Goal: Task Accomplishment & Management: Complete application form

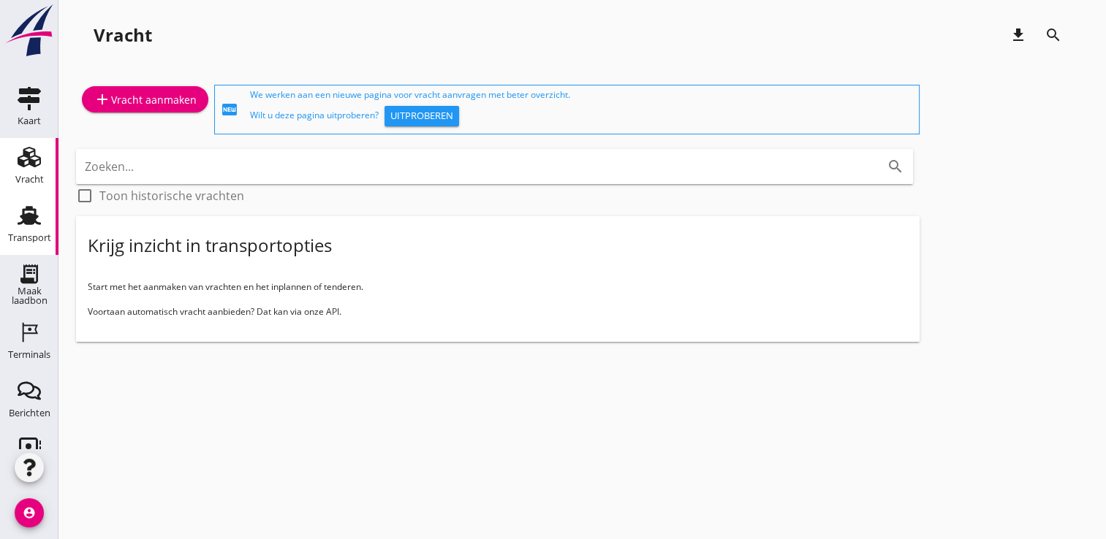
click at [35, 222] on div "Transport" at bounding box center [29, 215] width 35 height 23
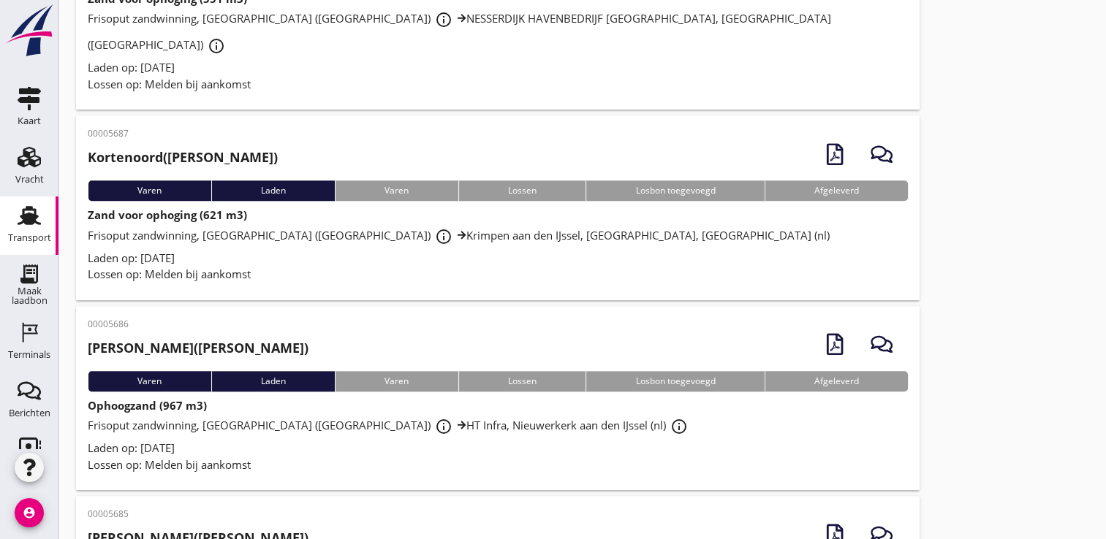
scroll to position [1389, 0]
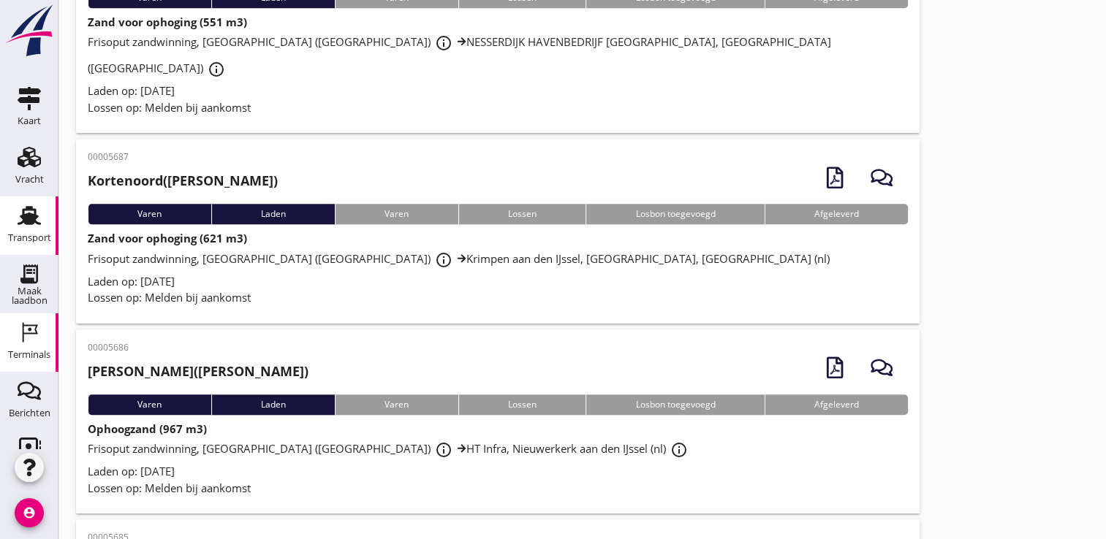
click at [23, 335] on icon "Terminals" at bounding box center [29, 332] width 23 height 23
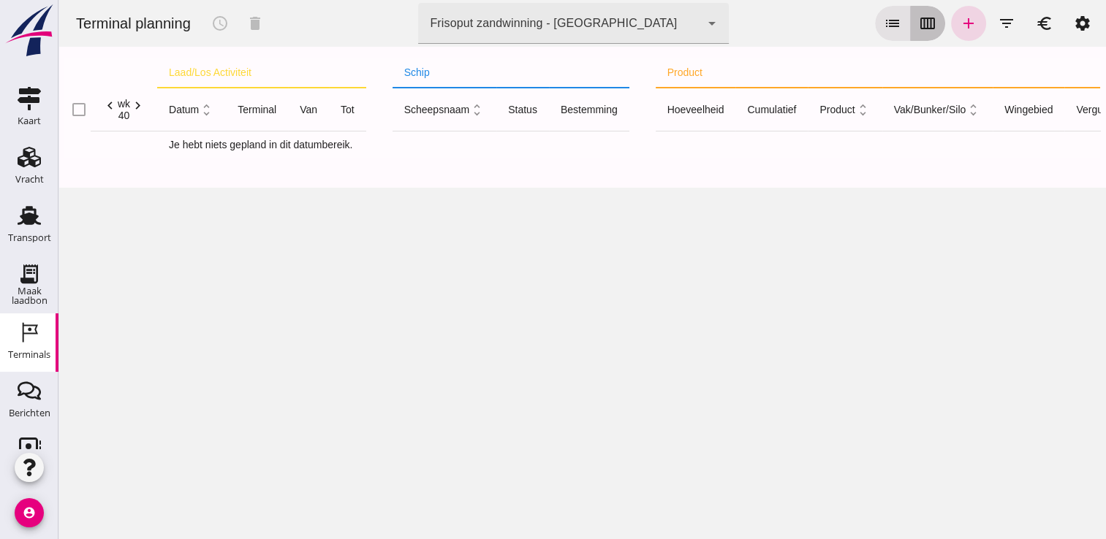
click at [910, 12] on button "calendar_view_week" at bounding box center [927, 23] width 35 height 35
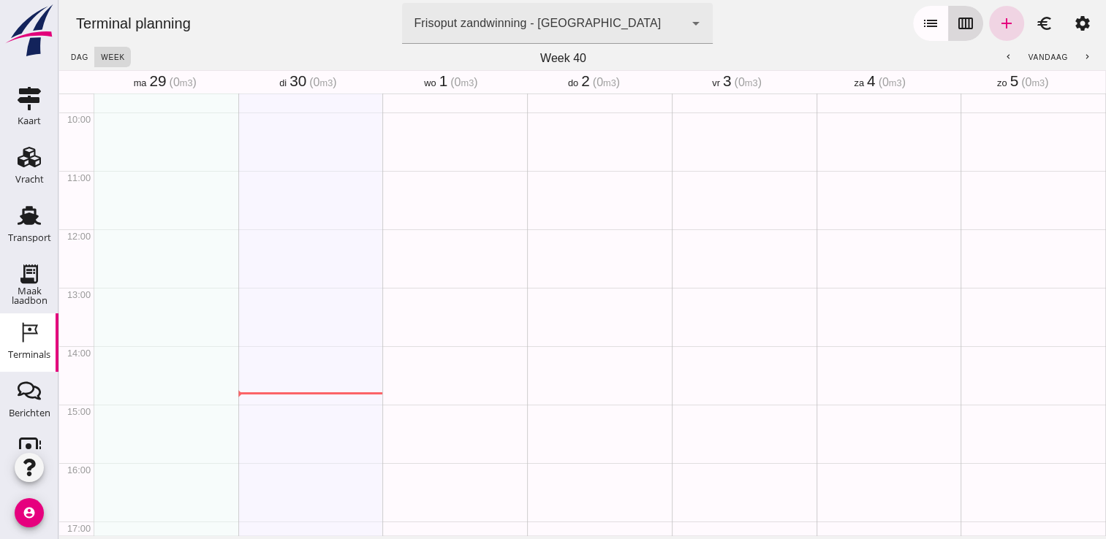
scroll to position [819, 0]
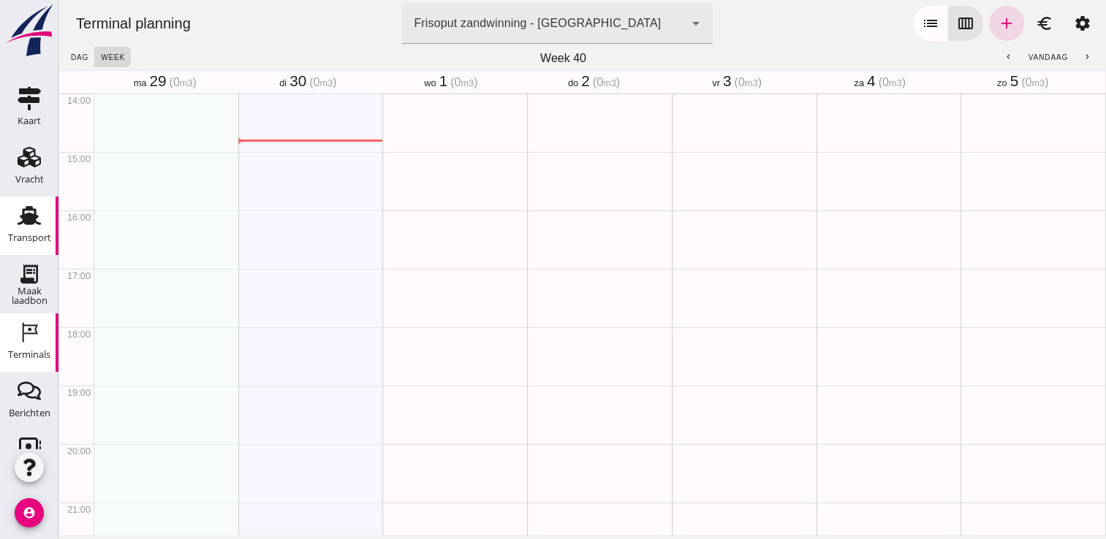
click at [18, 204] on icon "Transport" at bounding box center [29, 215] width 23 height 23
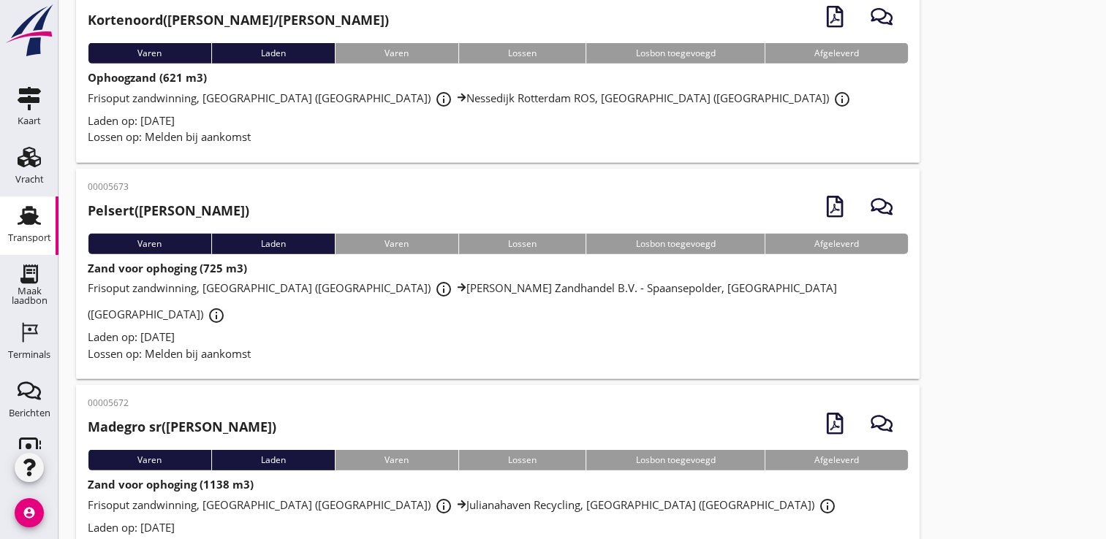
scroll to position [4303, 0]
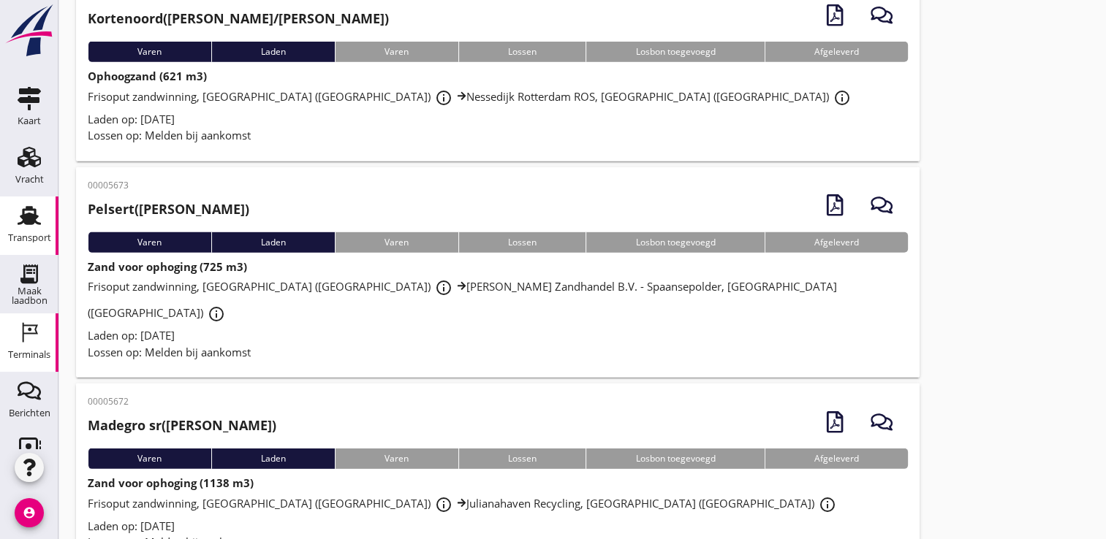
click at [18, 346] on div "Terminals" at bounding box center [29, 354] width 42 height 20
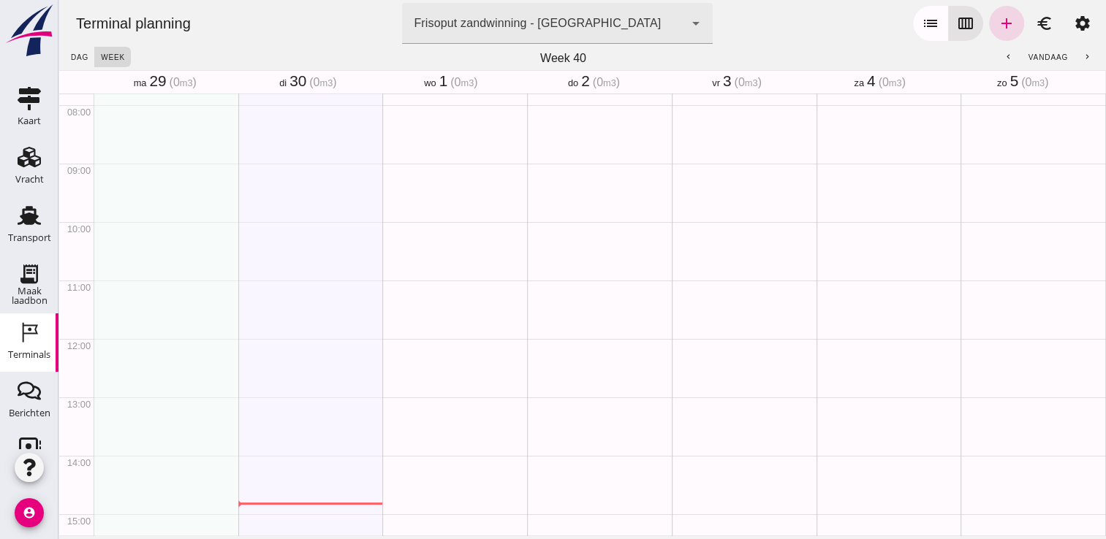
scroll to position [450, 0]
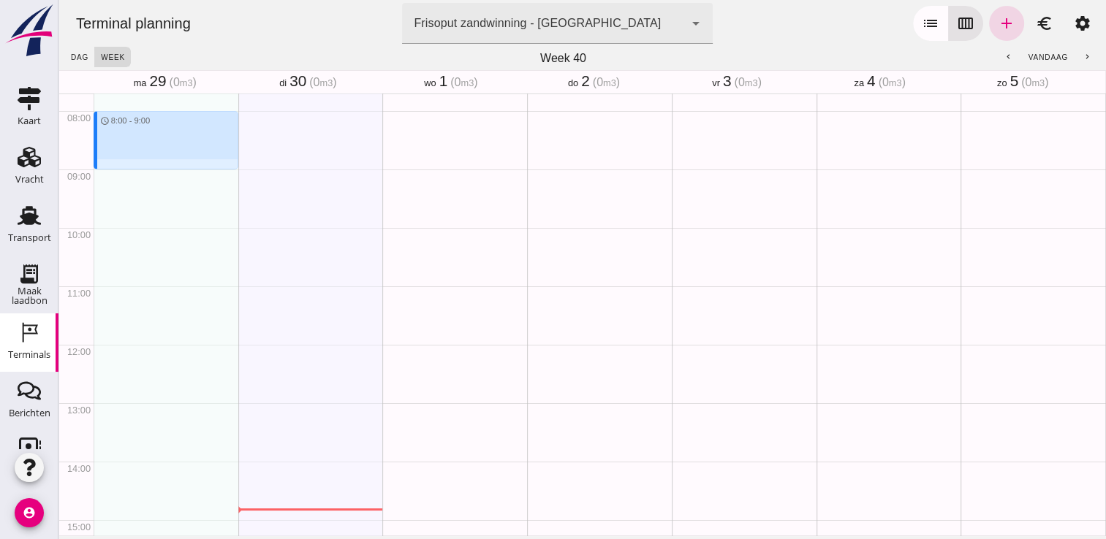
drag, startPoint x: 115, startPoint y: 113, endPoint x: 126, endPoint y: 170, distance: 58.6
click at [126, 170] on div "schedule 8:00 - 9:00" at bounding box center [166, 344] width 145 height 1403
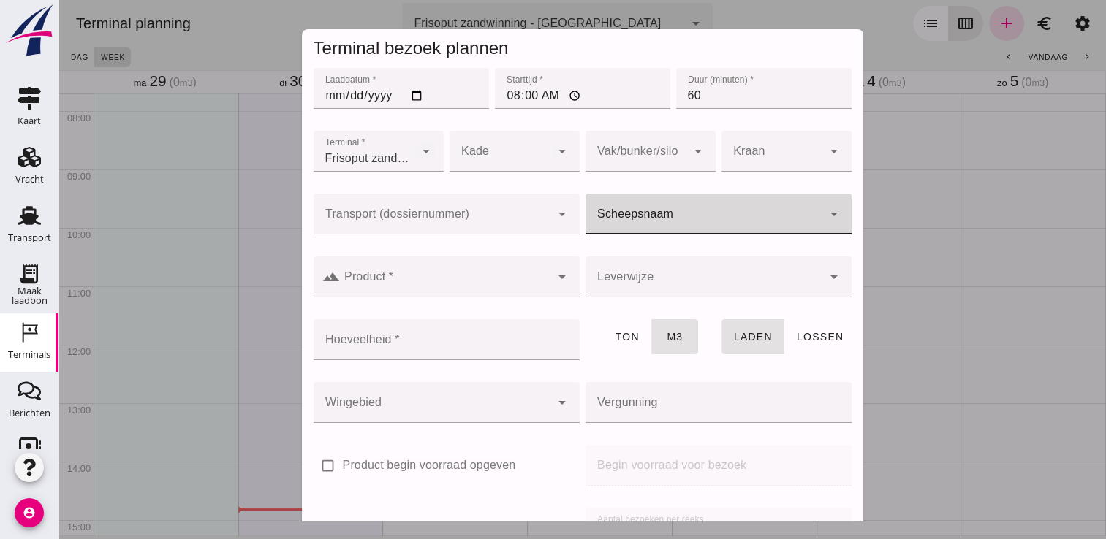
click at [685, 201] on div at bounding box center [704, 214] width 237 height 41
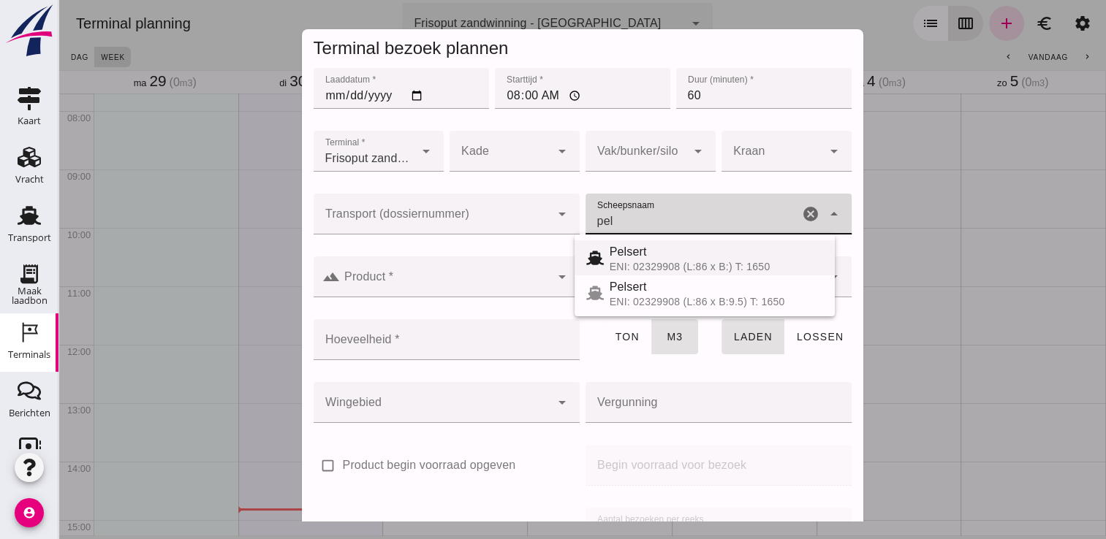
click at [667, 249] on div "Pelsert" at bounding box center [716, 252] width 213 height 18
type input "Pelsert"
type input "1087"
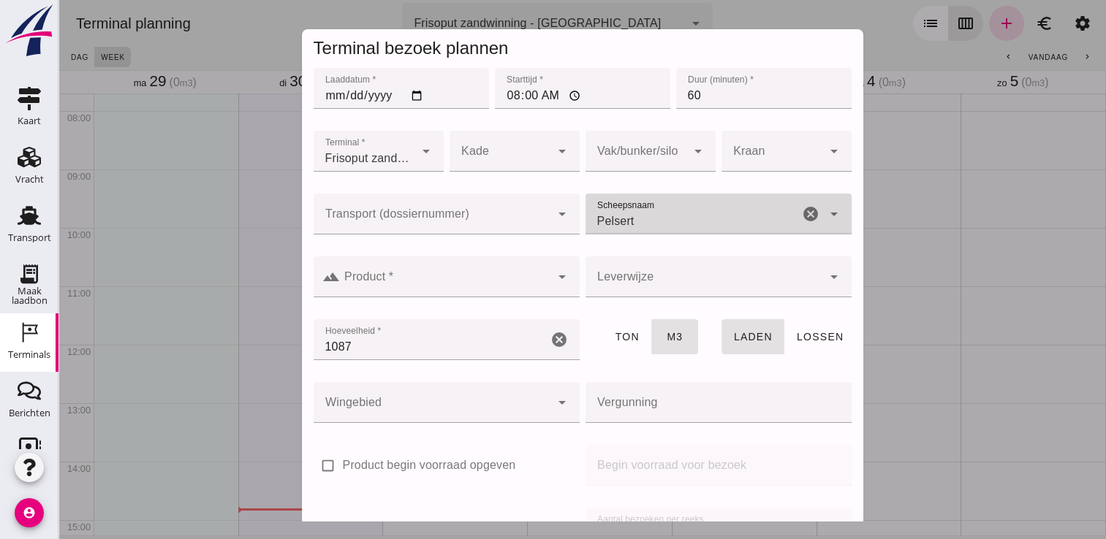
type input "Pelsert"
click at [522, 271] on div at bounding box center [445, 277] width 211 height 41
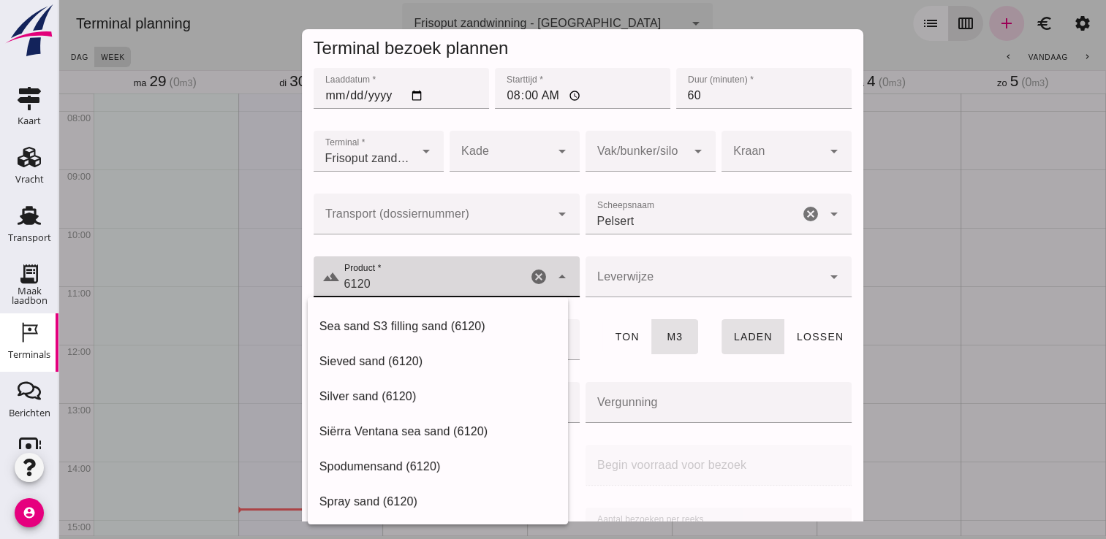
scroll to position [1887, 0]
type input "6120"
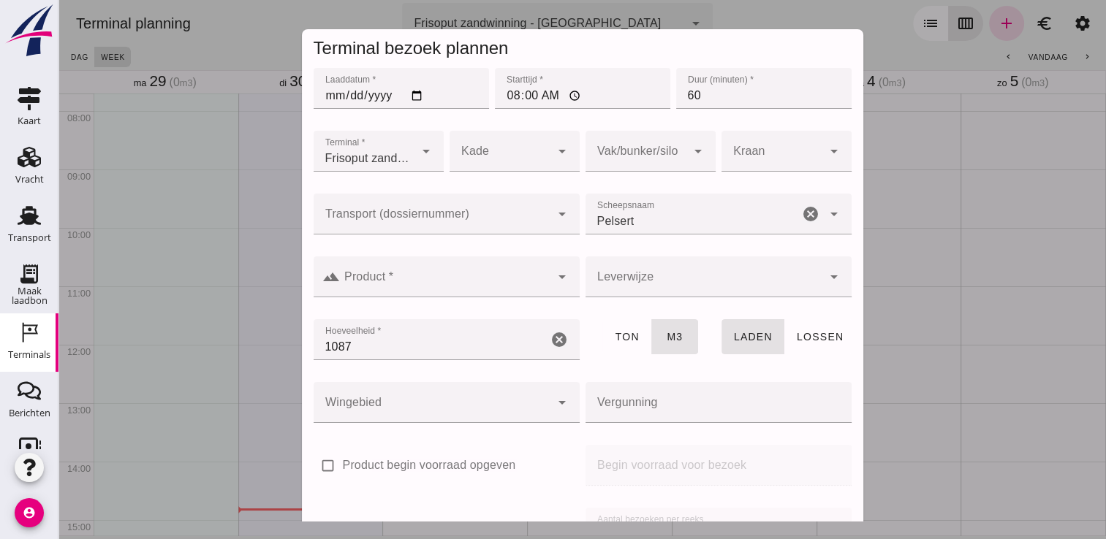
click at [795, 436] on div at bounding box center [718, 434] width 243 height 10
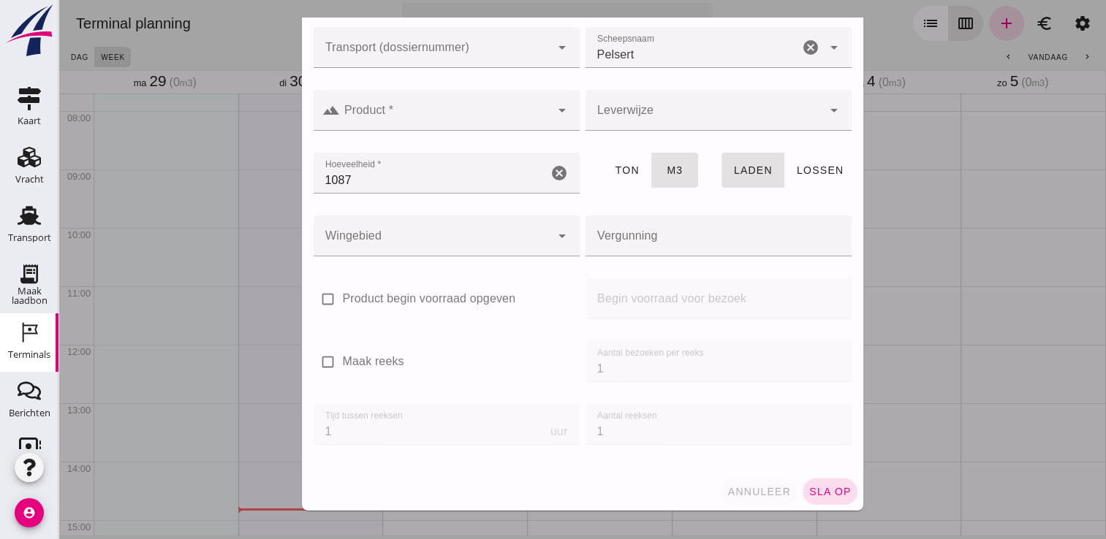
click at [737, 501] on button "annuleer" at bounding box center [759, 492] width 76 height 26
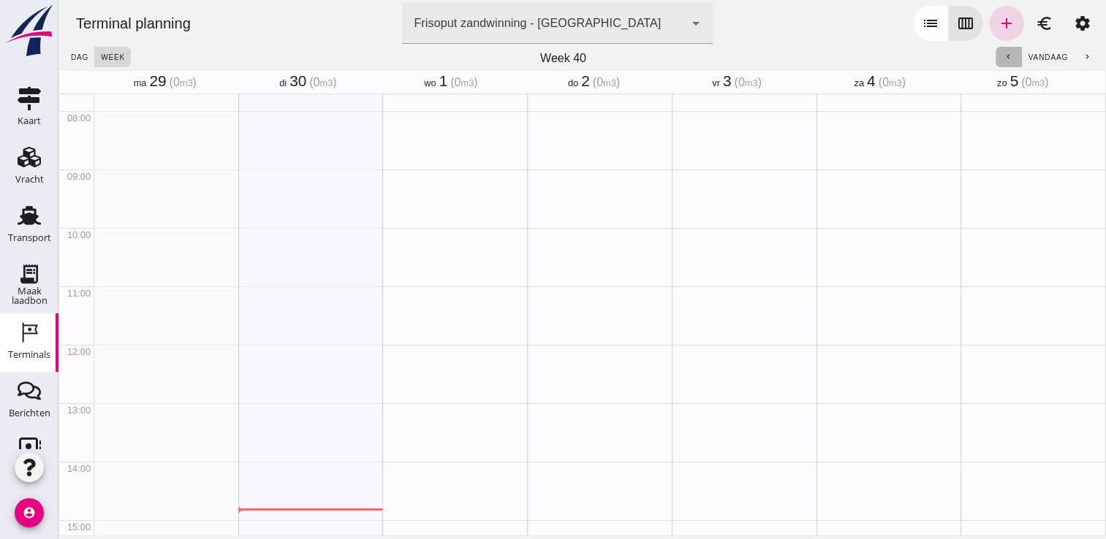
click at [1004, 57] on icon "chevron_left" at bounding box center [1009, 58] width 10 height 10
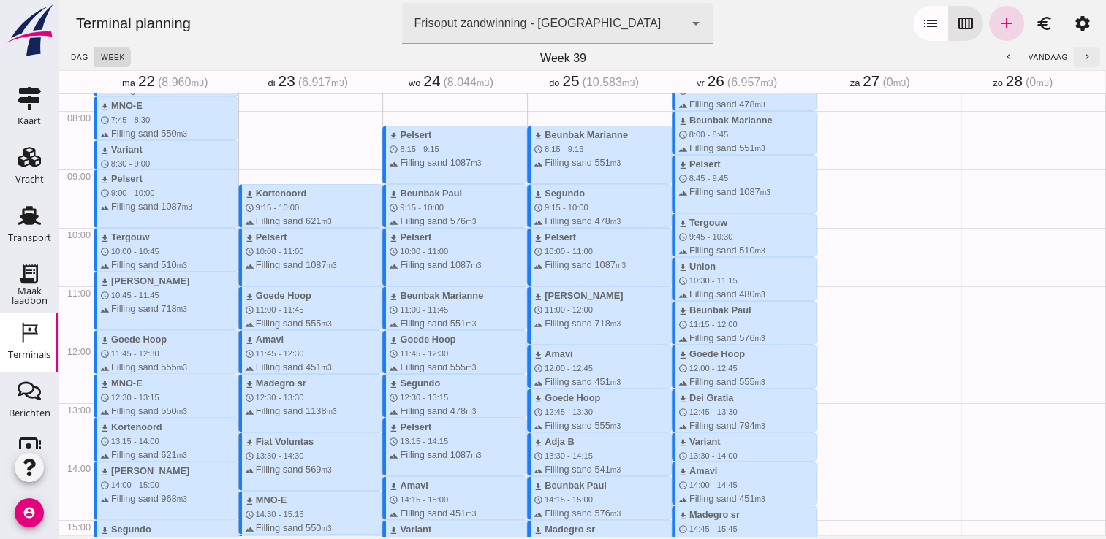
click at [1083, 53] on icon "chevron_right" at bounding box center [1088, 58] width 10 height 10
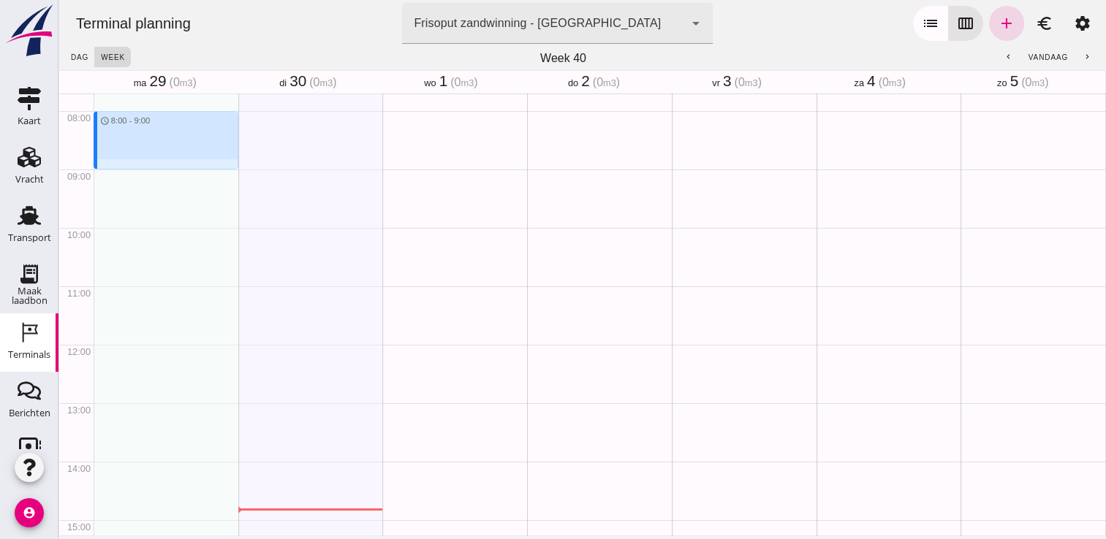
drag, startPoint x: 117, startPoint y: 105, endPoint x: 122, endPoint y: 167, distance: 62.3
click at [122, 167] on div "schedule 8:00 - 9:00" at bounding box center [166, 344] width 145 height 1403
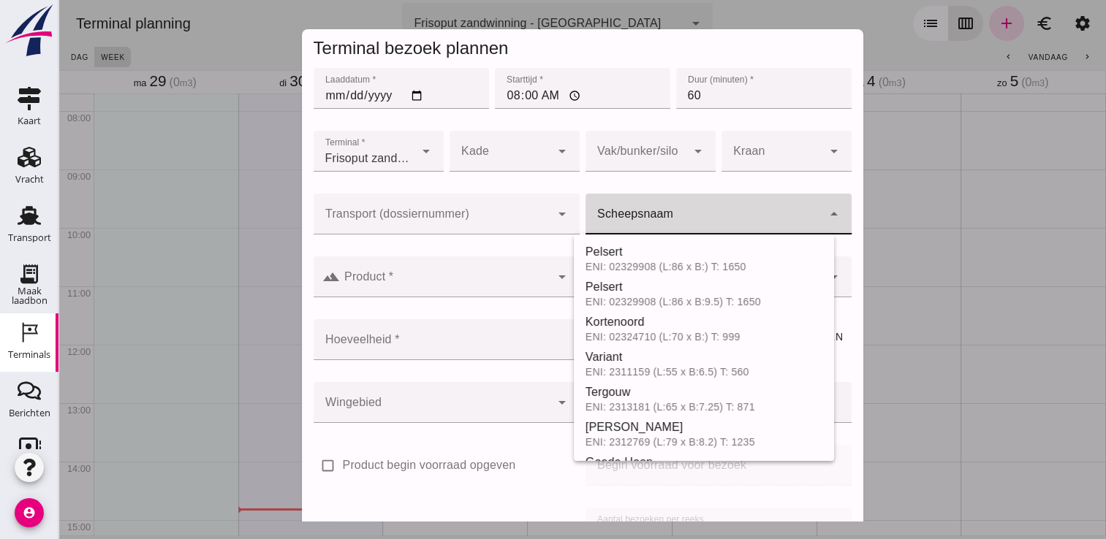
click at [681, 229] on input "Scheepsnaam" at bounding box center [704, 222] width 237 height 18
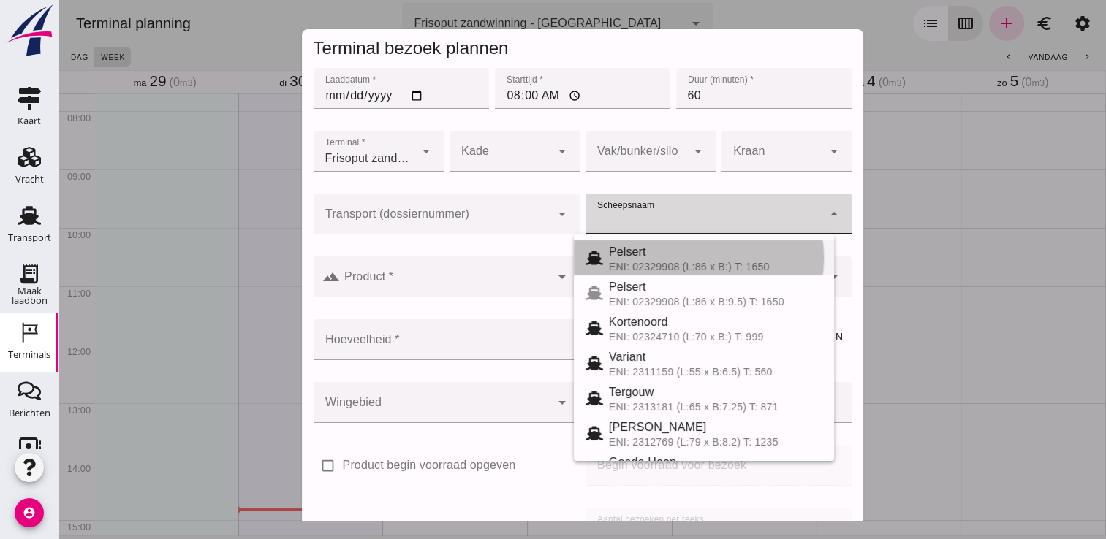
click at [670, 246] on div "Pelsert" at bounding box center [715, 252] width 213 height 18
type input "Pelsert"
type input "1087"
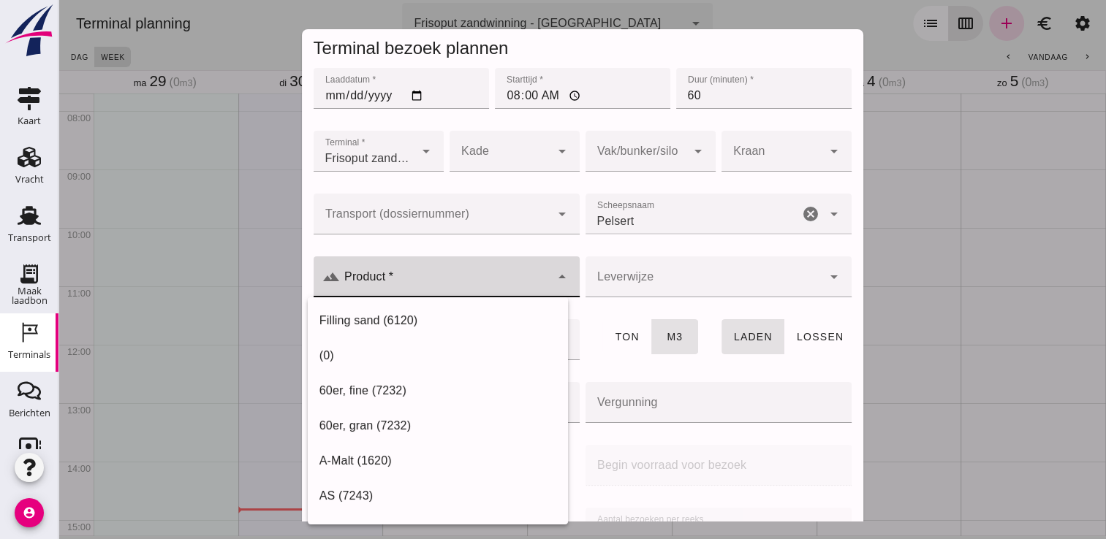
click at [462, 270] on div at bounding box center [445, 277] width 211 height 41
click at [414, 320] on div "Filling sand (6120)" at bounding box center [437, 321] width 237 height 18
type input "Filling sand (6120)"
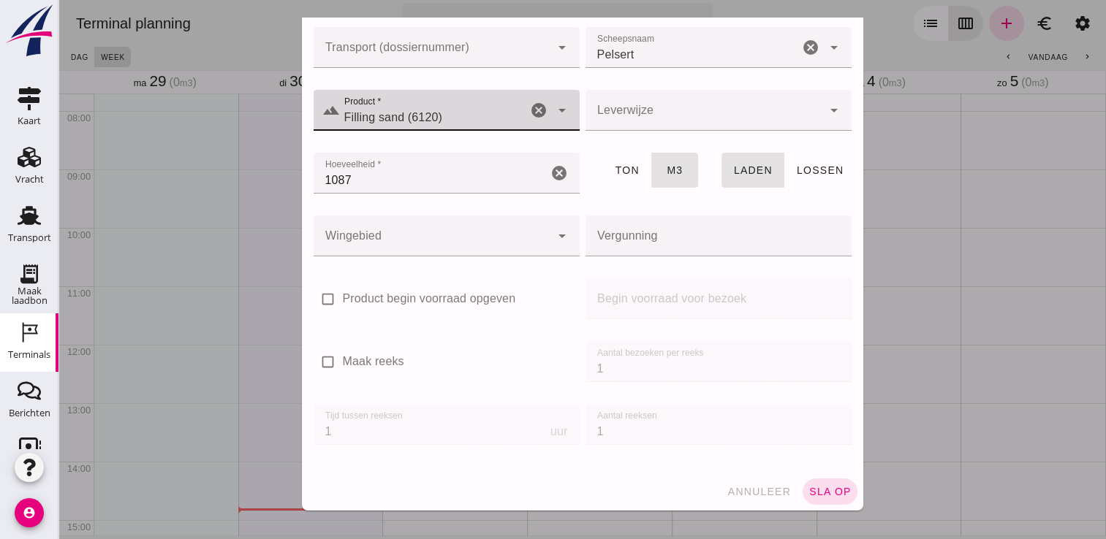
click at [809, 477] on div "annuleer sla op" at bounding box center [582, 492] width 561 height 38
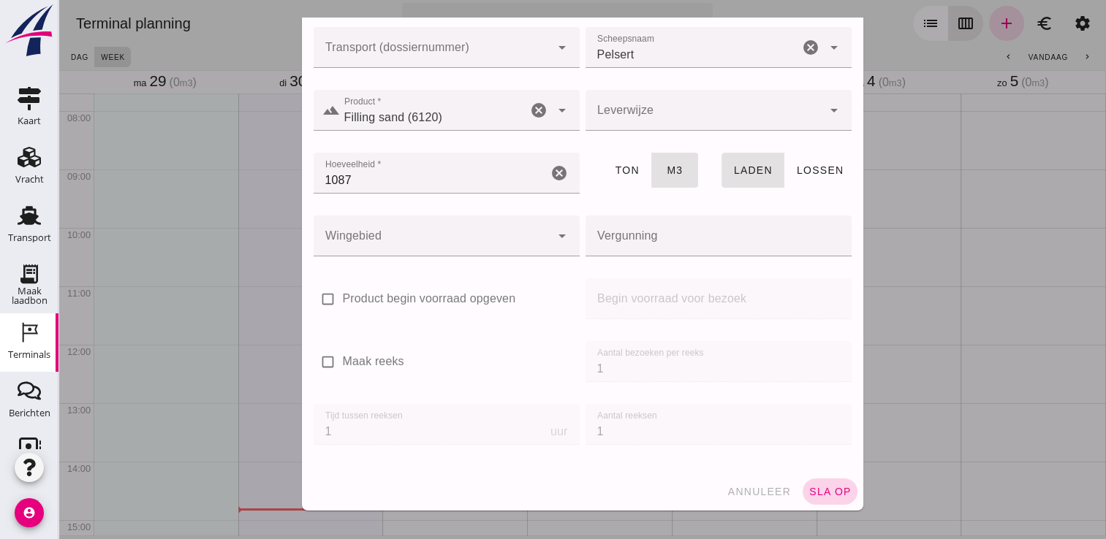
click at [815, 497] on button "sla op" at bounding box center [830, 492] width 55 height 26
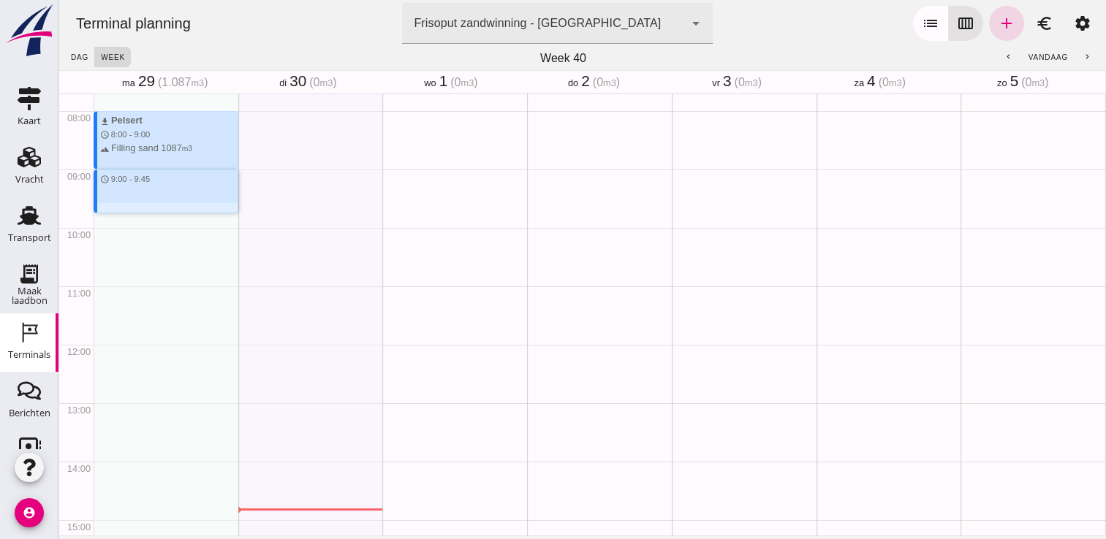
click at [194, 211] on div at bounding box center [167, 208] width 140 height 10
click at [179, 213] on div "download Pelsert schedule 8:00 - 9:00 terrain Filling sand 1087 m3 schedule 9:0…" at bounding box center [166, 344] width 145 height 1403
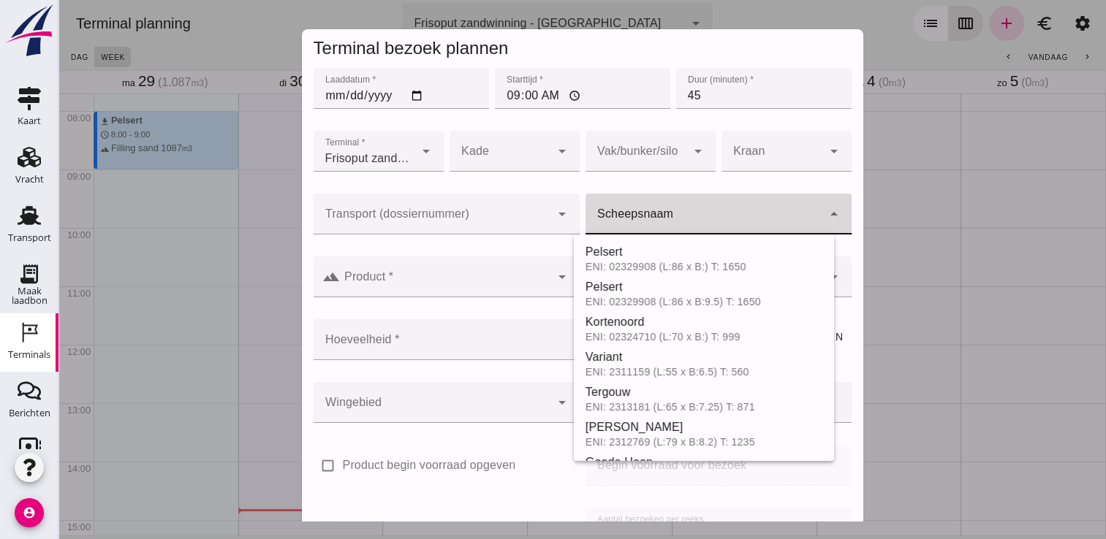
click at [659, 202] on div at bounding box center [704, 214] width 237 height 41
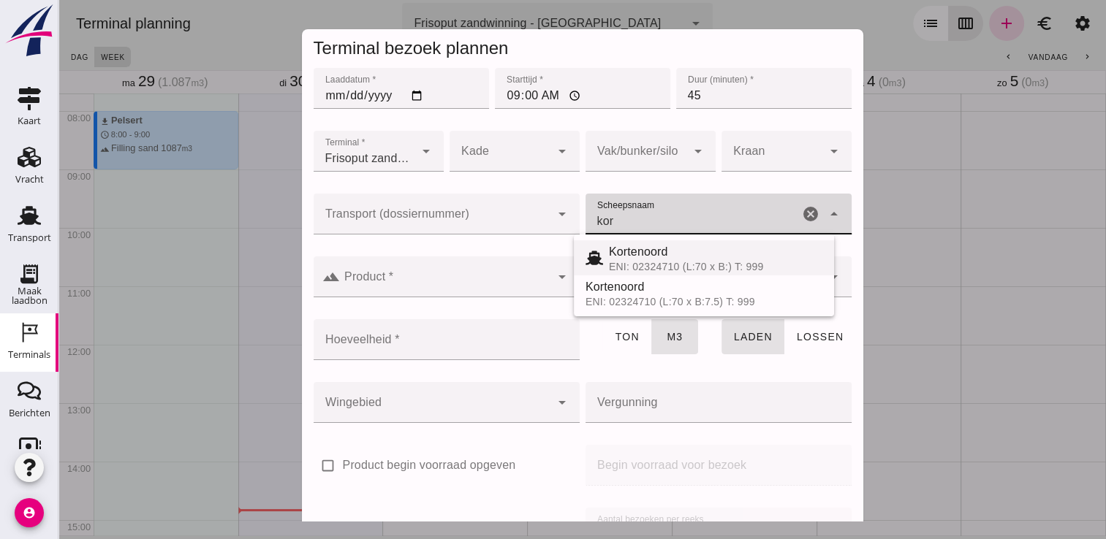
click at [635, 241] on div "Kortenoord ENI: 02324710 (L:70 x B:) T: 999" at bounding box center [704, 257] width 260 height 35
type input "Kortenoord"
type input "621"
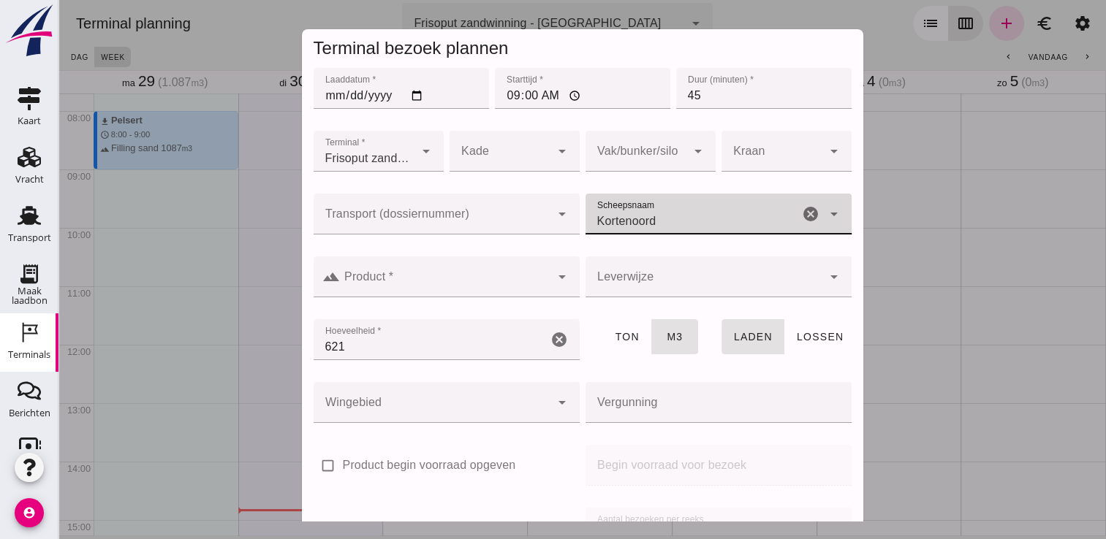
type input "Kortenoord"
click at [470, 281] on input "Product *" at bounding box center [445, 285] width 211 height 18
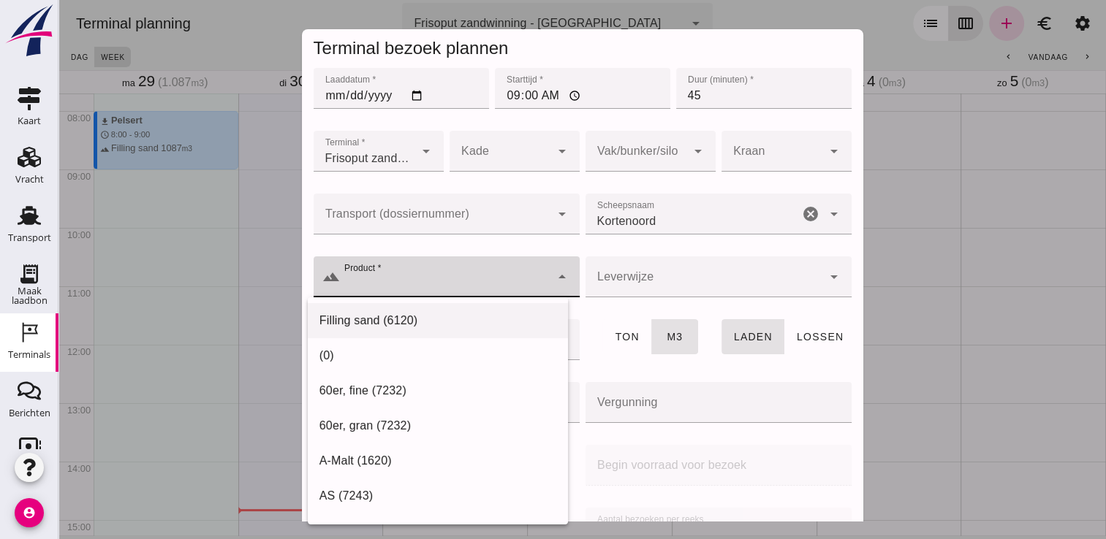
click at [436, 312] on div "Filling sand (6120)" at bounding box center [437, 321] width 237 height 18
type input "Filling sand (6120)"
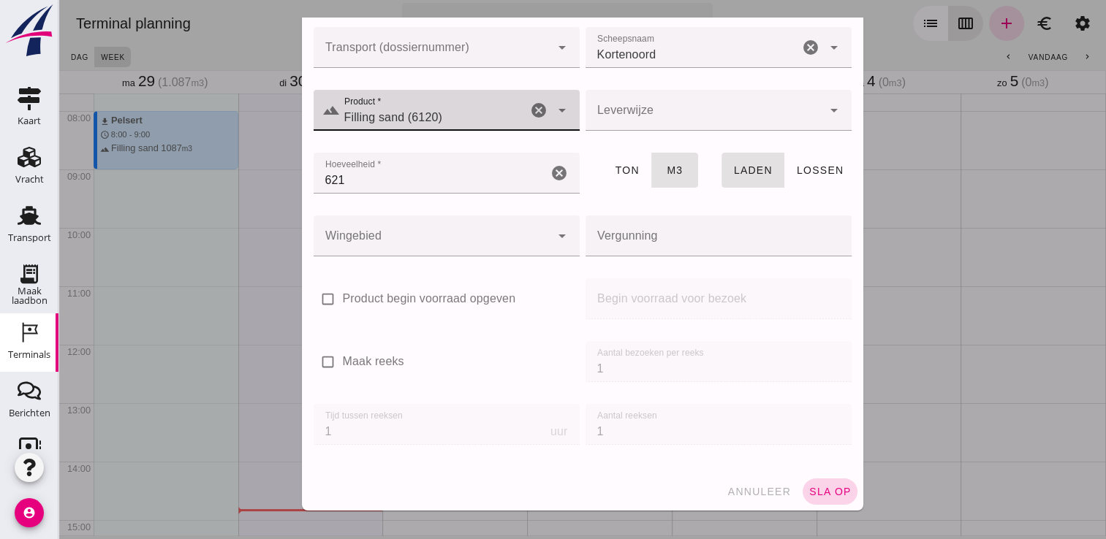
click at [826, 496] on span "sla op" at bounding box center [829, 492] width 43 height 12
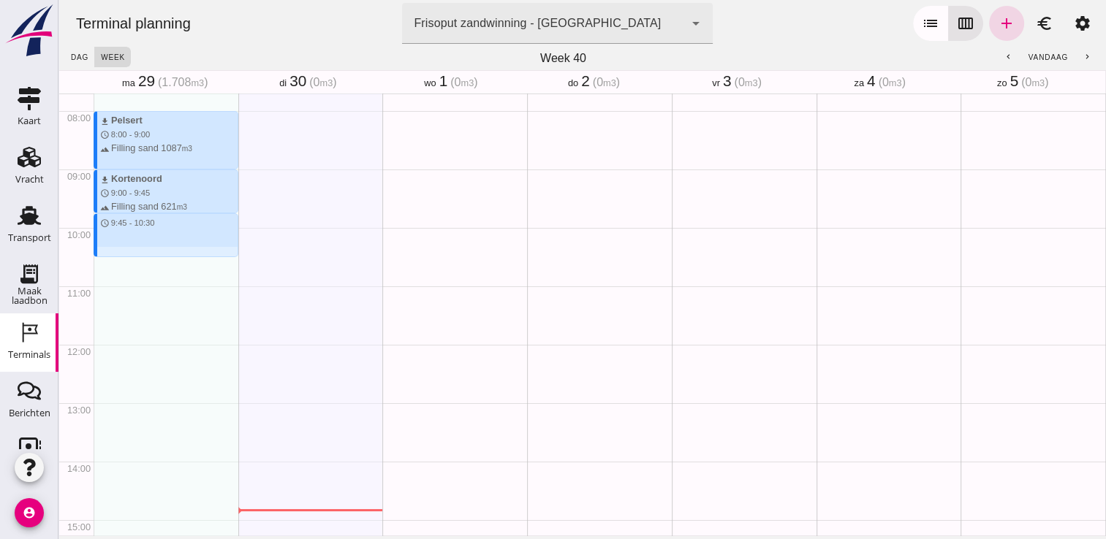
drag, startPoint x: 147, startPoint y: 216, endPoint x: 158, endPoint y: 262, distance: 46.6
click at [158, 262] on div "download Pelsert schedule 8:00 - 9:00 terrain Filling sand 1087 m3 download Kor…" at bounding box center [166, 344] width 145 height 1403
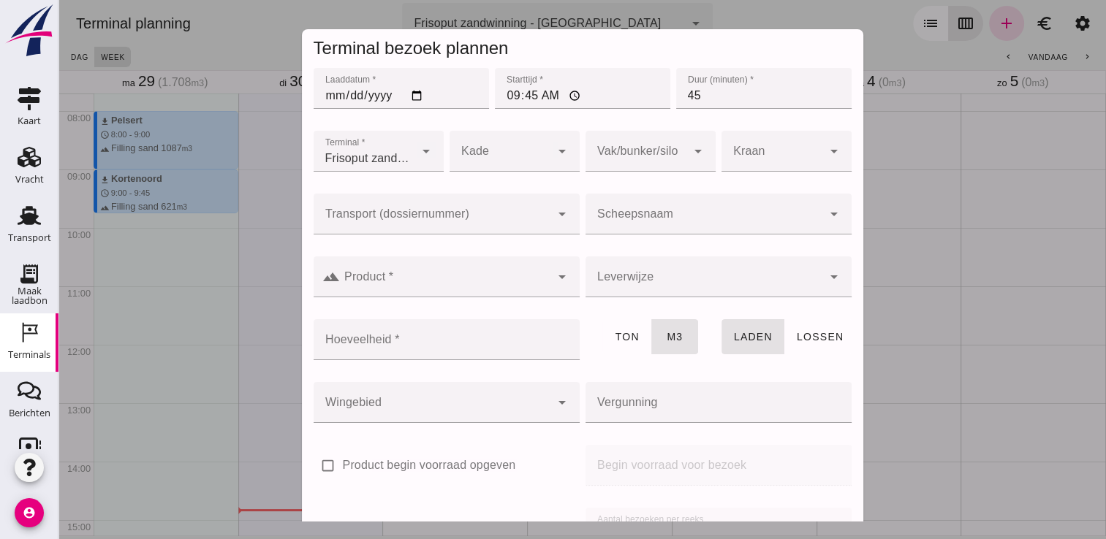
click at [629, 221] on input "Scheepsnaam" at bounding box center [704, 222] width 237 height 18
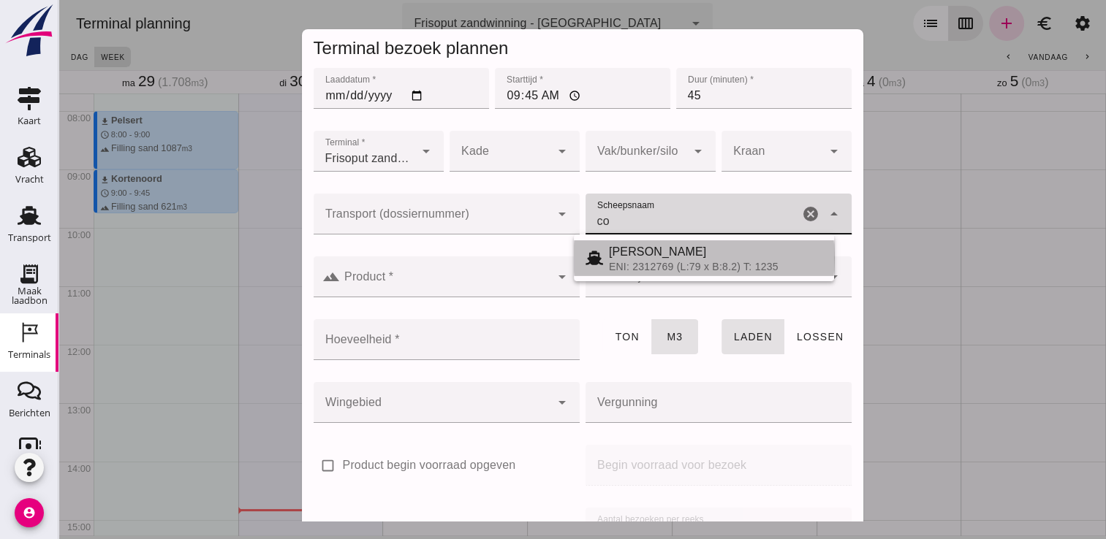
click at [664, 261] on div "ENI: 2312769 (L:79 x B:8.2) T: 1235" at bounding box center [715, 267] width 213 height 12
type input "Cornelis sr"
type input "718"
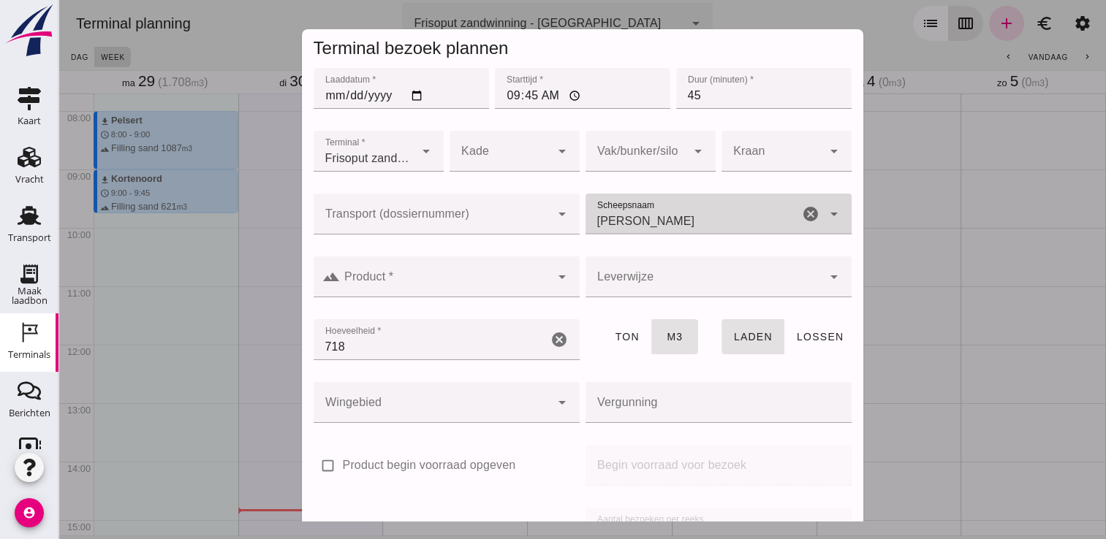
type input "Cornelis sr"
click at [488, 302] on div at bounding box center [447, 306] width 266 height 16
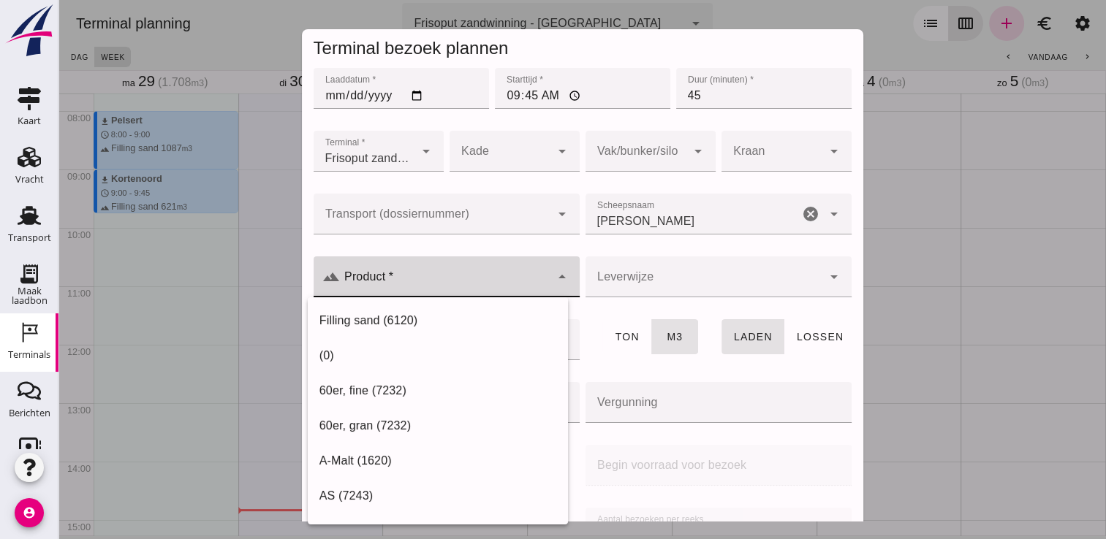
click at [460, 285] on input "Product *" at bounding box center [445, 285] width 211 height 18
click at [468, 311] on div "Filling sand (6120)" at bounding box center [438, 320] width 260 height 35
type input "Filling sand (6120)"
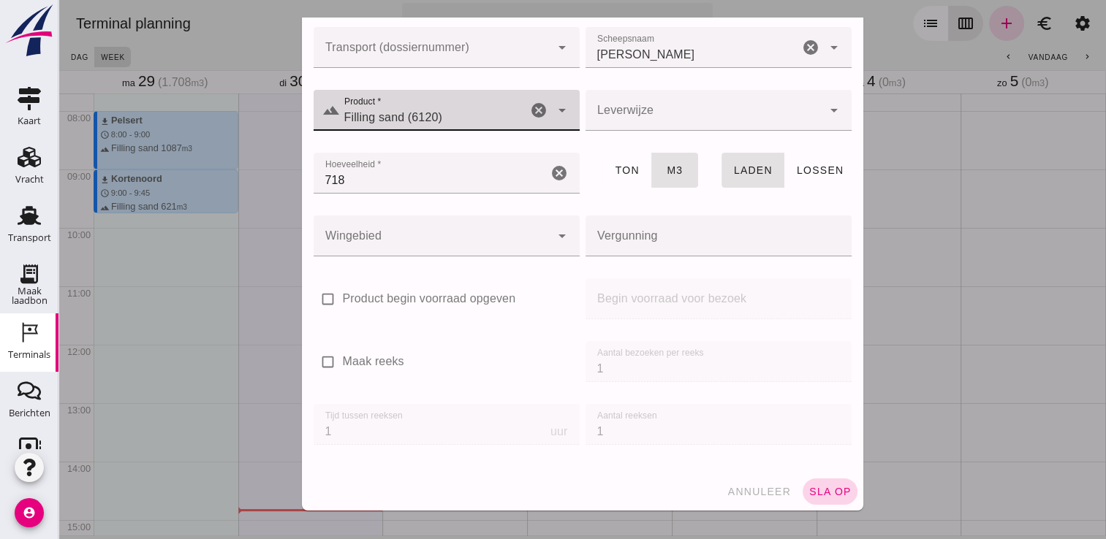
click at [808, 491] on span "sla op" at bounding box center [829, 492] width 43 height 12
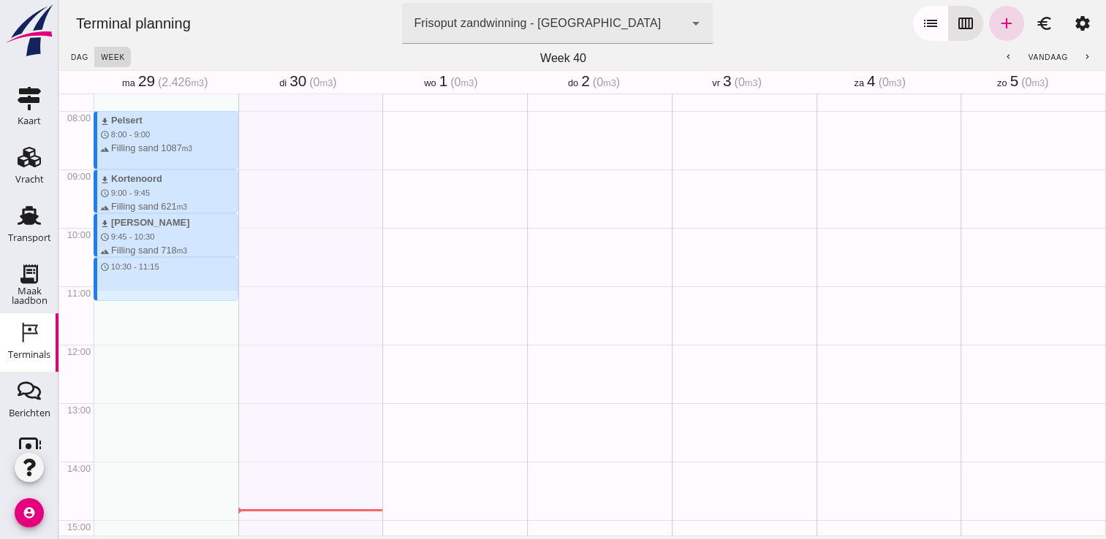
drag, startPoint x: 112, startPoint y: 260, endPoint x: 116, endPoint y: 297, distance: 37.5
click at [116, 297] on div "download Pelsert schedule 8:00 - 9:00 terrain Filling sand 1087 m3 download Kor…" at bounding box center [166, 344] width 145 height 1403
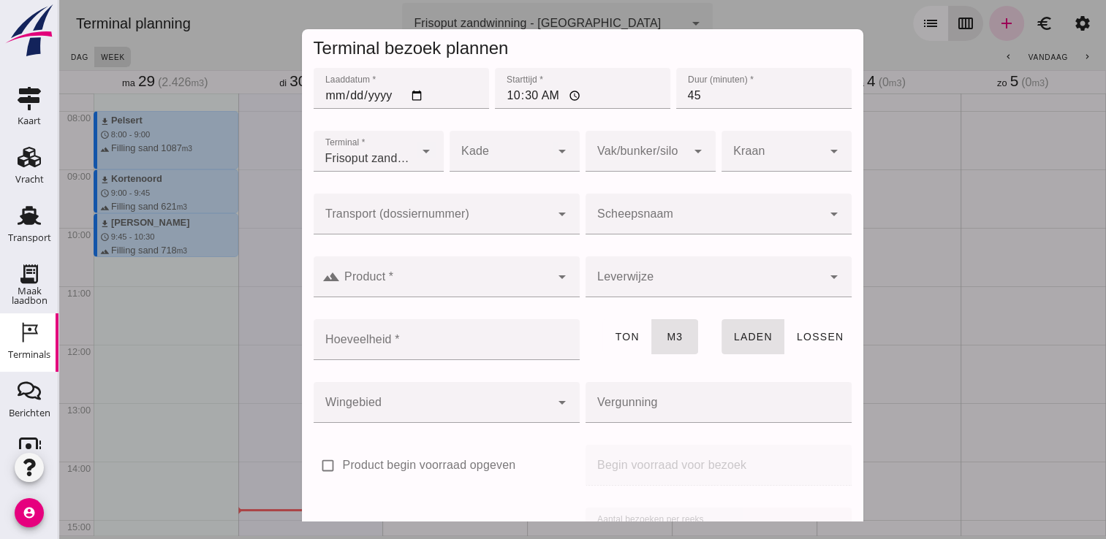
click at [464, 286] on input "Product *" at bounding box center [445, 285] width 211 height 18
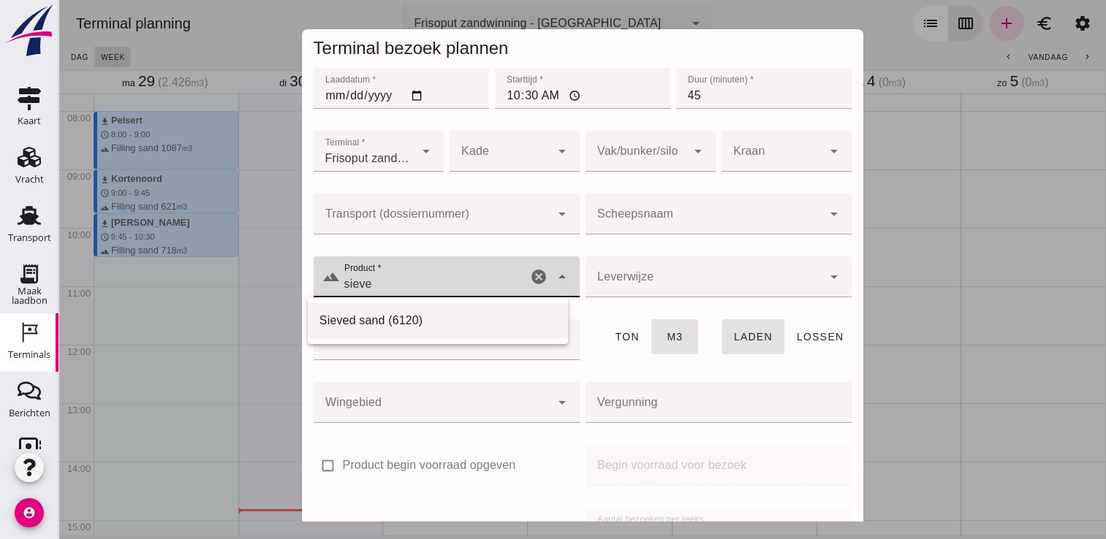
click at [413, 325] on div "Sieved sand (6120)" at bounding box center [437, 321] width 237 height 18
type input "Sieved sand (6120)"
click at [719, 202] on div at bounding box center [704, 214] width 237 height 41
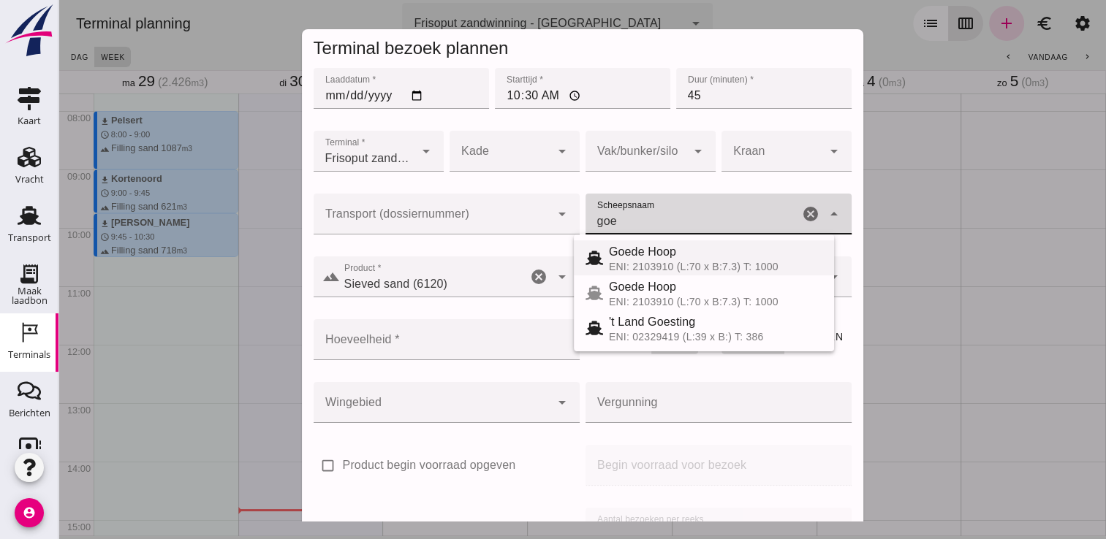
click at [657, 242] on div "Goede Hoop ENI: 2103910 (L:70 x B:7.3) T: 1000" at bounding box center [704, 257] width 260 height 35
type input "Goede Hoop"
type input "555"
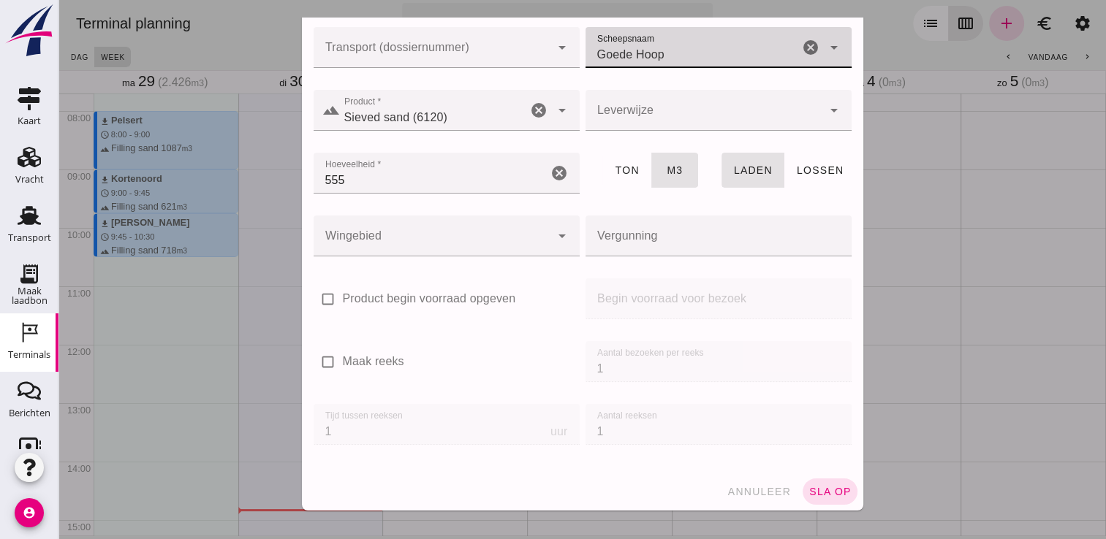
type input "Goede Hoop"
click at [823, 507] on div "annuleer sla op" at bounding box center [582, 492] width 561 height 38
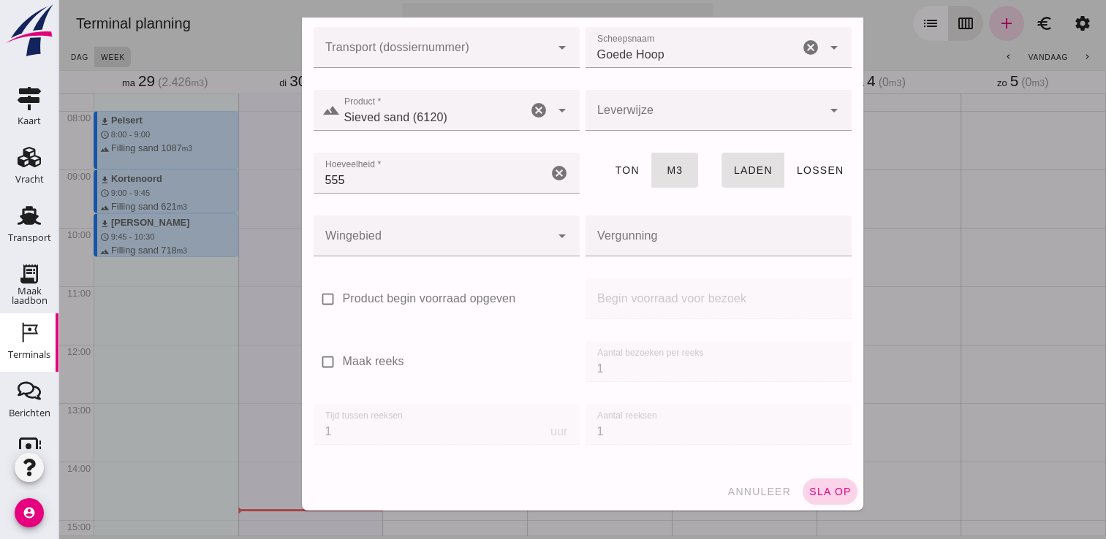
click at [822, 490] on span "sla op" at bounding box center [829, 492] width 43 height 12
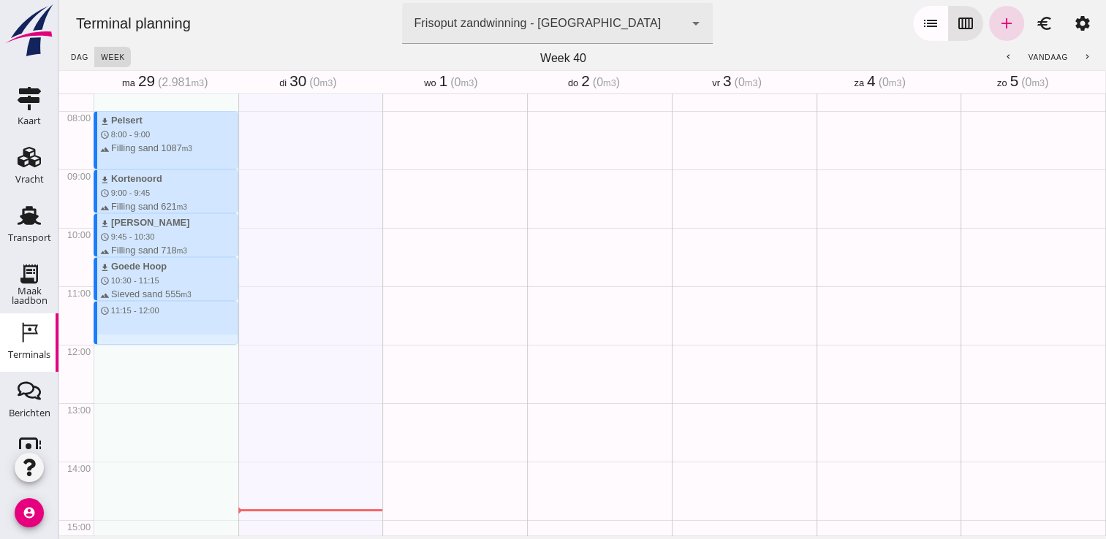
drag, startPoint x: 148, startPoint y: 303, endPoint x: 144, endPoint y: 344, distance: 41.1
click at [144, 344] on div "download Pelsert schedule 8:00 - 9:00 terrain Filling sand 1087 m3 download Kor…" at bounding box center [166, 344] width 145 height 1403
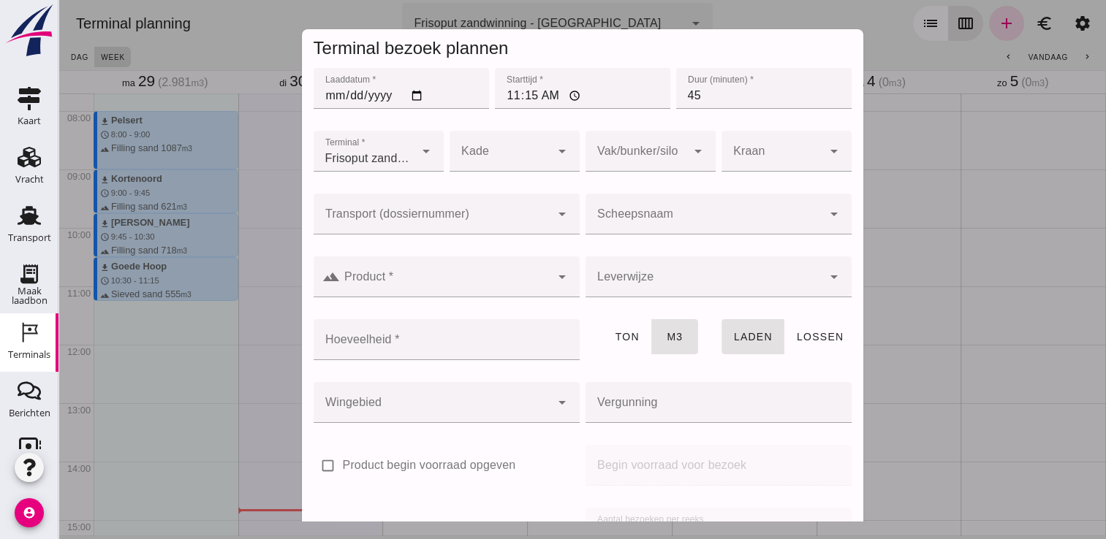
click at [602, 215] on input "Scheepsnaam" at bounding box center [704, 222] width 237 height 18
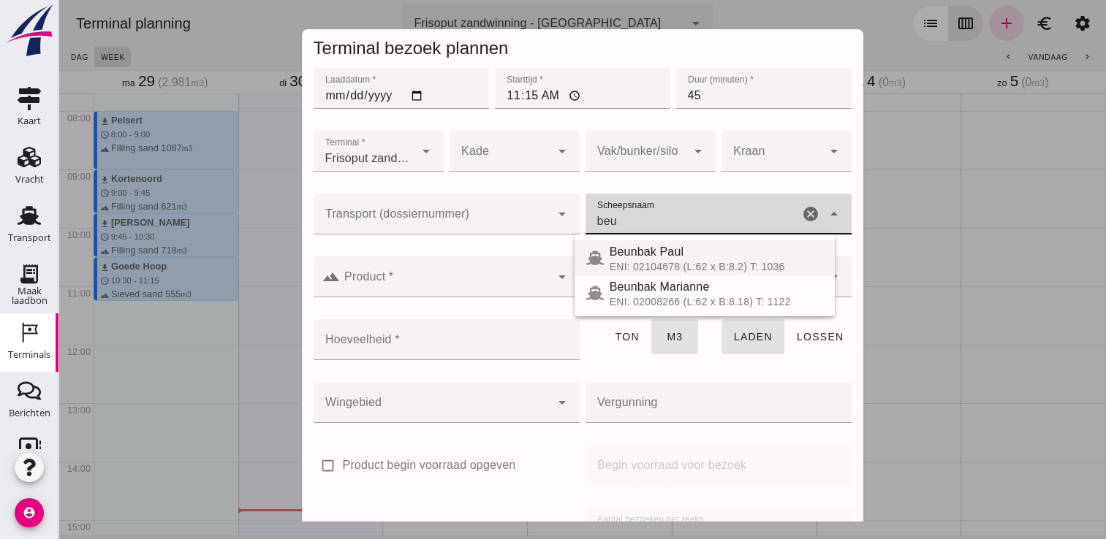
click at [639, 261] on div "ENI: 02104678 (L:62 x B:8.2) T: 1036" at bounding box center [716, 267] width 213 height 12
type input "Beunbak Paul"
type input "576"
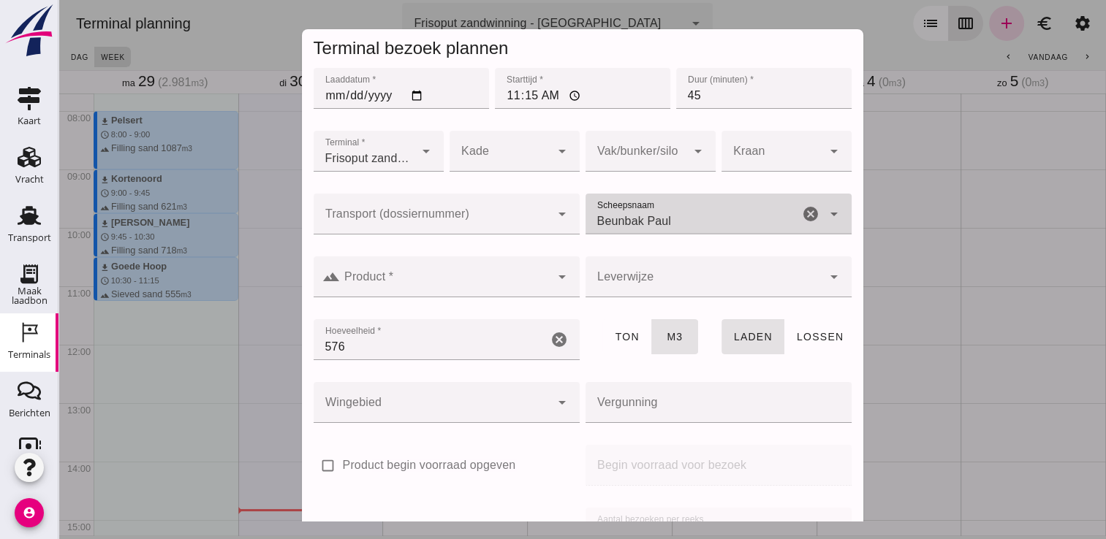
type input "Beunbak Paul"
click at [553, 279] on icon "arrow_drop_down" at bounding box center [562, 277] width 18 height 18
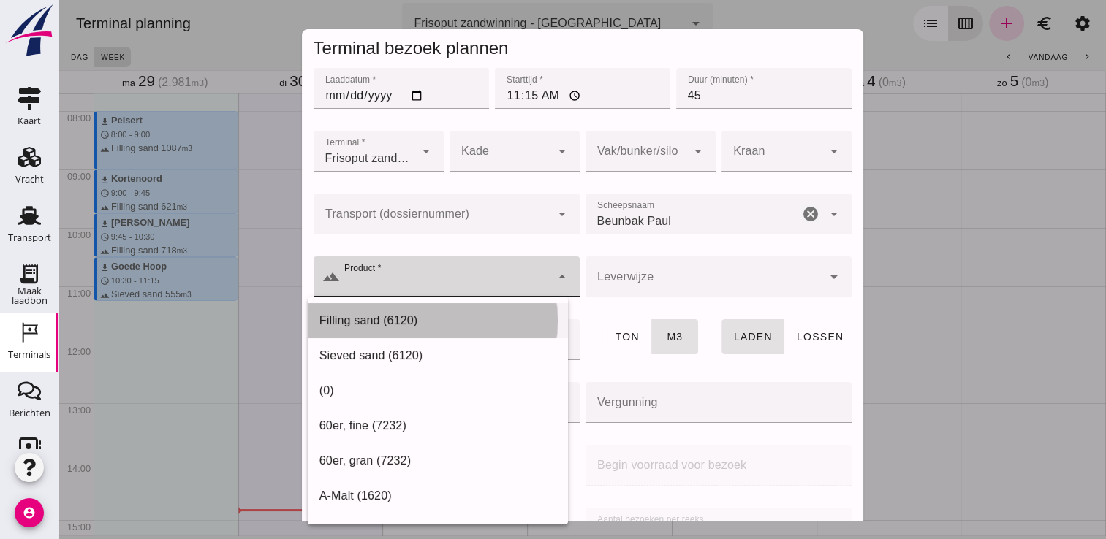
click at [464, 325] on div "Filling sand (6120)" at bounding box center [437, 321] width 237 height 18
type input "Filling sand (6120)"
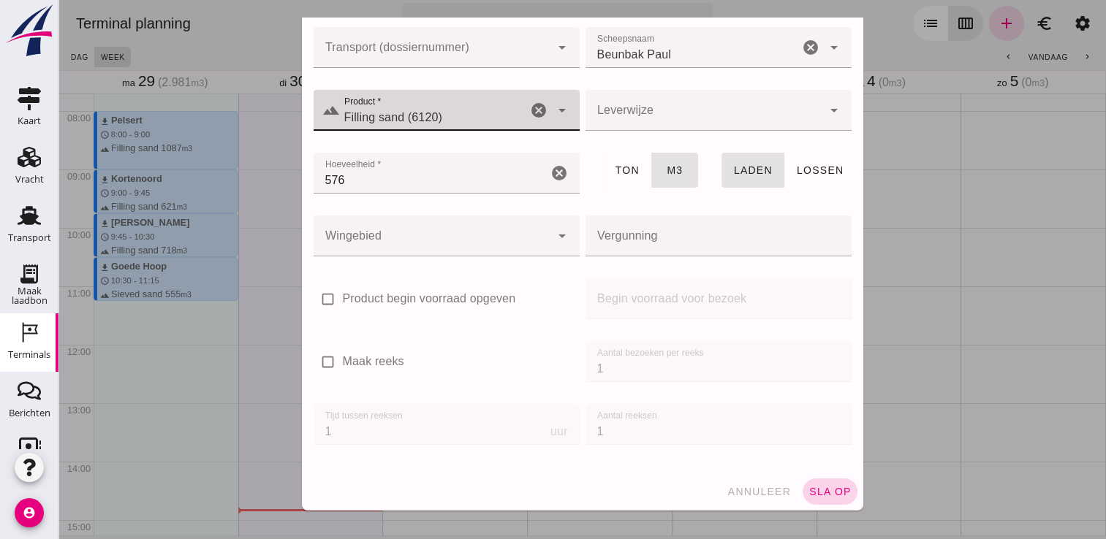
click at [817, 500] on button "sla op" at bounding box center [830, 492] width 55 height 26
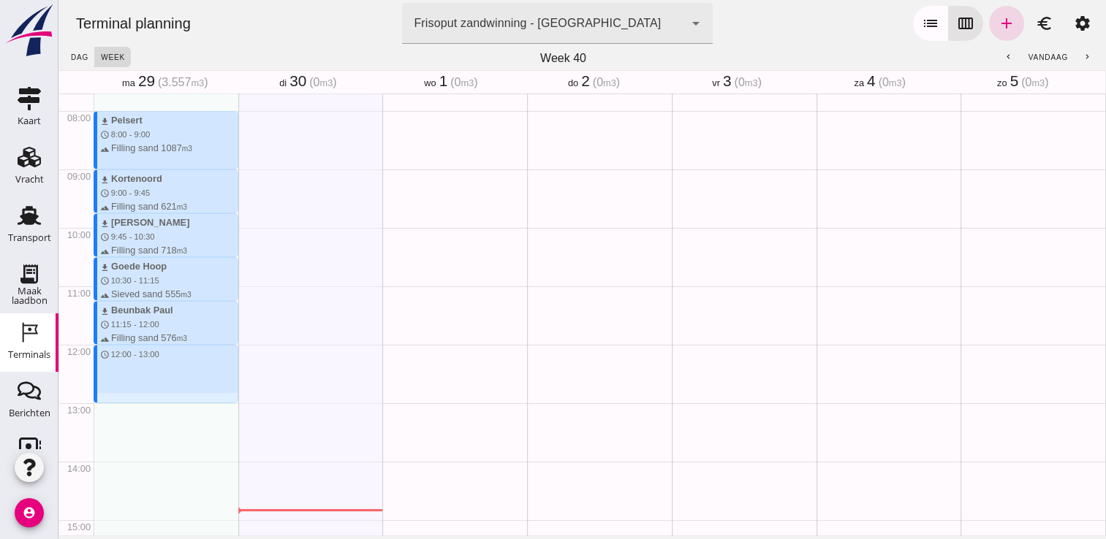
drag, startPoint x: 165, startPoint y: 348, endPoint x: 166, endPoint y: 399, distance: 51.2
click at [166, 399] on div "download Pelsert schedule 8:00 - 9:00 terrain Filling sand 1087 m3 download Kor…" at bounding box center [166, 344] width 145 height 1403
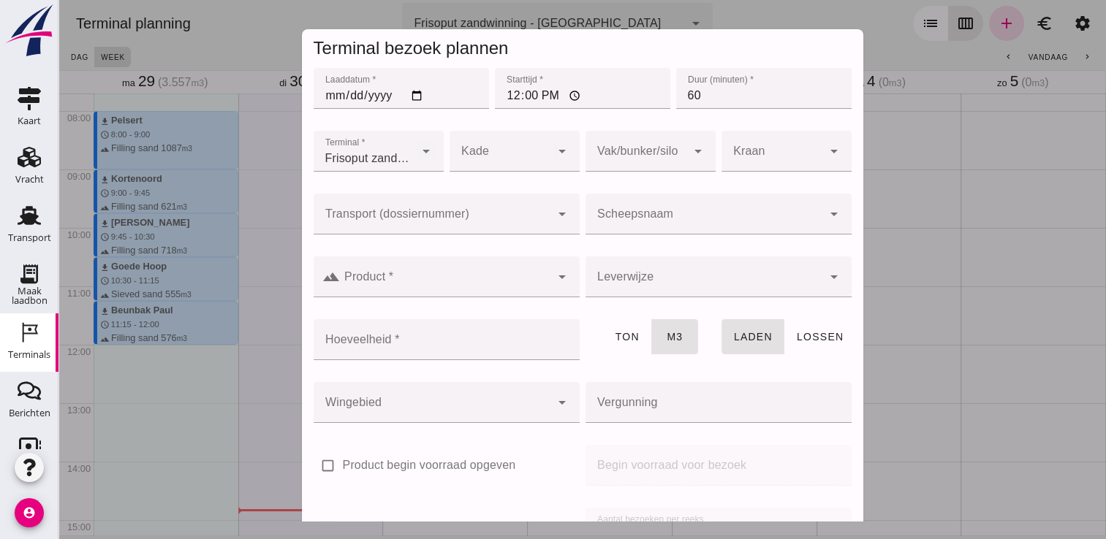
click at [668, 215] on input "Scheepsnaam" at bounding box center [704, 222] width 237 height 18
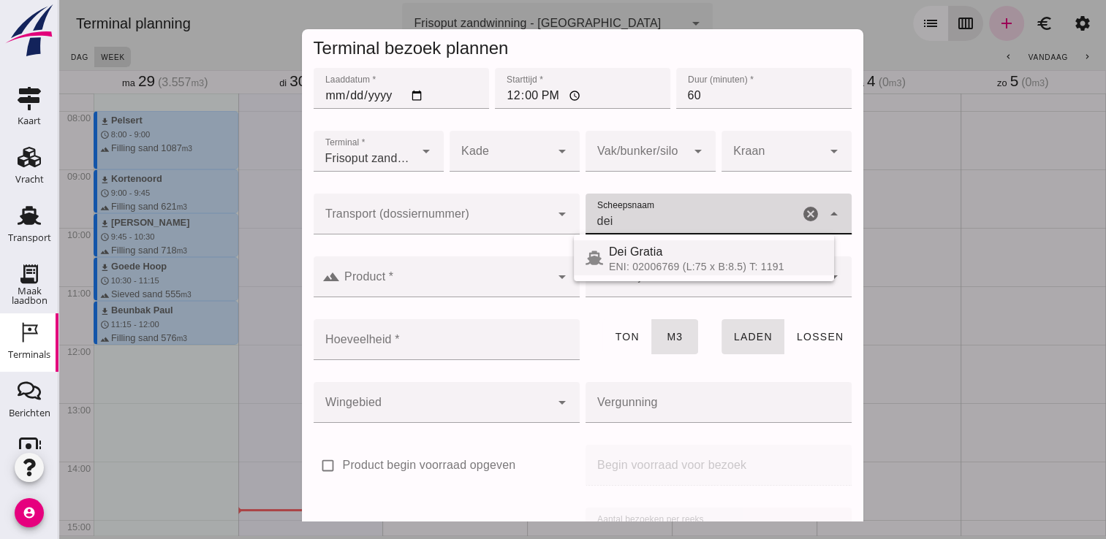
click at [669, 241] on div "Dei Gratia ENI: 02006769 (L:75 x B:8.5) T: 1191" at bounding box center [704, 257] width 260 height 35
type input "Dei Gratia"
type input "794"
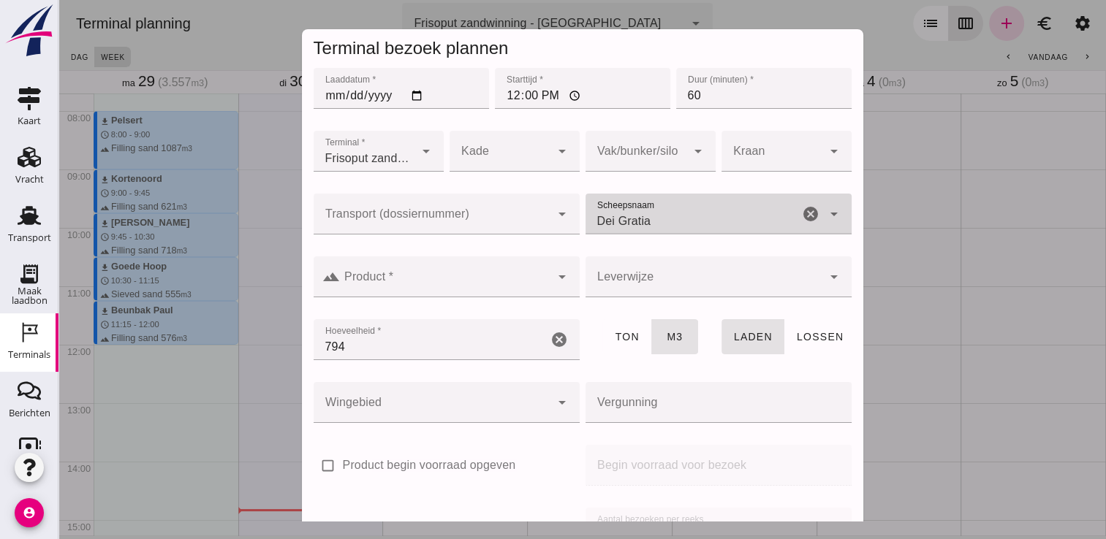
type input "Dei Gratia"
click at [512, 284] on input "Product *" at bounding box center [445, 285] width 211 height 18
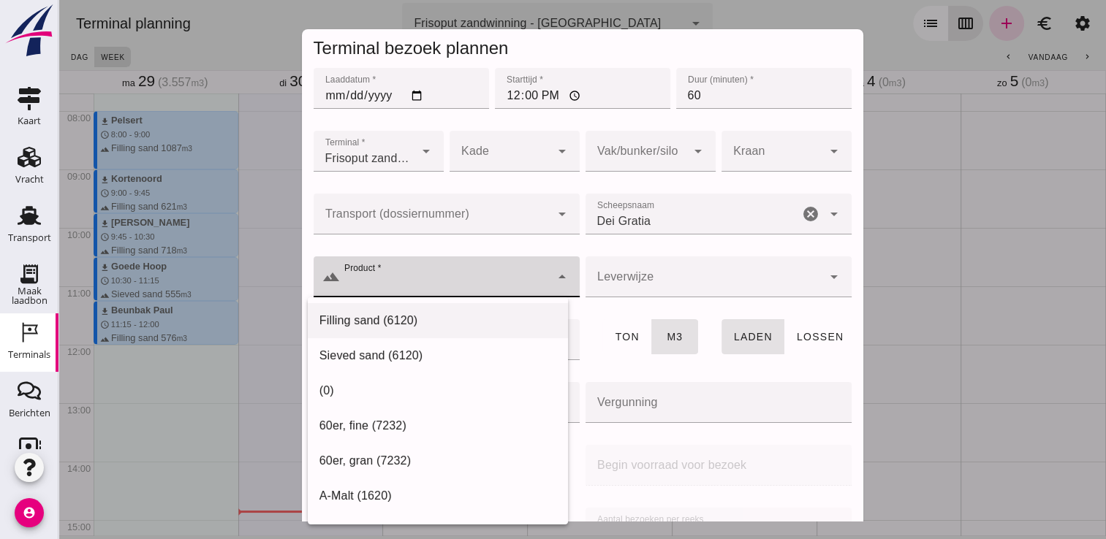
click at [458, 318] on div "Filling sand (6120)" at bounding box center [437, 321] width 237 height 18
type input "Filling sand (6120)"
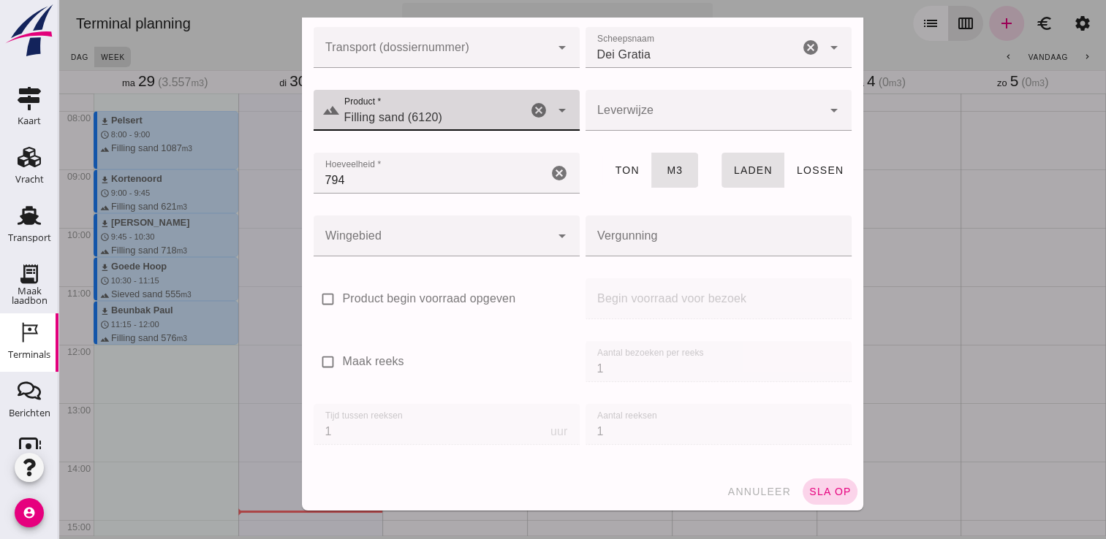
click at [814, 492] on span "sla op" at bounding box center [829, 492] width 43 height 12
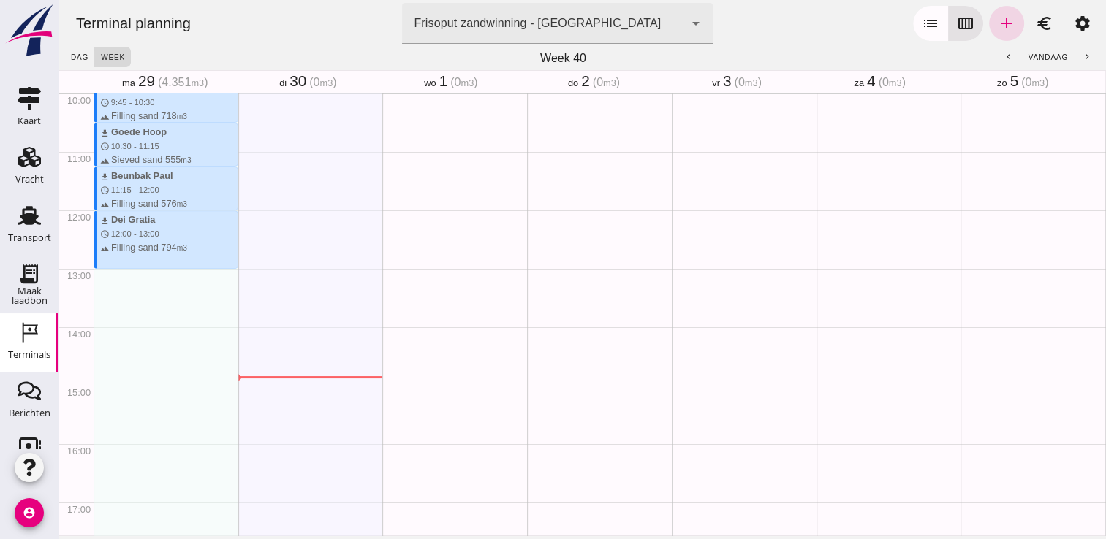
scroll to position [586, 0]
drag, startPoint x: 196, startPoint y: 271, endPoint x: 191, endPoint y: 293, distance: 22.5
click at [191, 293] on div "download Pelsert schedule 8:00 - 9:00 terrain Filling sand 1087 m3 download Kor…" at bounding box center [166, 208] width 145 height 1403
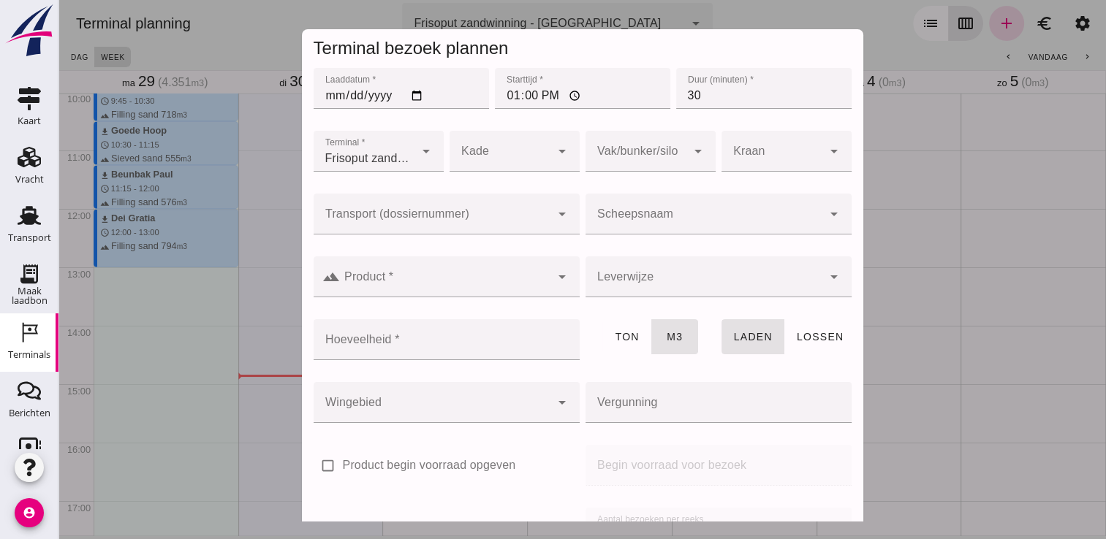
click at [646, 211] on div at bounding box center [704, 214] width 237 height 41
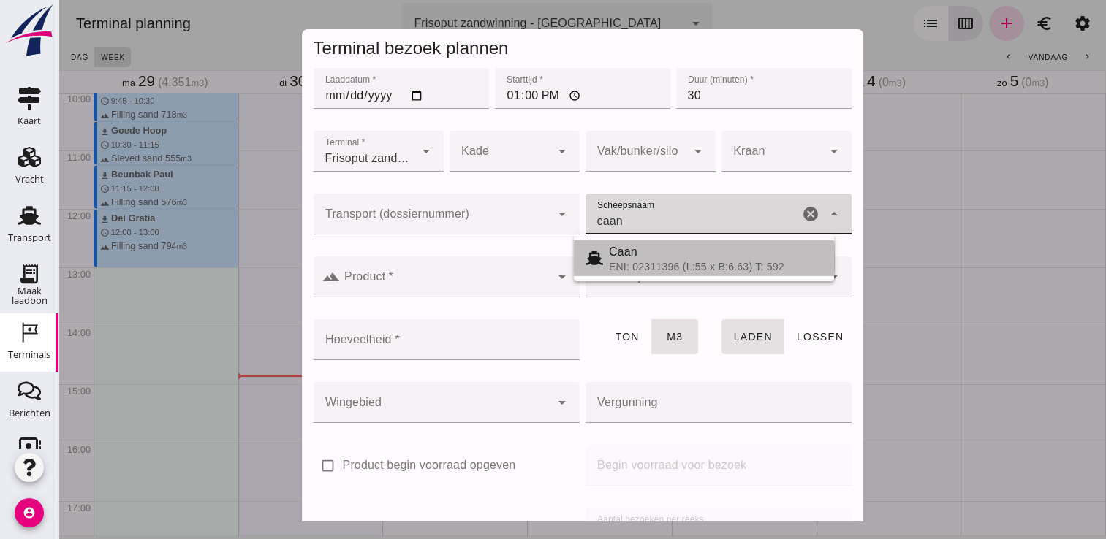
click at [622, 254] on span "Caan" at bounding box center [623, 252] width 29 height 12
type input "Caan"
type input "368"
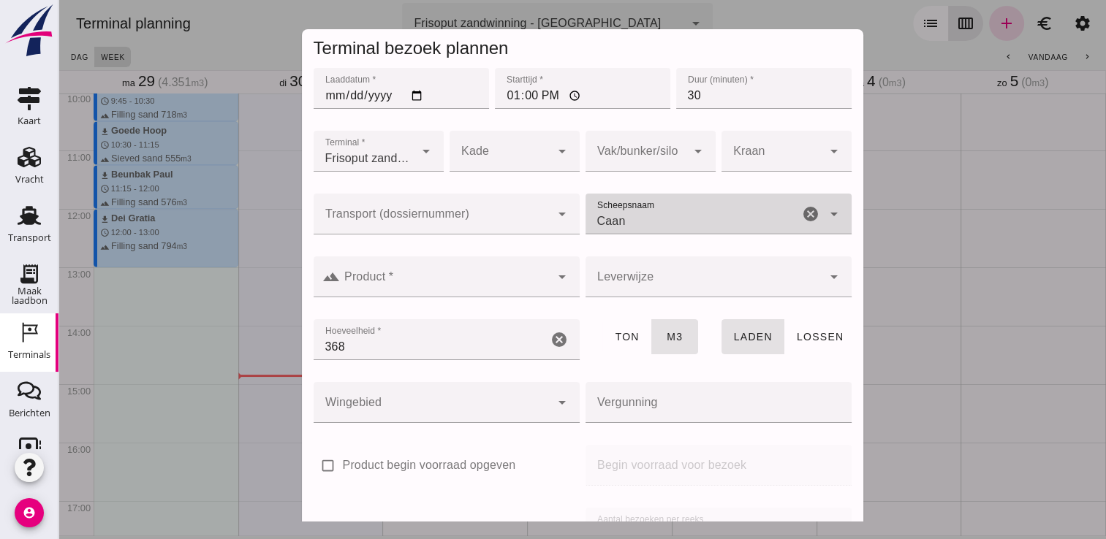
type input "Caan"
click at [512, 283] on input "Product *" at bounding box center [445, 285] width 211 height 18
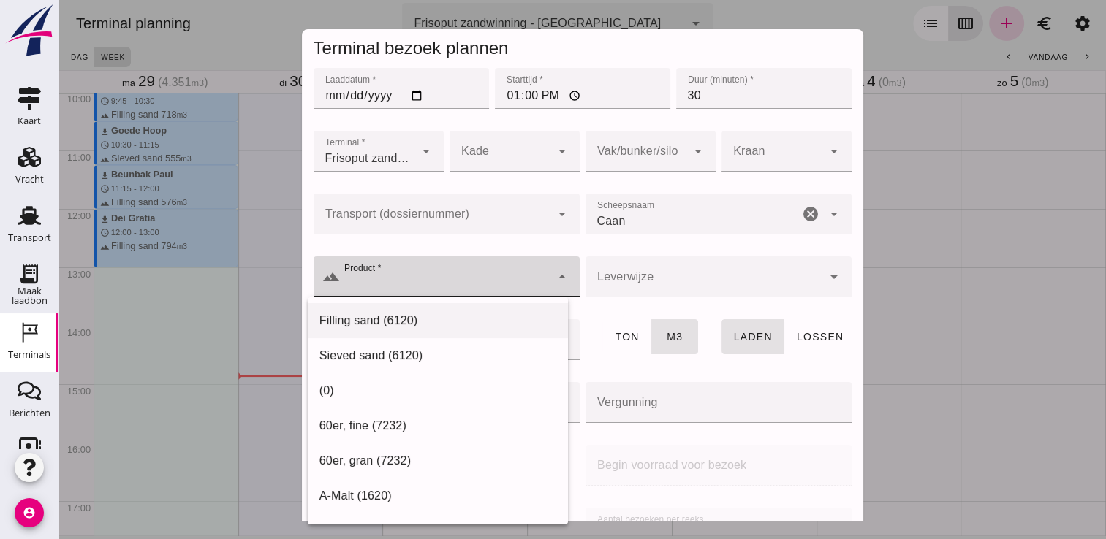
click at [462, 327] on div "Filling sand (6120)" at bounding box center [437, 321] width 237 height 18
type input "Filling sand (6120)"
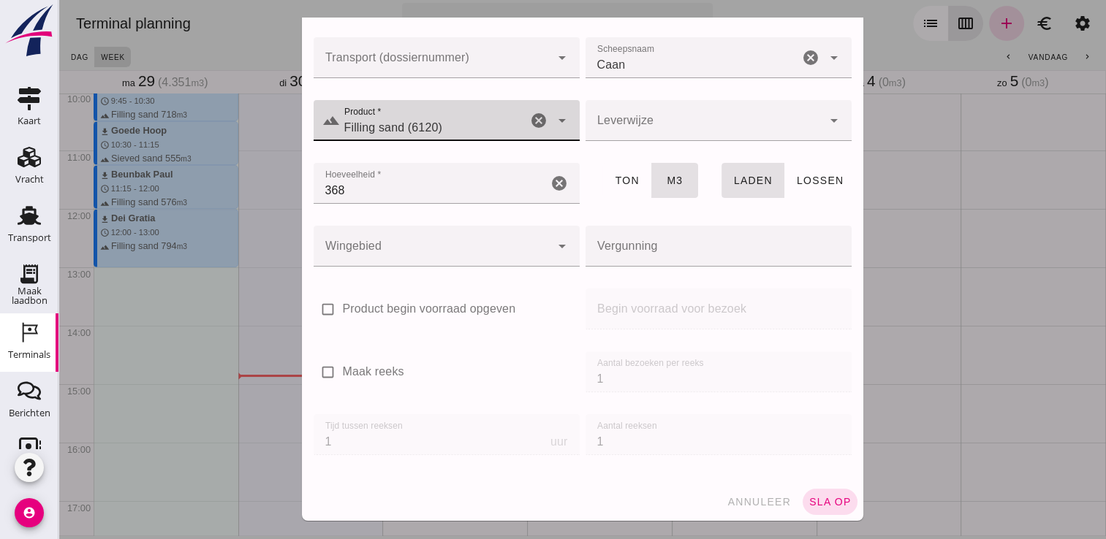
scroll to position [167, 0]
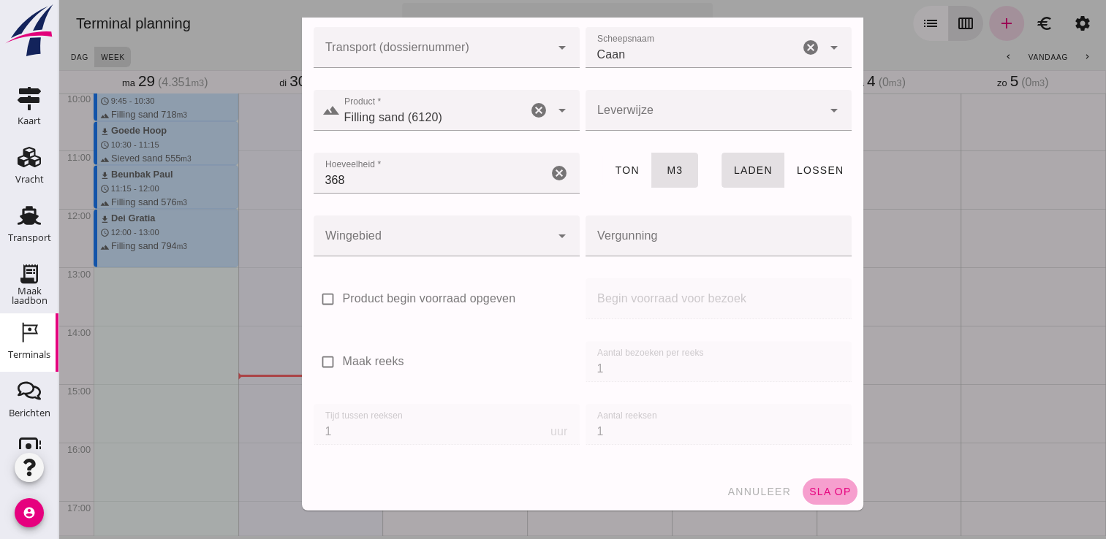
click at [808, 493] on span "sla op" at bounding box center [829, 492] width 43 height 12
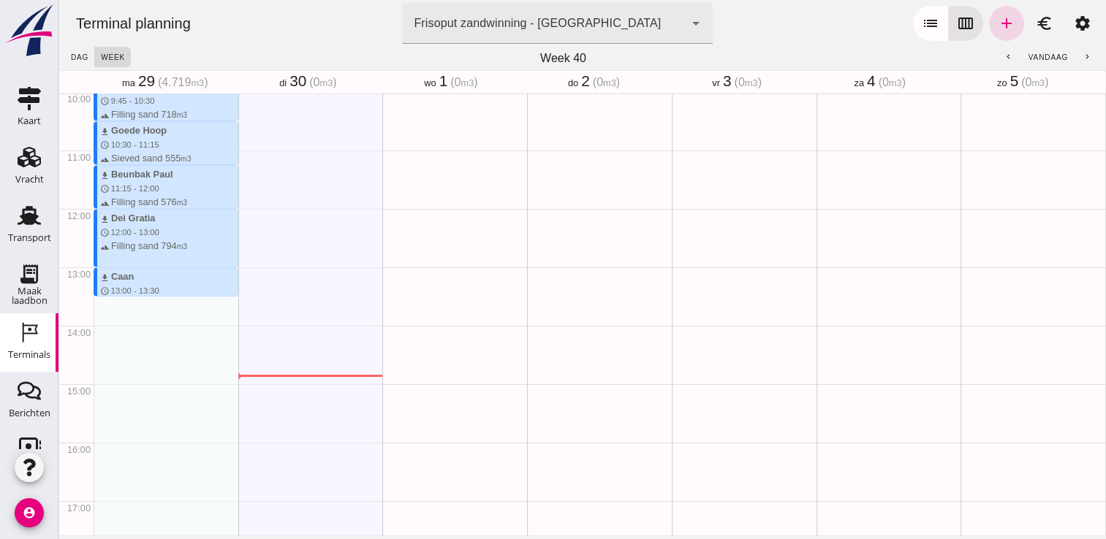
drag, startPoint x: 146, startPoint y: 298, endPoint x: 151, endPoint y: 352, distance: 55.1
click at [151, 352] on div "download Pelsert schedule 8:00 - 9:00 terrain Filling sand 1087 m3 download Kor…" at bounding box center [166, 208] width 145 height 1403
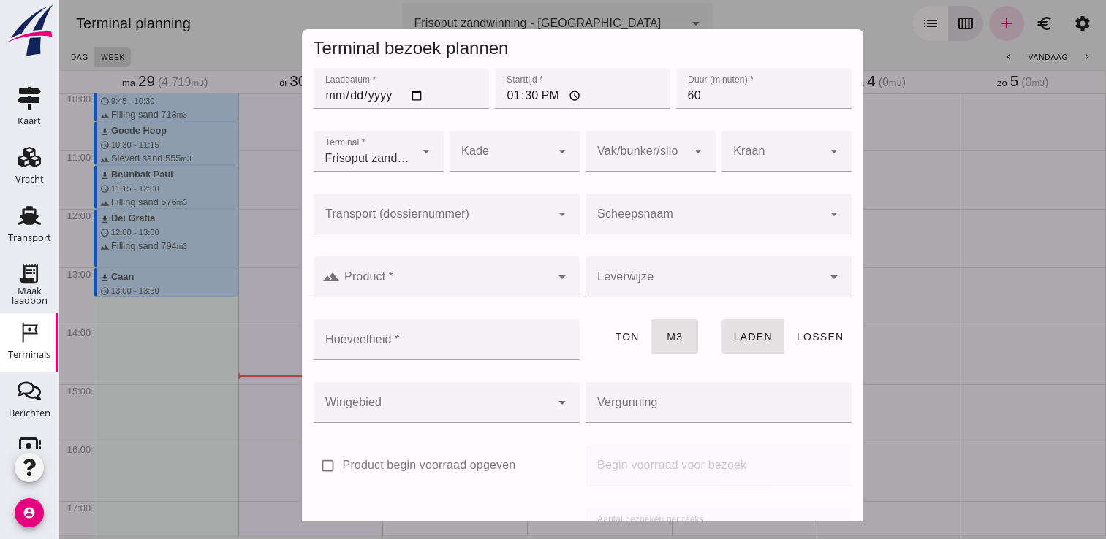
click at [658, 232] on div at bounding box center [704, 214] width 237 height 41
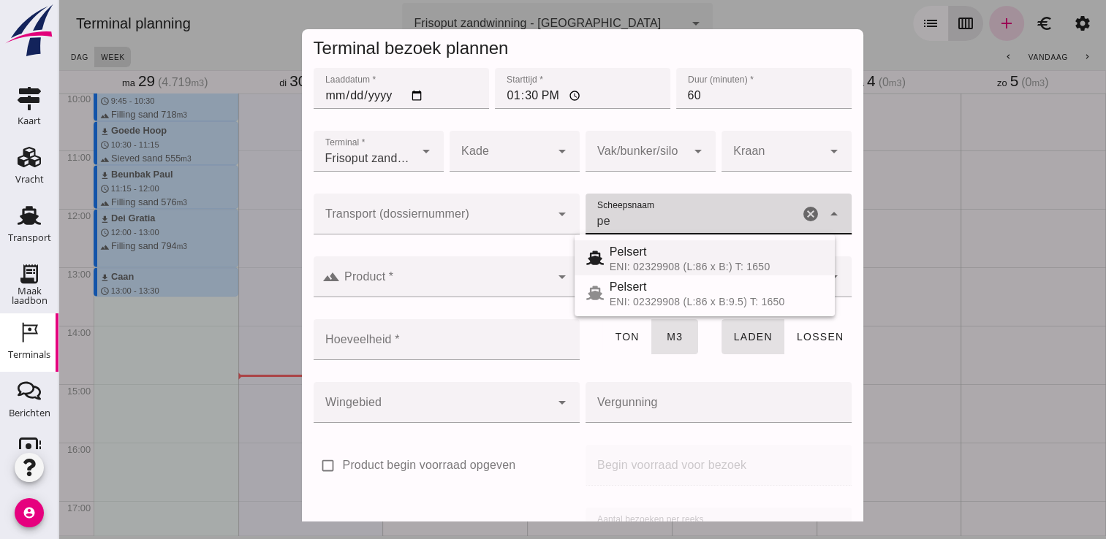
click at [640, 254] on span "Pelsert" at bounding box center [628, 252] width 37 height 12
type input "Pelsert"
type input "1087"
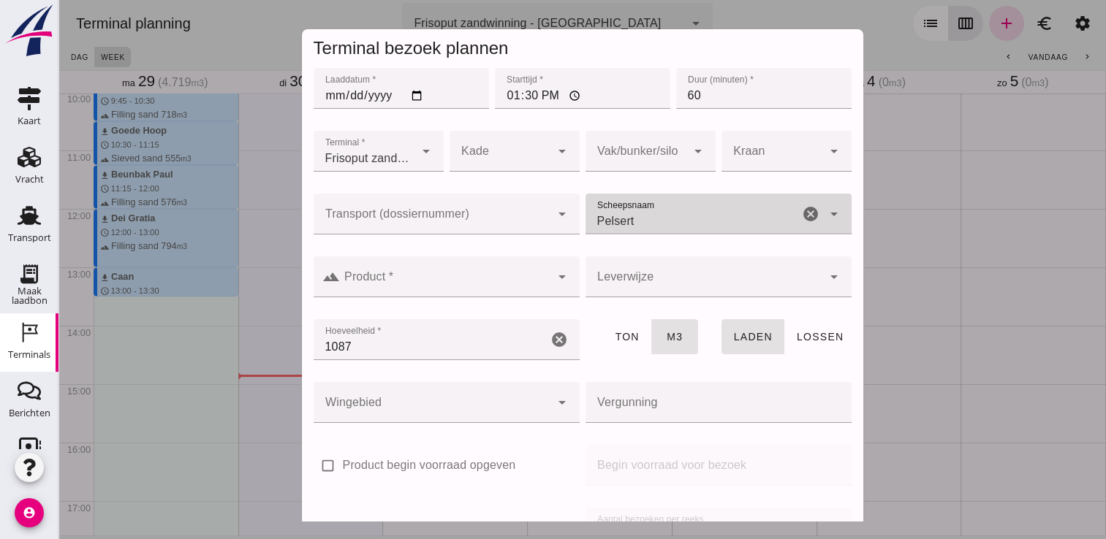
type input "Pelsert"
click at [500, 285] on input "Product *" at bounding box center [445, 285] width 211 height 18
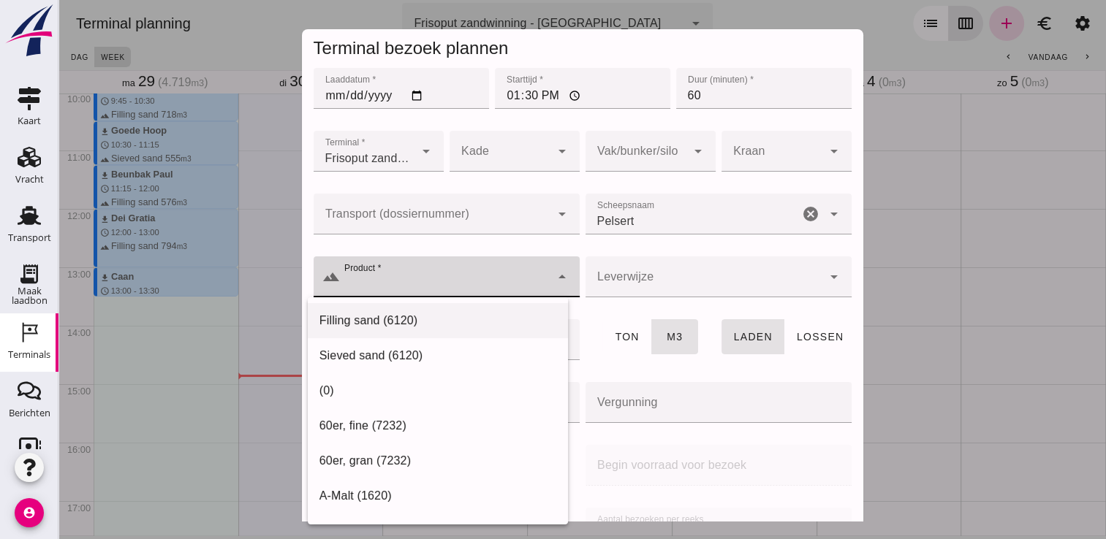
click at [417, 332] on div "Filling sand (6120)" at bounding box center [438, 320] width 260 height 35
type input "Filling sand (6120)"
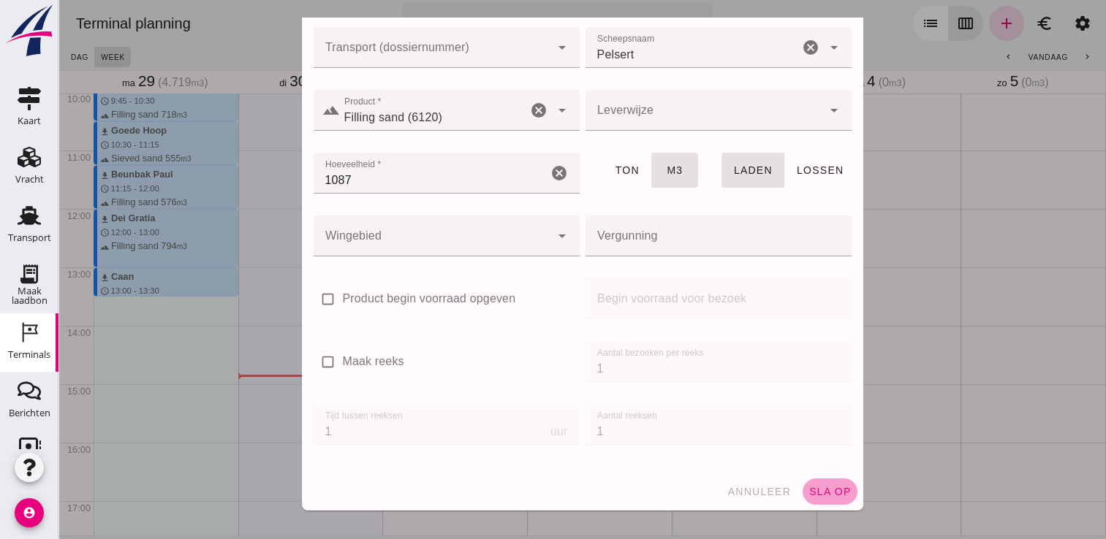
click at [817, 486] on span "sla op" at bounding box center [829, 492] width 43 height 12
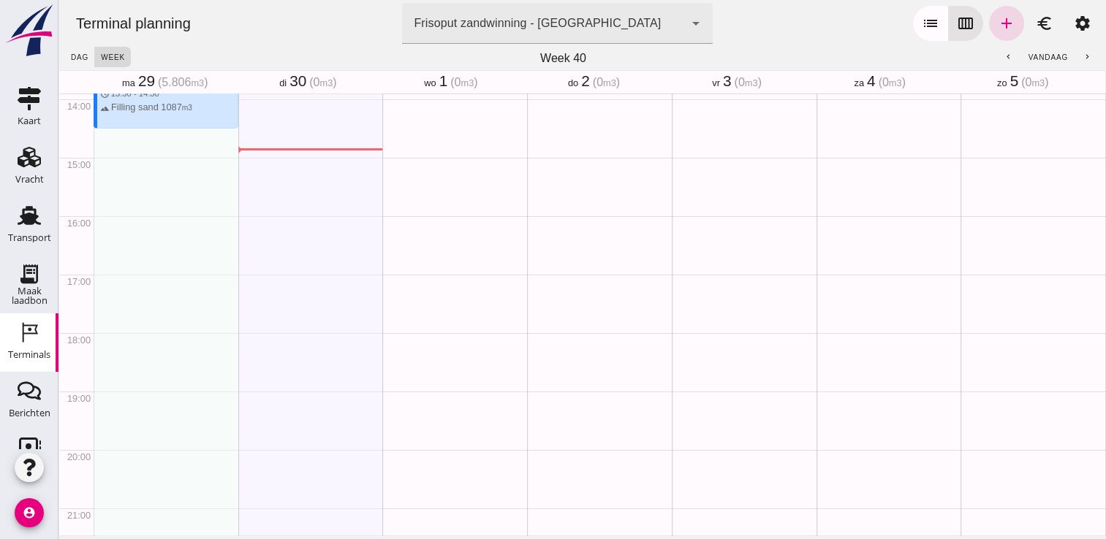
scroll to position [819, 0]
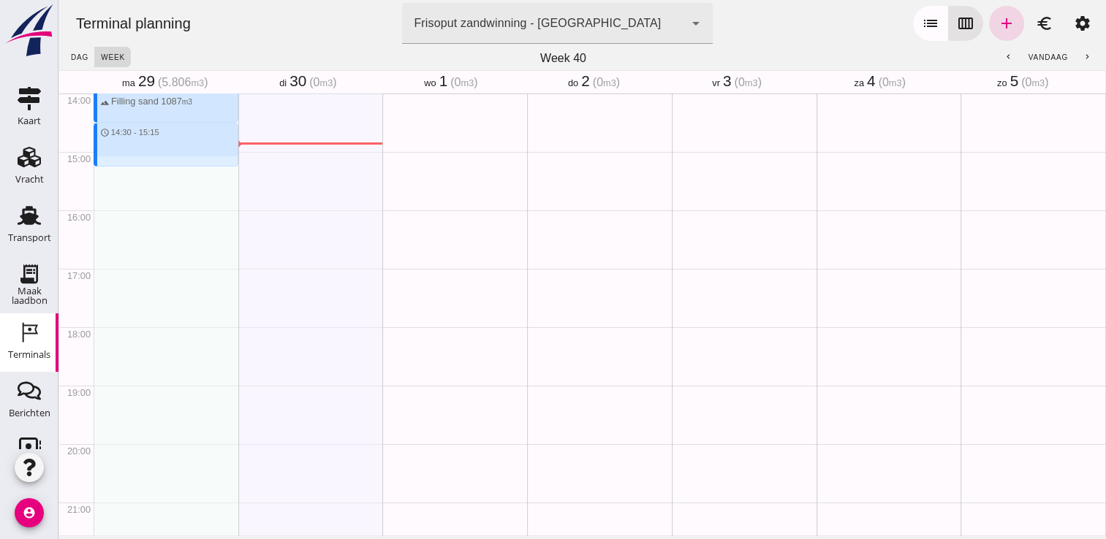
drag, startPoint x: 151, startPoint y: 126, endPoint x: 156, endPoint y: 161, distance: 35.5
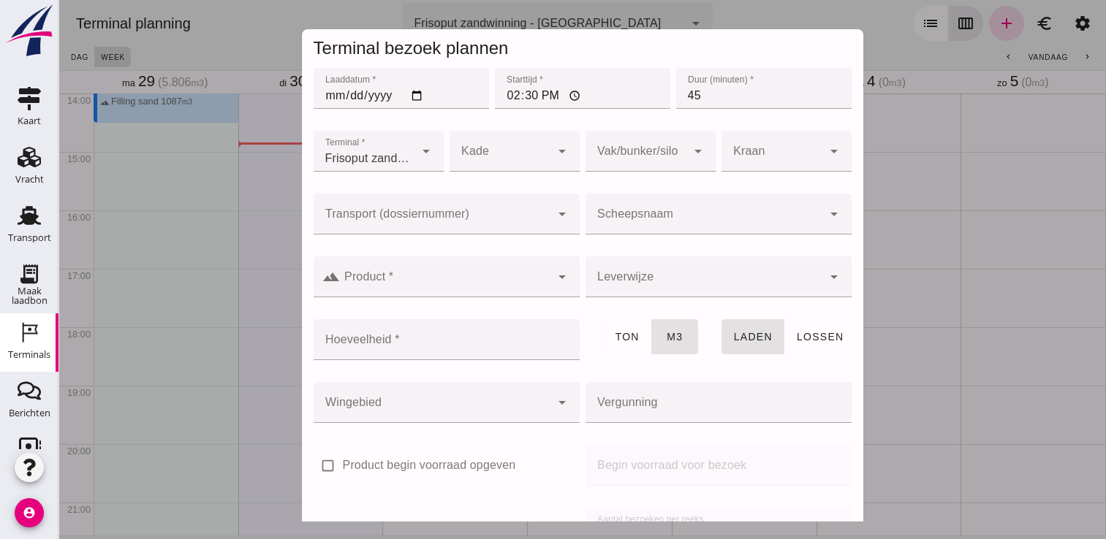
click at [661, 217] on input "Scheepsnaam" at bounding box center [704, 222] width 237 height 18
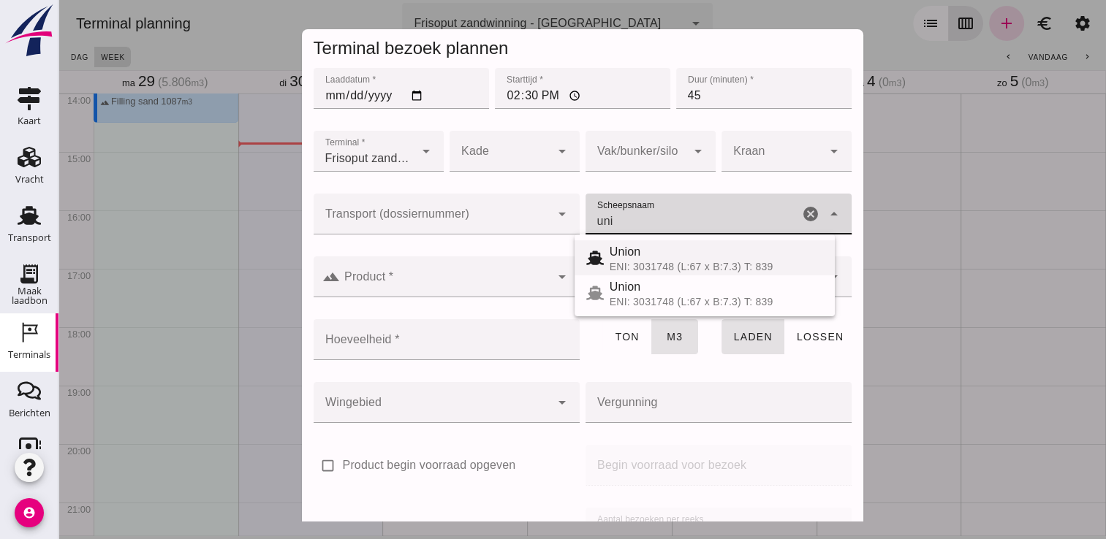
click at [636, 256] on span "Union" at bounding box center [625, 252] width 31 height 12
type input "Union"
type input "480"
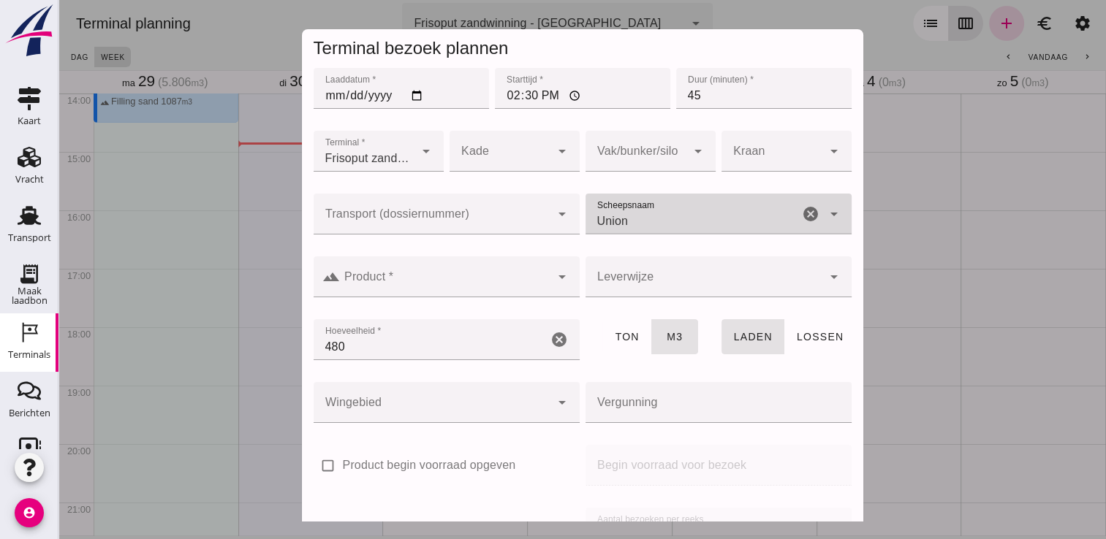
type input "Union"
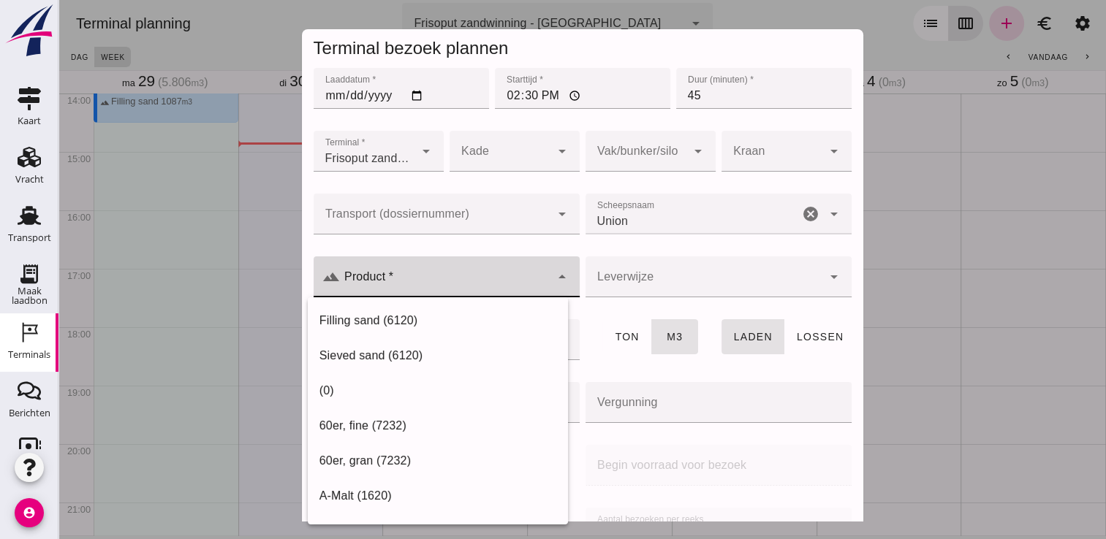
click at [510, 292] on input "Product *" at bounding box center [445, 285] width 211 height 18
click at [450, 328] on div "Filling sand (6120)" at bounding box center [437, 321] width 237 height 18
type input "Filling sand (6120)"
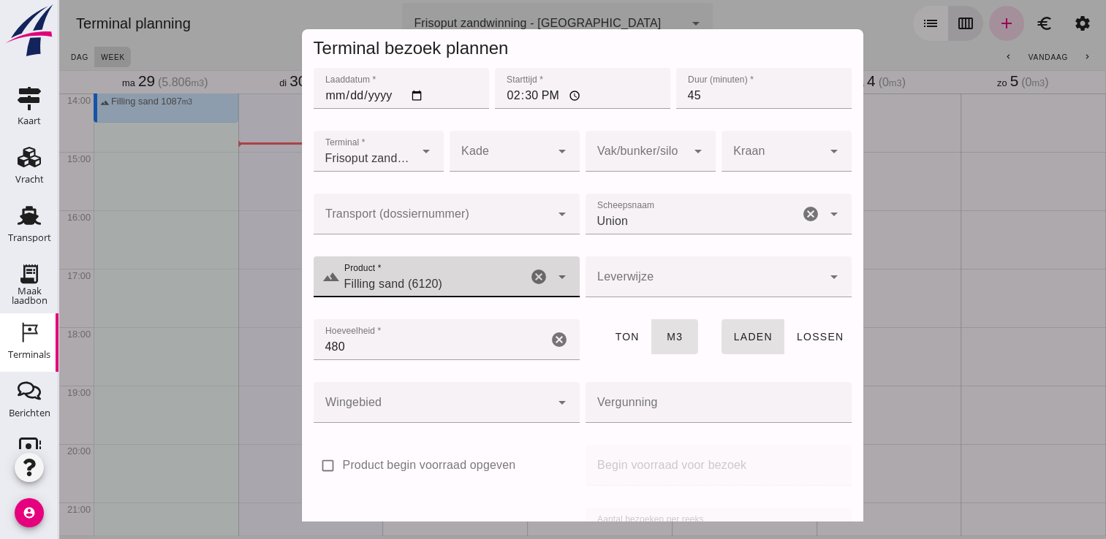
scroll to position [167, 0]
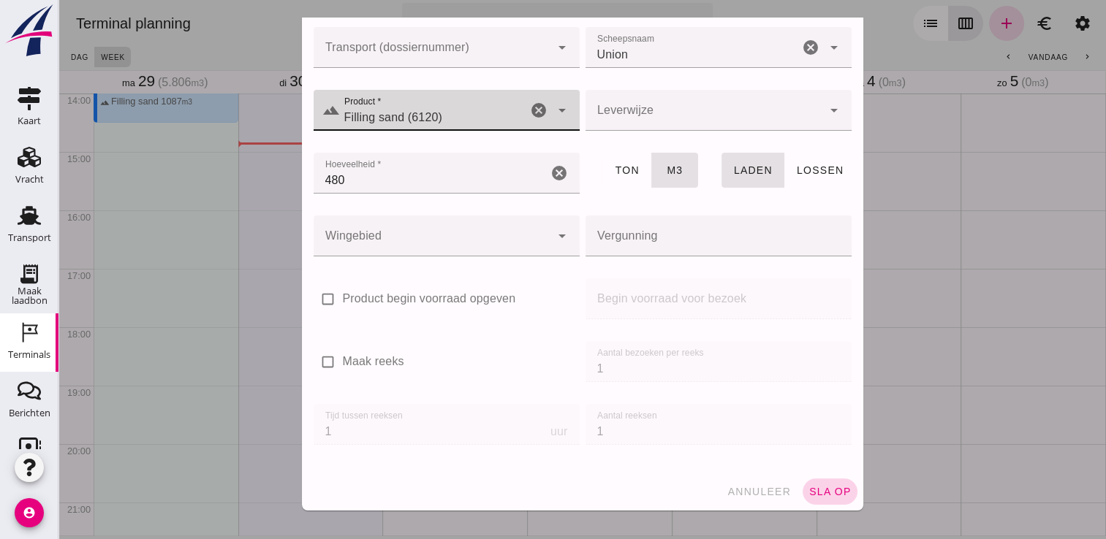
click at [810, 493] on span "sla op" at bounding box center [829, 492] width 43 height 12
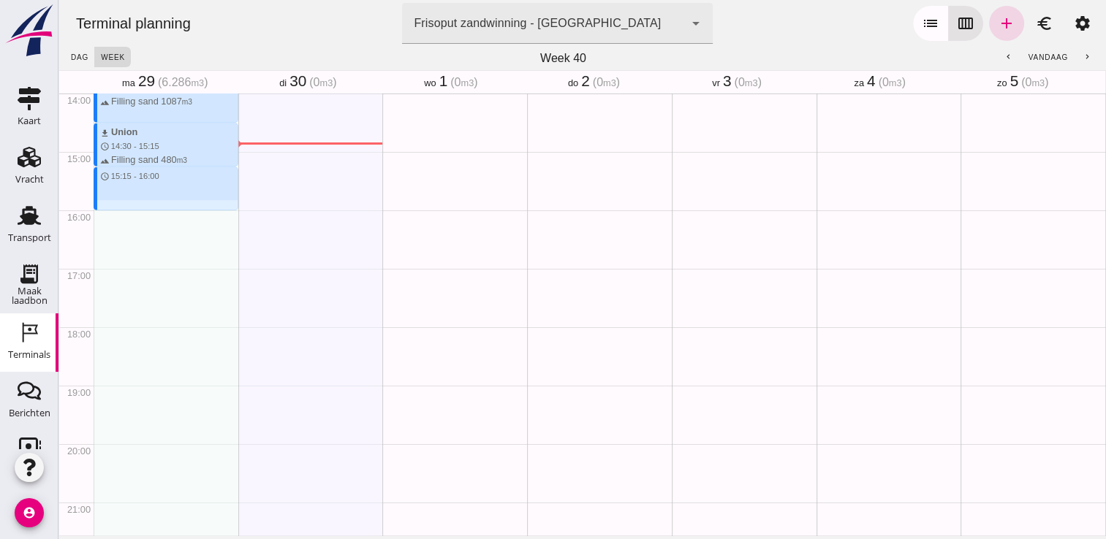
drag, startPoint x: 183, startPoint y: 167, endPoint x: 181, endPoint y: 209, distance: 41.7
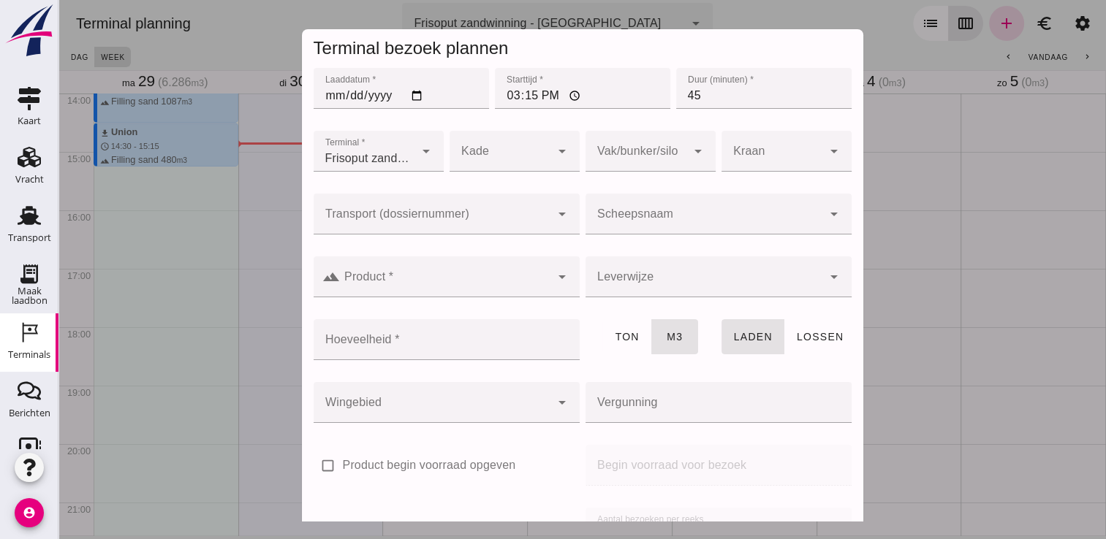
click at [630, 232] on div at bounding box center [704, 214] width 237 height 41
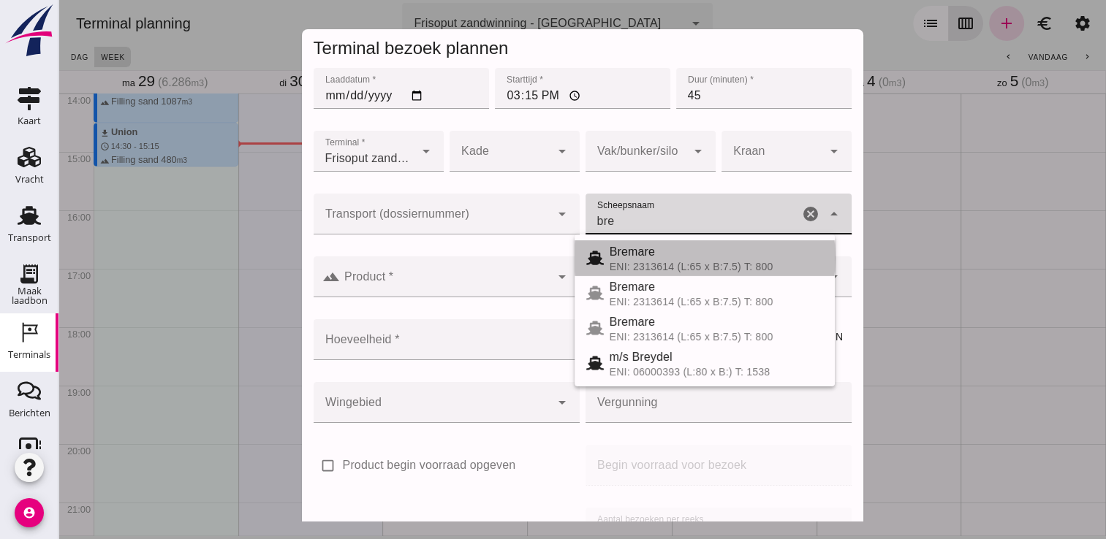
click at [661, 251] on div "Bremare" at bounding box center [716, 252] width 213 height 18
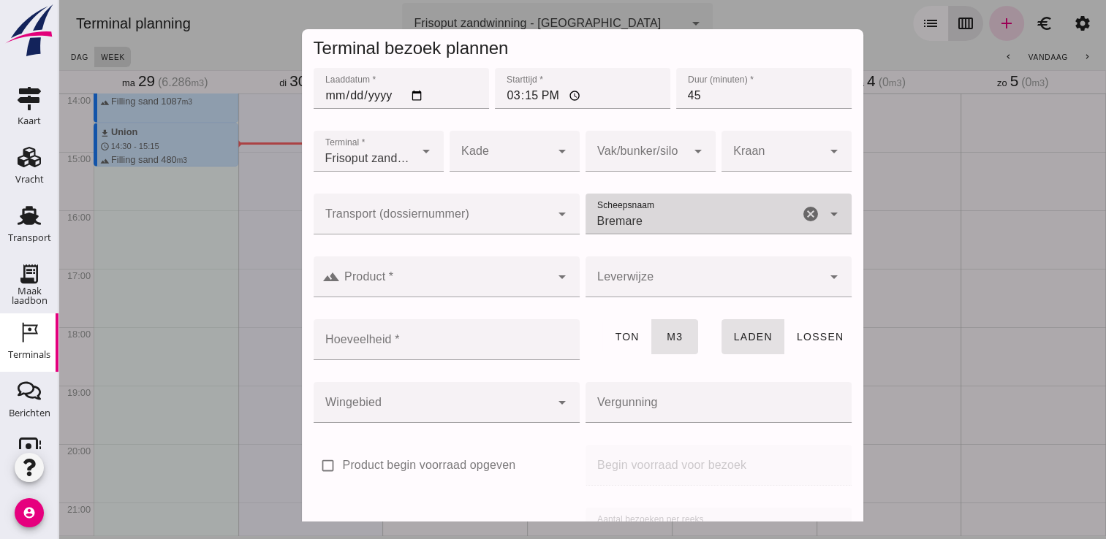
type input "Bremare"
click at [485, 264] on div at bounding box center [445, 277] width 211 height 41
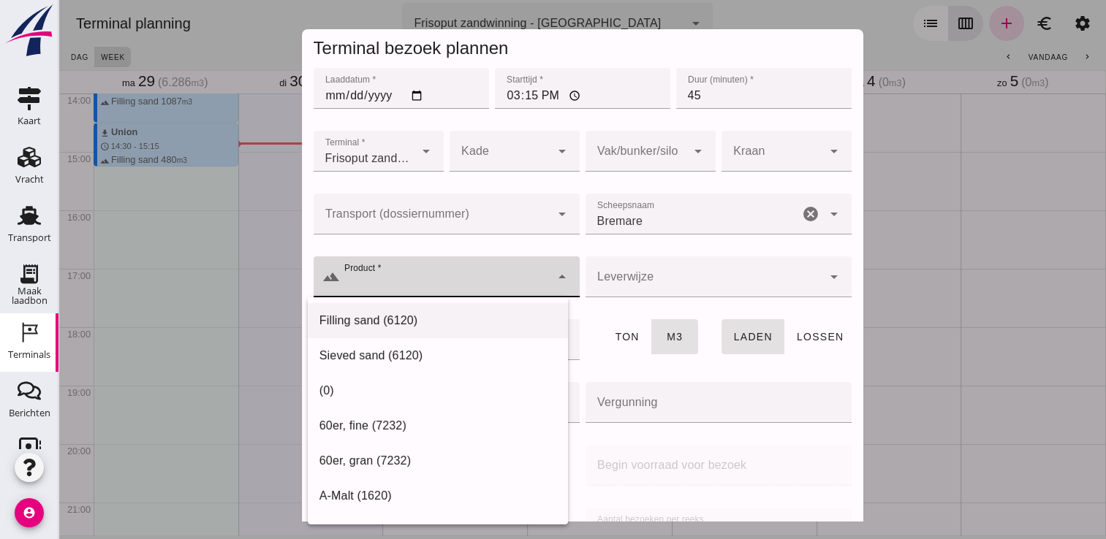
click at [437, 325] on div "Filling sand (6120)" at bounding box center [437, 321] width 237 height 18
type input "Filling sand (6120)"
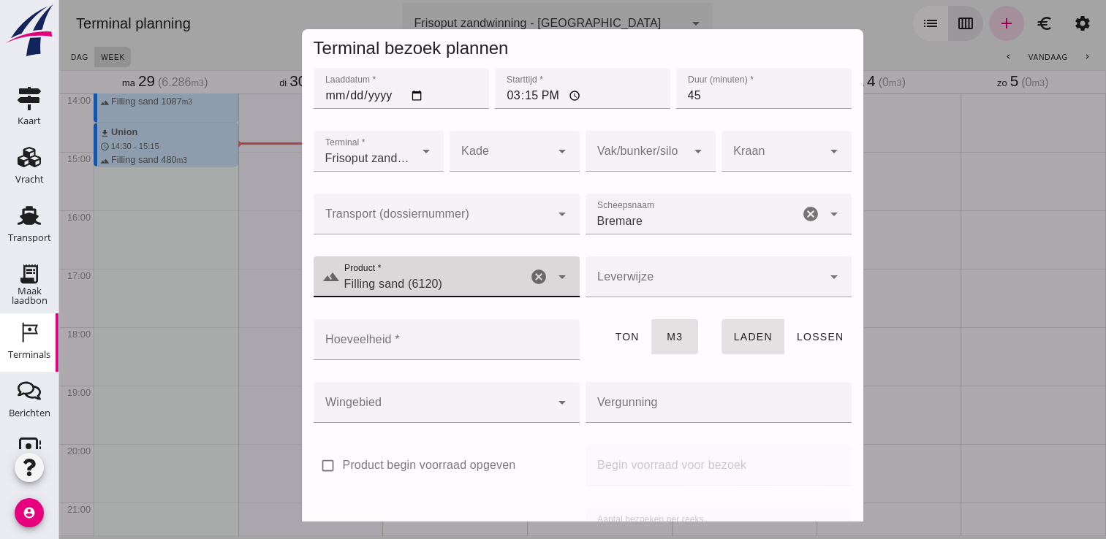
click at [731, 215] on input "Bremare" at bounding box center [692, 222] width 213 height 18
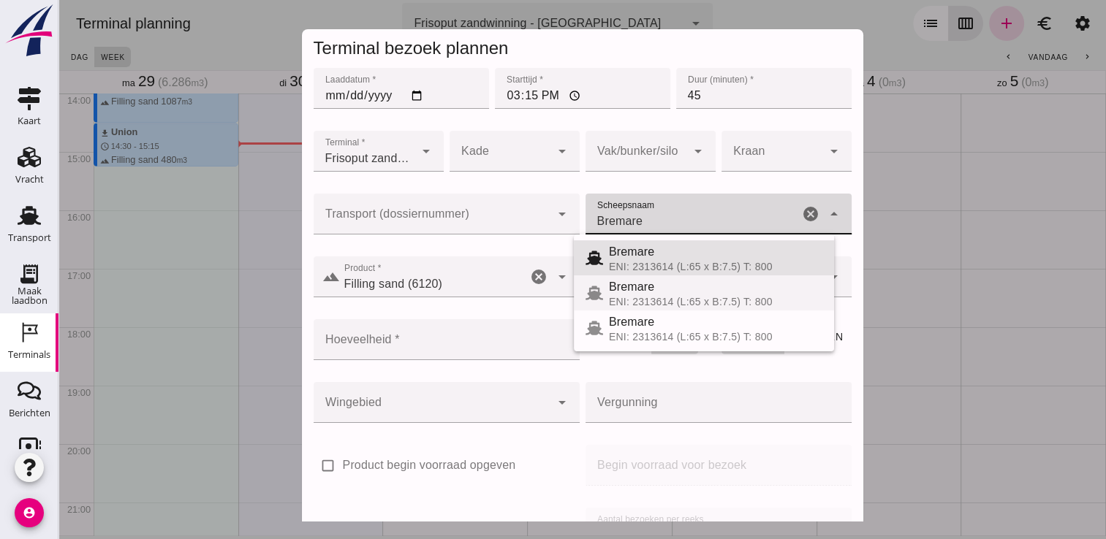
click at [695, 306] on div "ENI: 2313614 (L:65 x B:7.5) T: 800" at bounding box center [715, 302] width 213 height 12
type input "429"
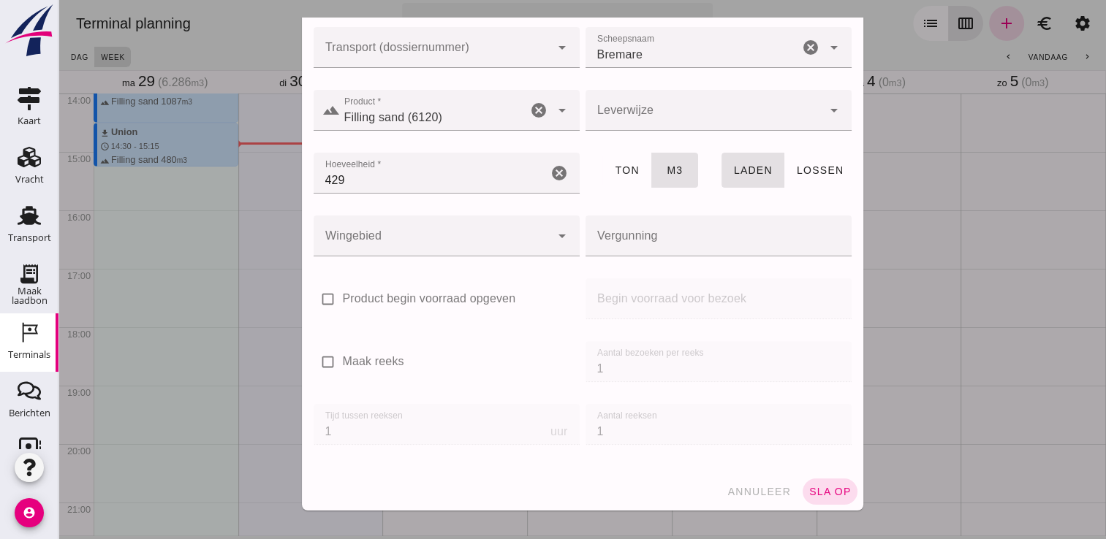
click at [806, 506] on div "annuleer sla op" at bounding box center [582, 492] width 561 height 38
click at [808, 494] on span "sla op" at bounding box center [829, 492] width 43 height 12
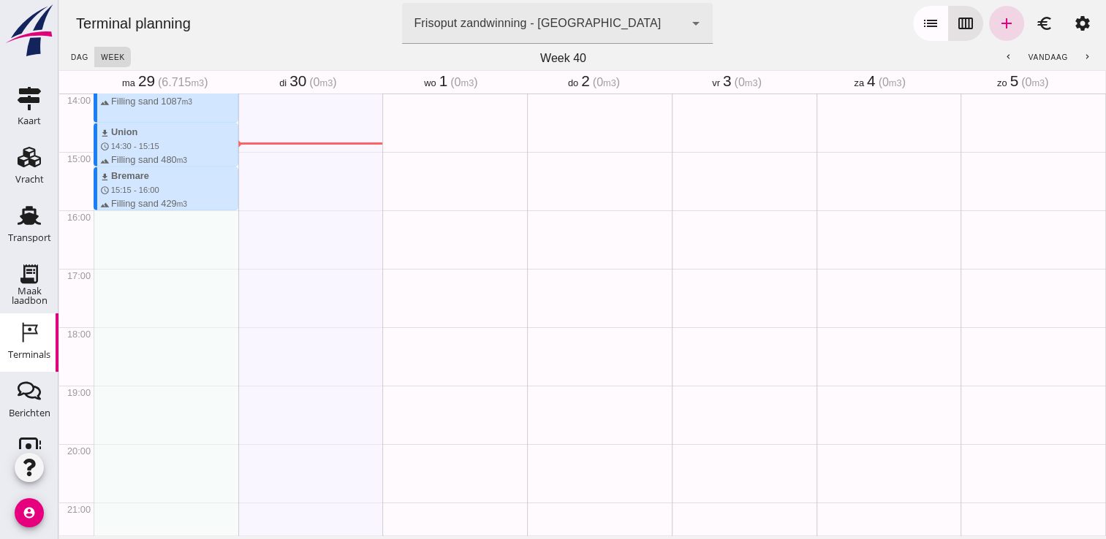
drag, startPoint x: 193, startPoint y: 213, endPoint x: 192, endPoint y: 258, distance: 45.3
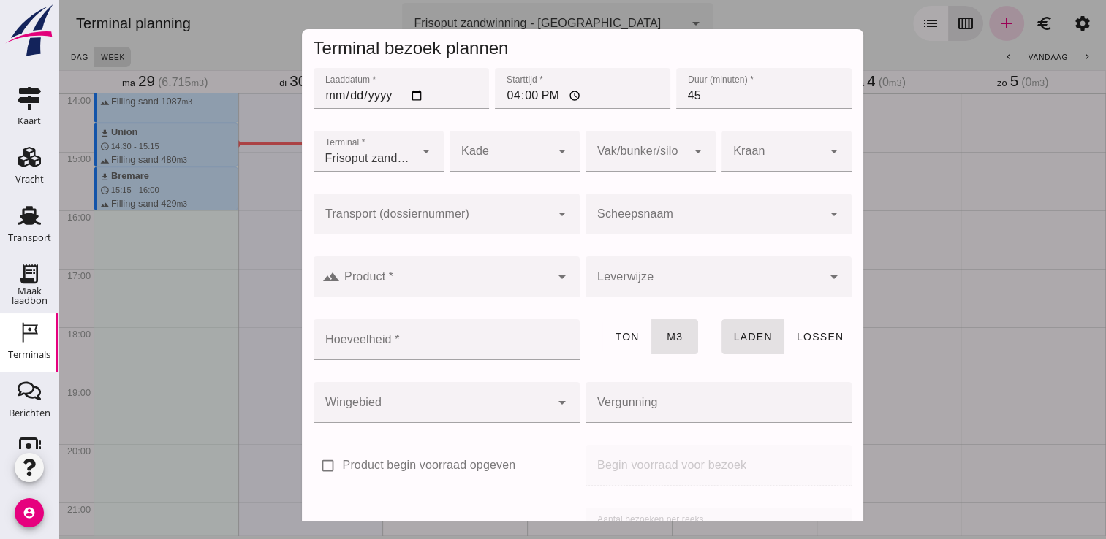
click at [618, 232] on div at bounding box center [704, 214] width 237 height 41
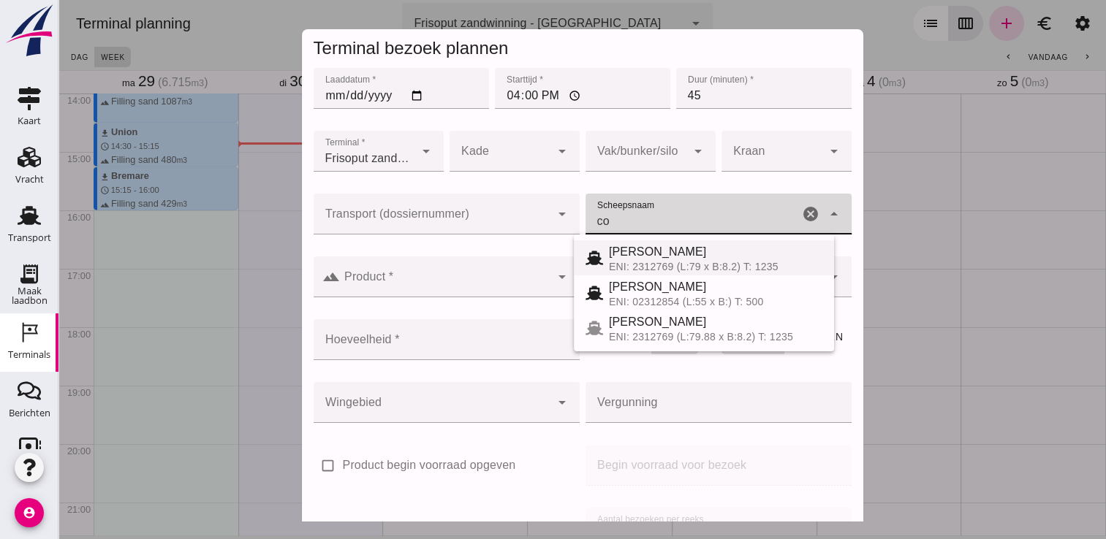
click at [637, 248] on span "Cornelis sr" at bounding box center [658, 252] width 98 height 12
type input "Cornelis sr"
type input "718"
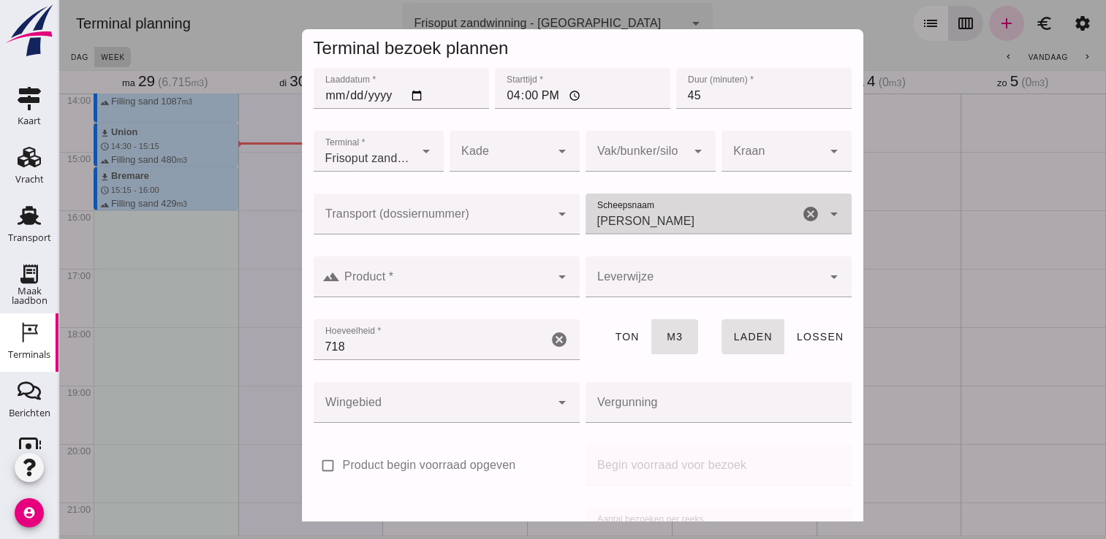
type input "Cornelis sr"
click at [520, 287] on input "Product *" at bounding box center [445, 285] width 211 height 18
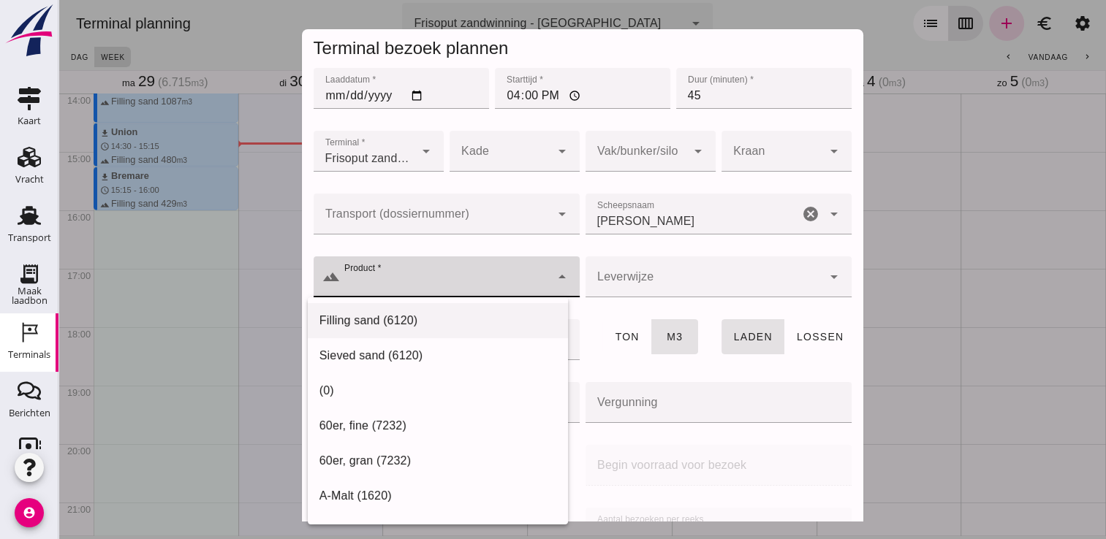
click at [468, 314] on div "Filling sand (6120)" at bounding box center [437, 321] width 237 height 18
type input "Filling sand (6120)"
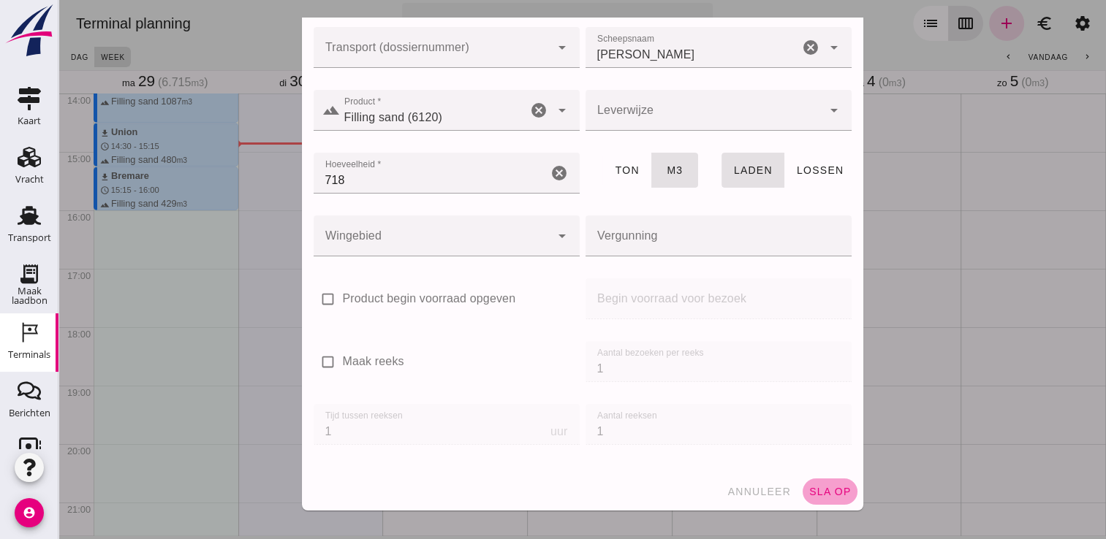
click at [808, 486] on span "sla op" at bounding box center [829, 492] width 43 height 12
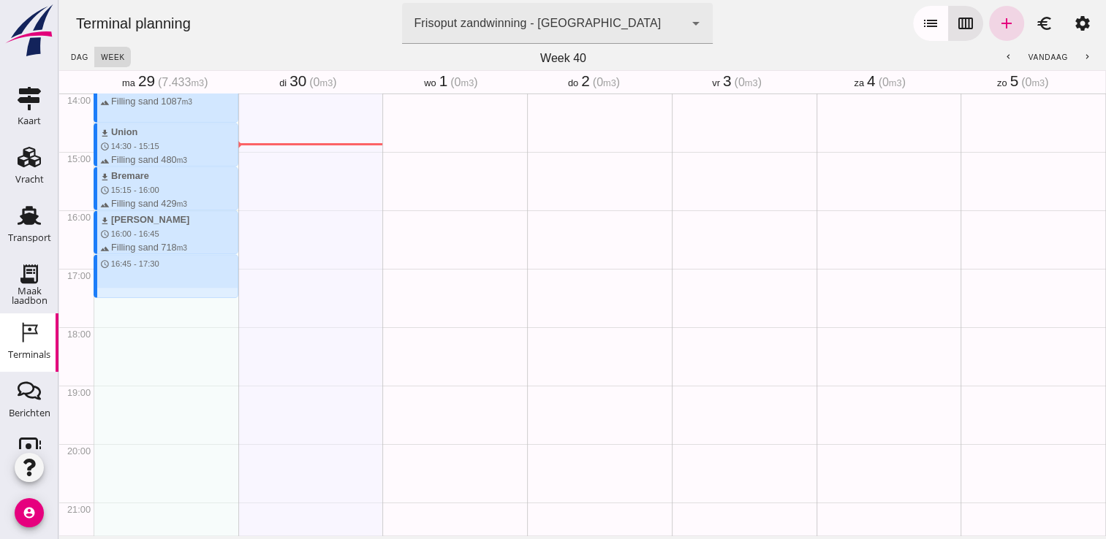
drag, startPoint x: 102, startPoint y: 261, endPoint x: 105, endPoint y: 300, distance: 38.9
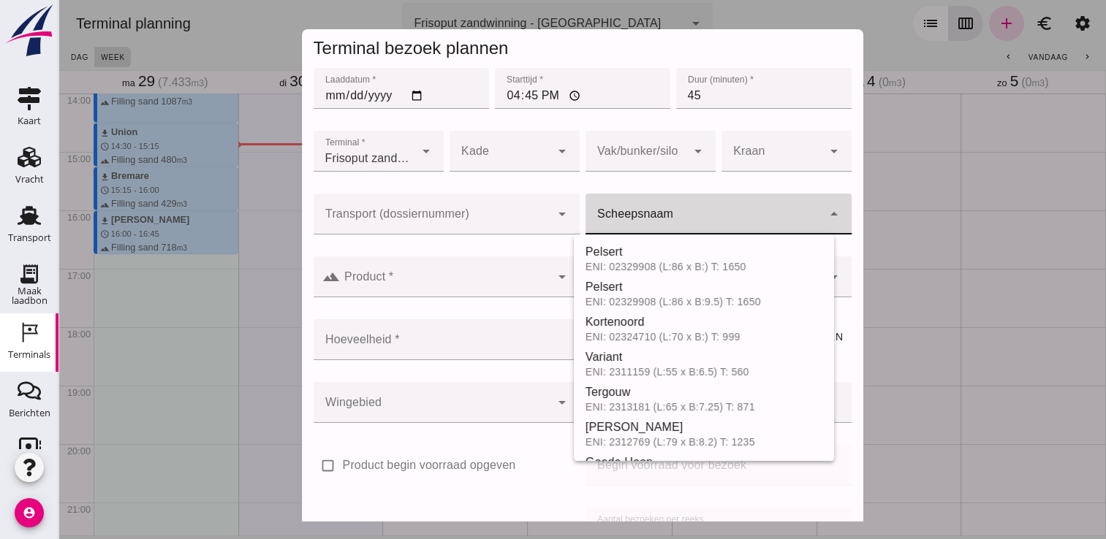
click at [640, 214] on input "Scheepsnaam" at bounding box center [704, 222] width 237 height 18
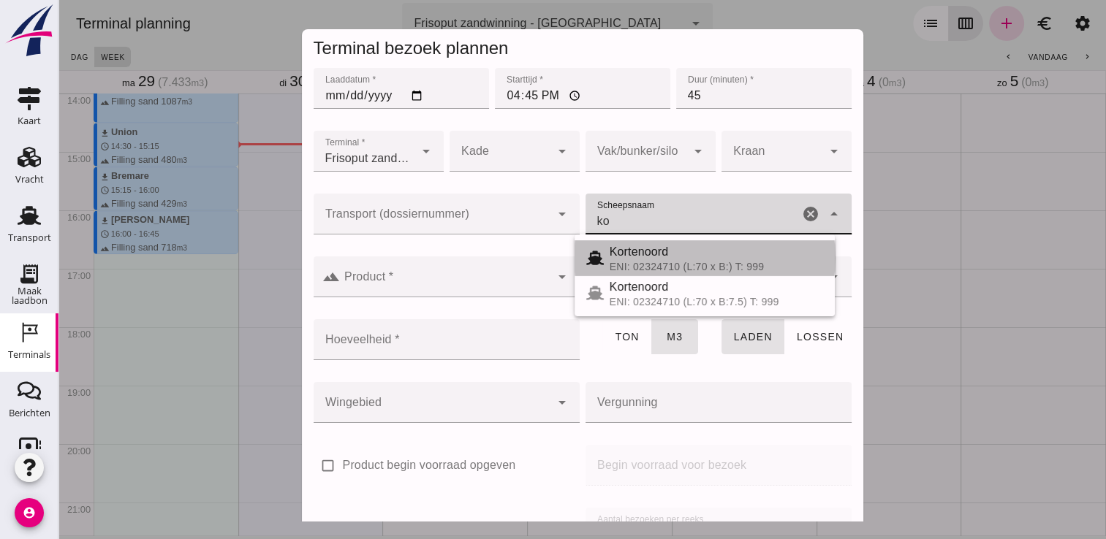
click at [643, 260] on div "Kortenoord" at bounding box center [716, 252] width 213 height 18
type input "Kortenoord"
type input "621"
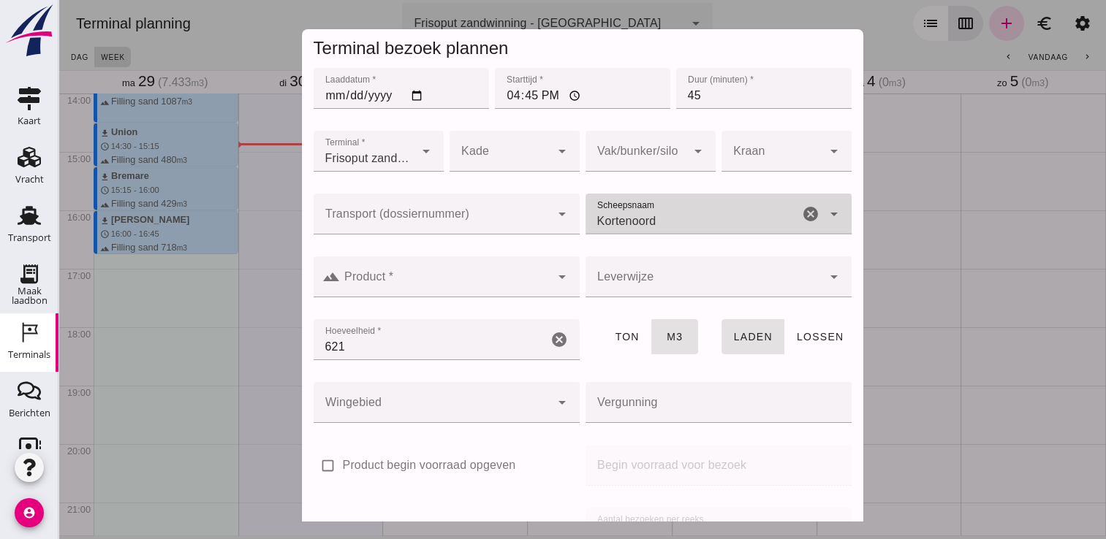
type input "Kortenoord"
click at [526, 281] on input "Product *" at bounding box center [445, 285] width 211 height 18
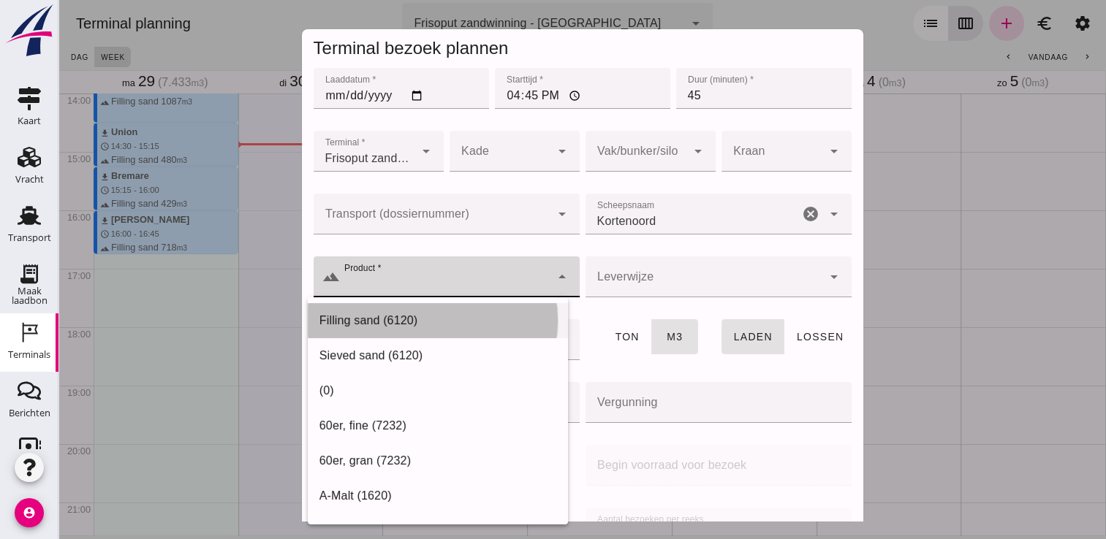
click at [421, 314] on div "Filling sand (6120)" at bounding box center [437, 321] width 237 height 18
type input "Filling sand (6120)"
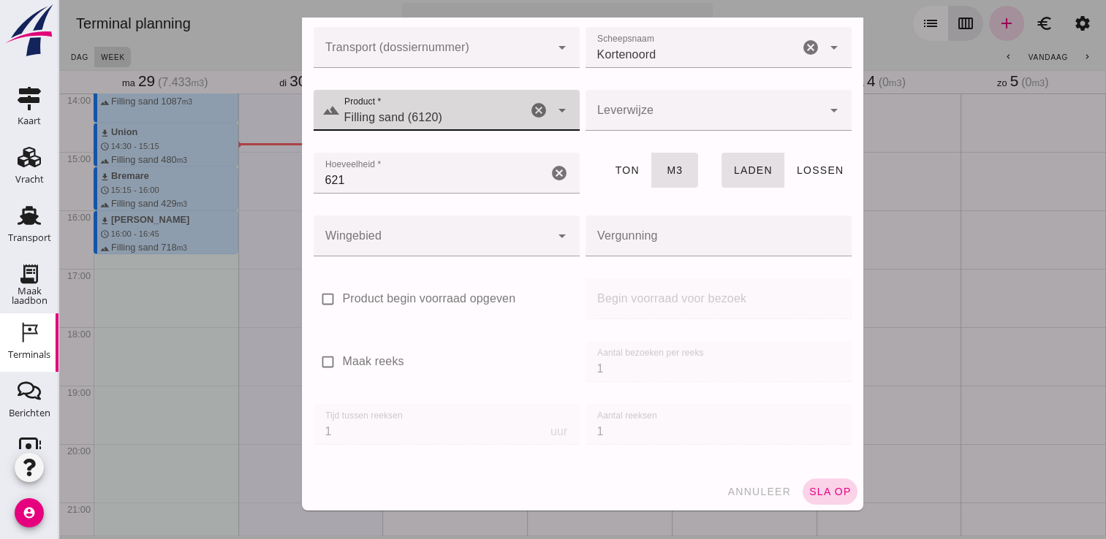
click at [808, 493] on span "sla op" at bounding box center [829, 492] width 43 height 12
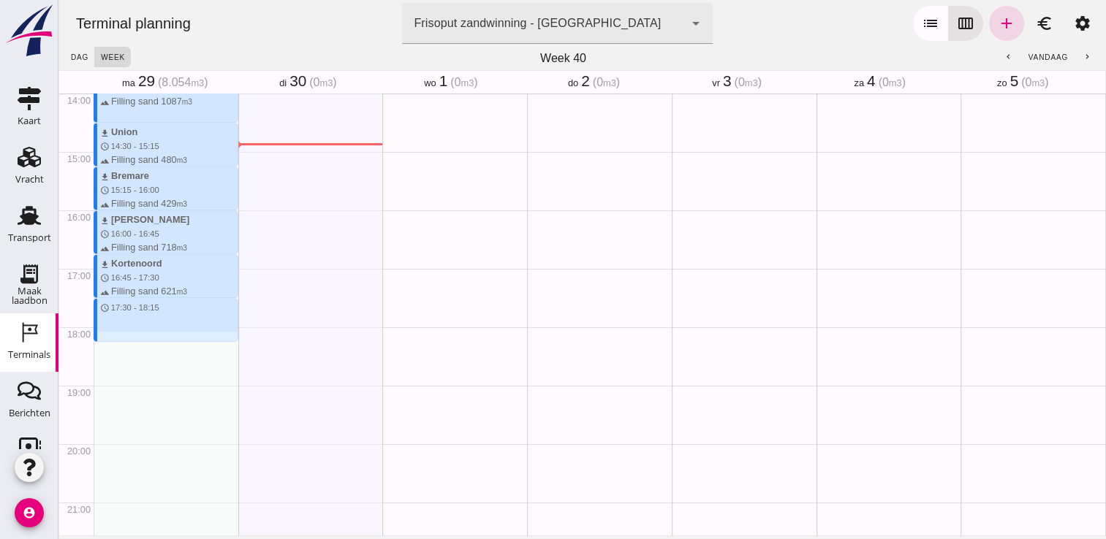
drag, startPoint x: 113, startPoint y: 303, endPoint x: 121, endPoint y: 344, distance: 41.9
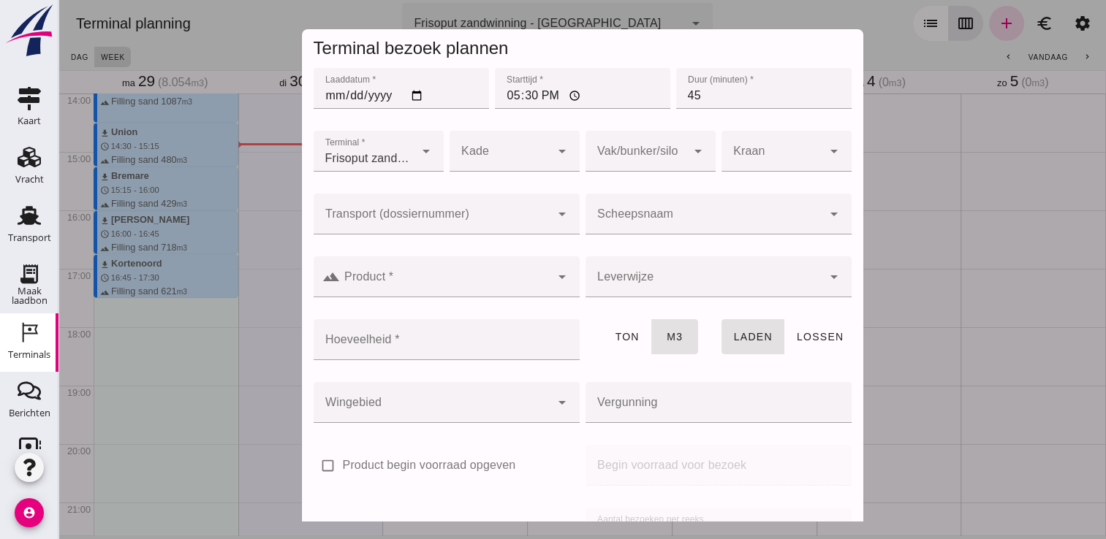
click at [636, 206] on div at bounding box center [704, 214] width 237 height 41
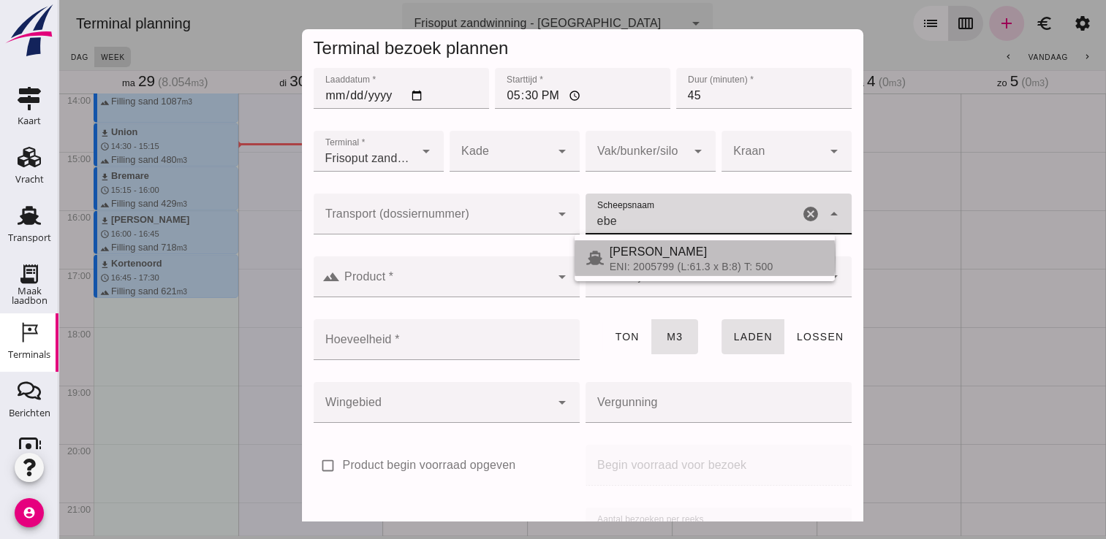
click at [658, 262] on div "ENI: 2005799 (L:61.3 x B:8) T: 500" at bounding box center [716, 267] width 213 height 12
type input "Eben Haezer"
type input "440"
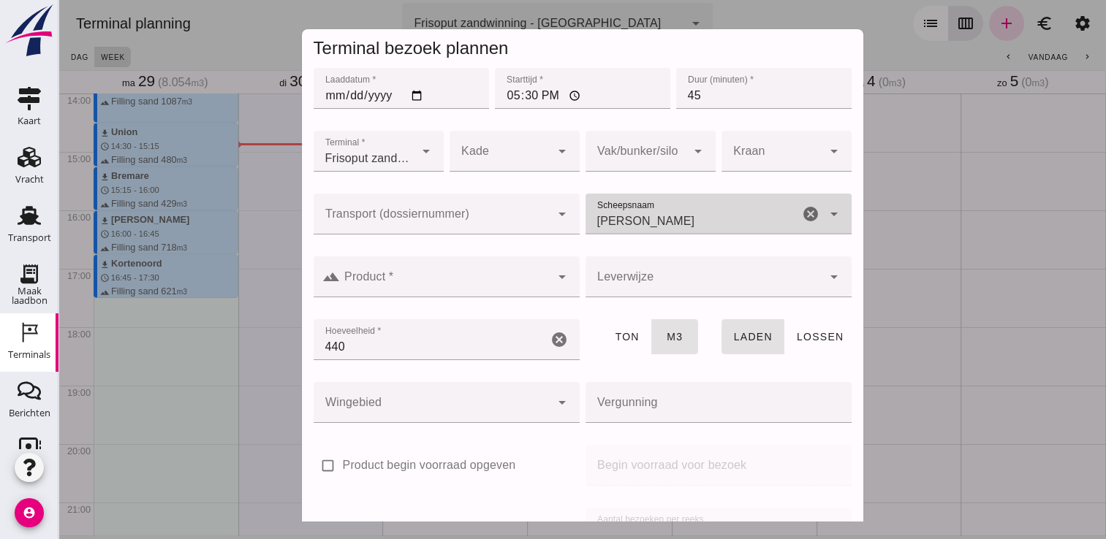
type input "Eben Haezer"
click at [529, 278] on input "Product *" at bounding box center [445, 285] width 211 height 18
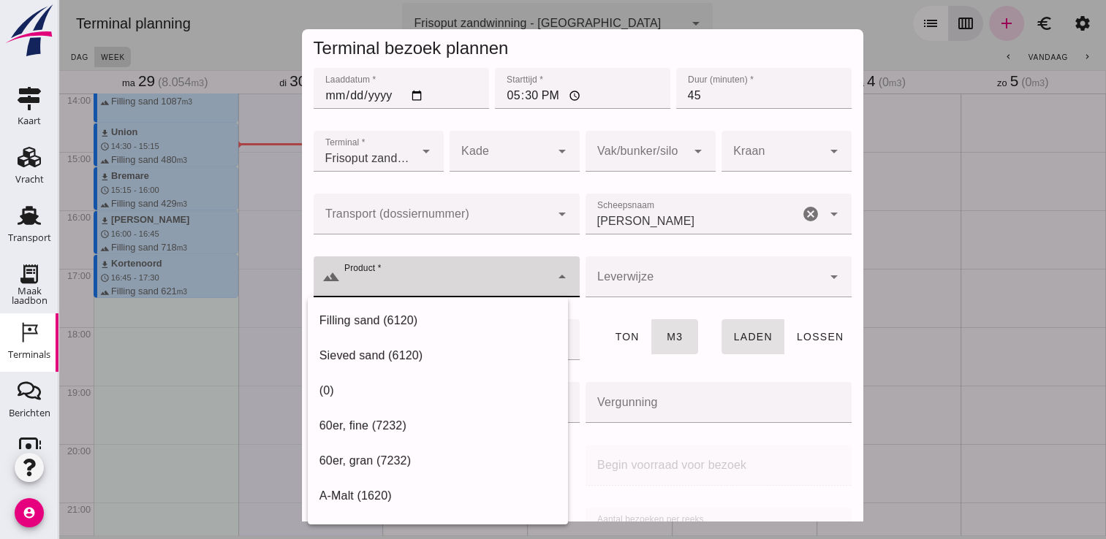
click at [452, 302] on div "Filling sand (6120) Sieved sand (6120) (0) 60er, fine (7232) 60er, gran (7232) …" at bounding box center [438, 411] width 260 height 227
click at [452, 307] on div "Filling sand (6120)" at bounding box center [438, 320] width 260 height 35
type input "Filling sand (6120)"
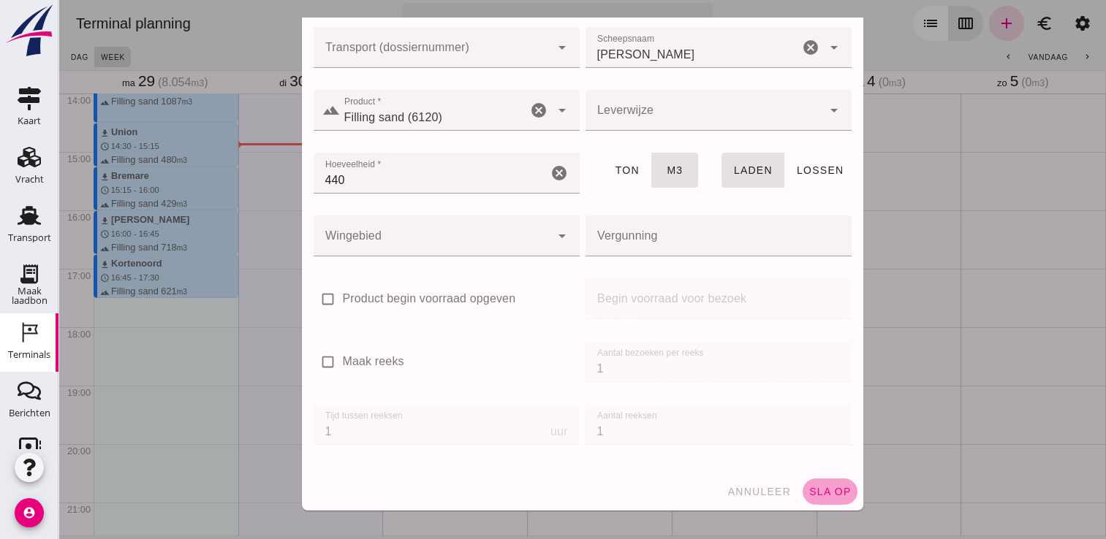
click at [820, 486] on span "sla op" at bounding box center [829, 492] width 43 height 12
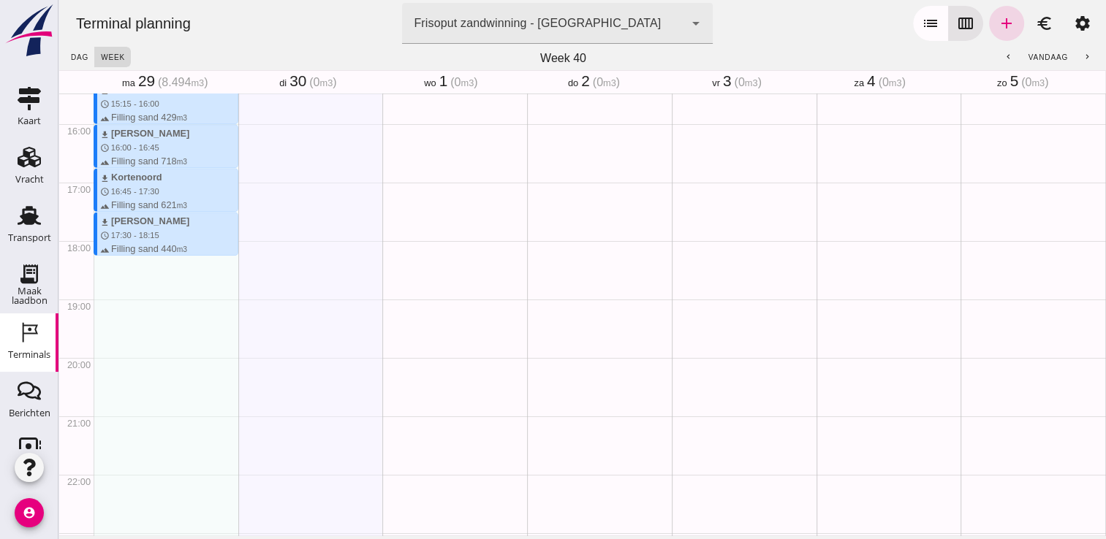
scroll to position [906, 0]
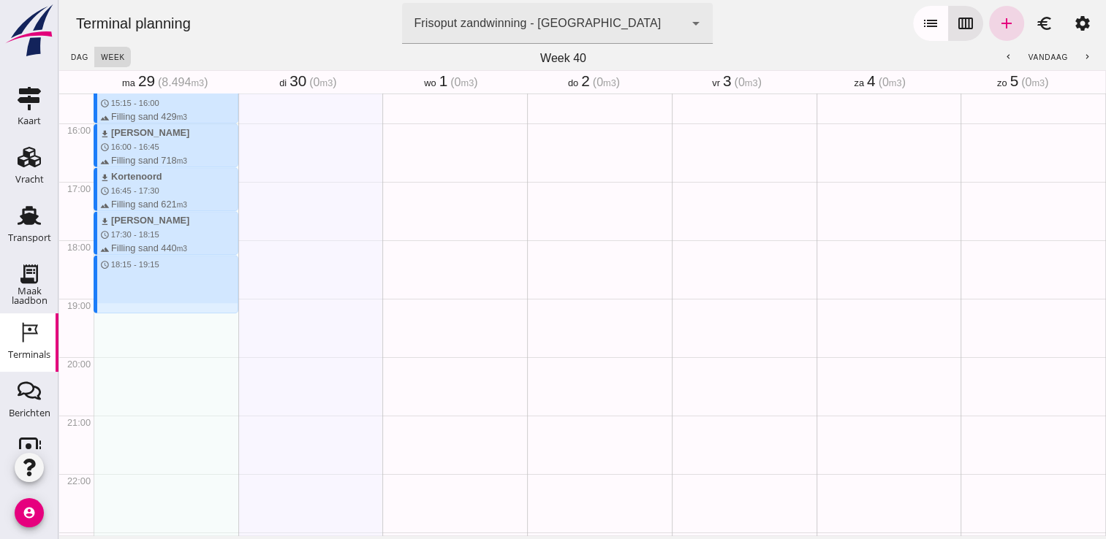
drag, startPoint x: 118, startPoint y: 259, endPoint x: 123, endPoint y: 310, distance: 51.4
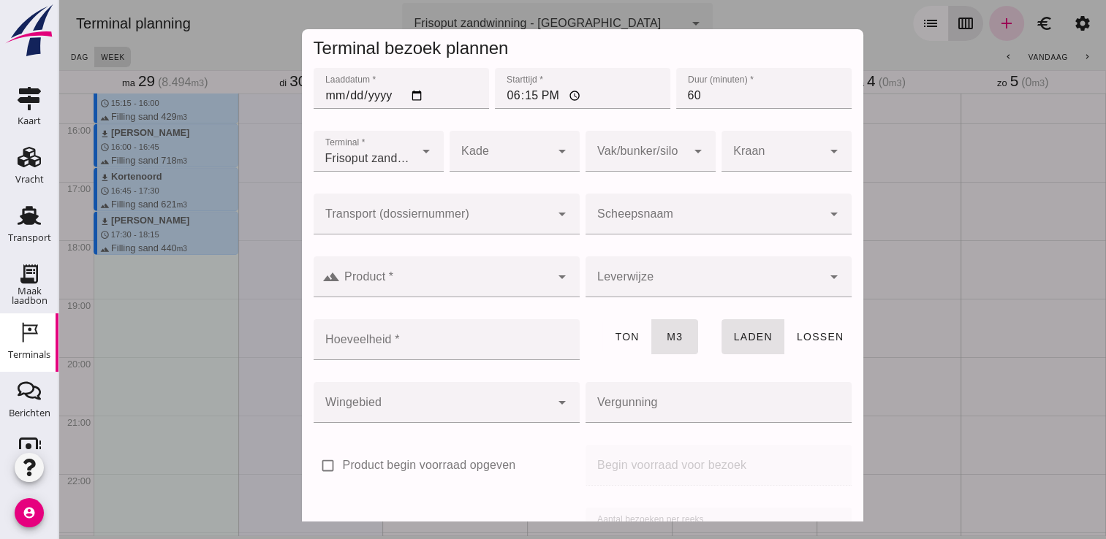
click at [660, 209] on div at bounding box center [704, 214] width 237 height 41
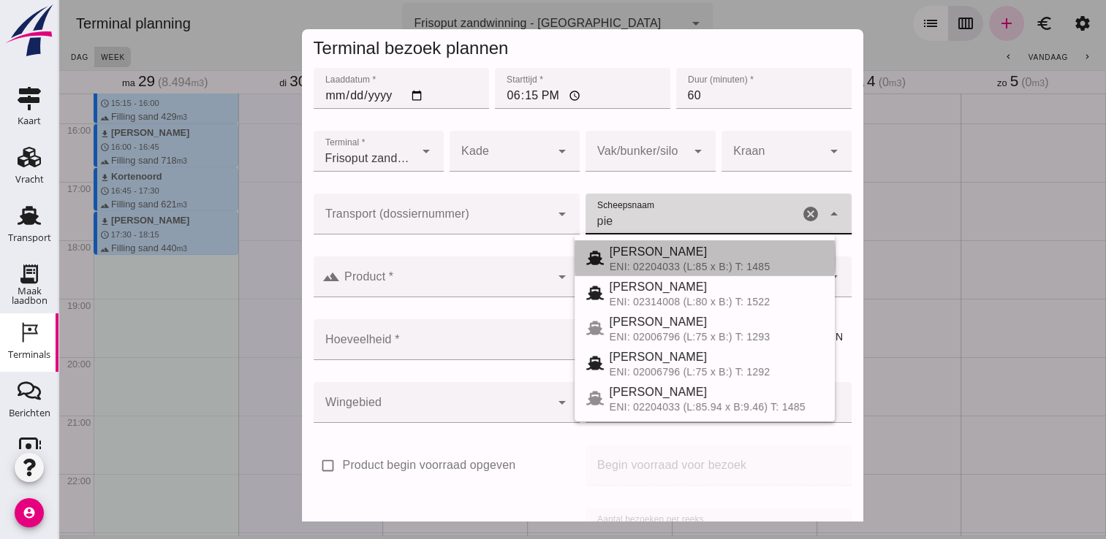
click at [622, 270] on div "ENI: 02204033 (L:85 x B:) T: 1485" at bounding box center [716, 267] width 213 height 12
type input "Piet Hein"
type input "968"
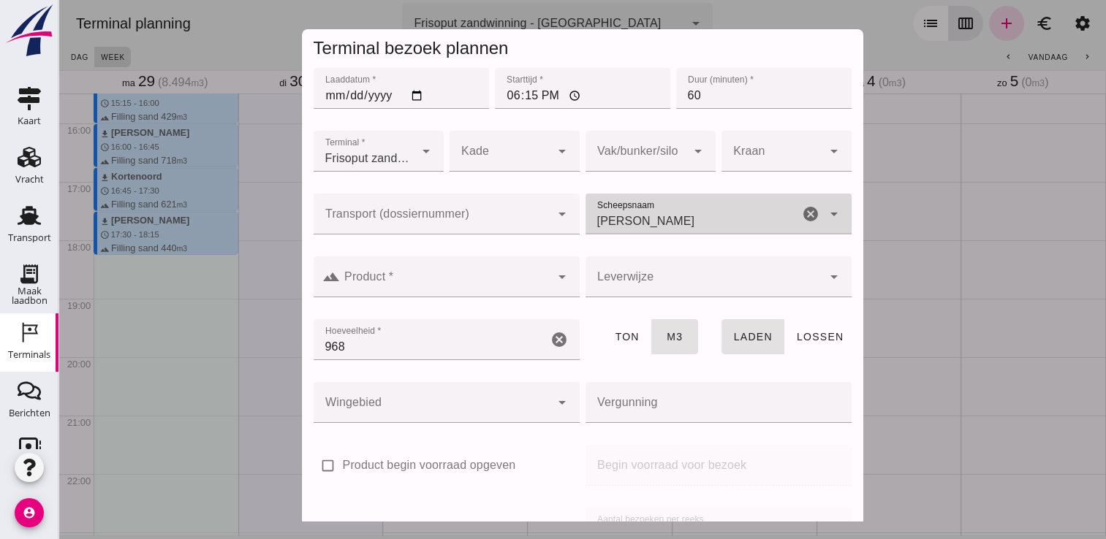
type input "Piet Hein"
click at [521, 285] on input "Product *" at bounding box center [445, 285] width 211 height 18
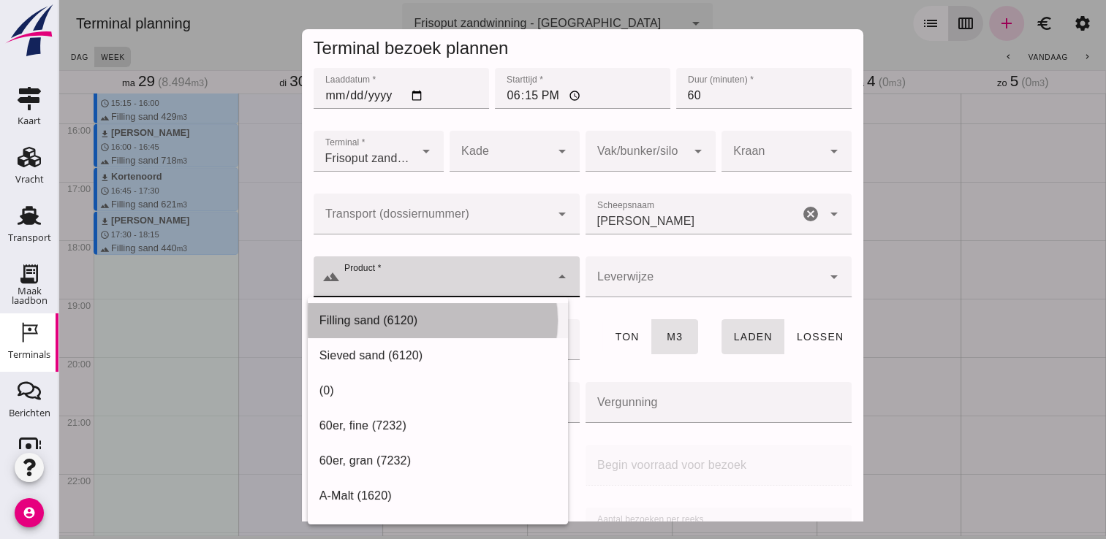
click at [460, 320] on div "Filling sand (6120)" at bounding box center [437, 321] width 237 height 18
type input "Filling sand (6120)"
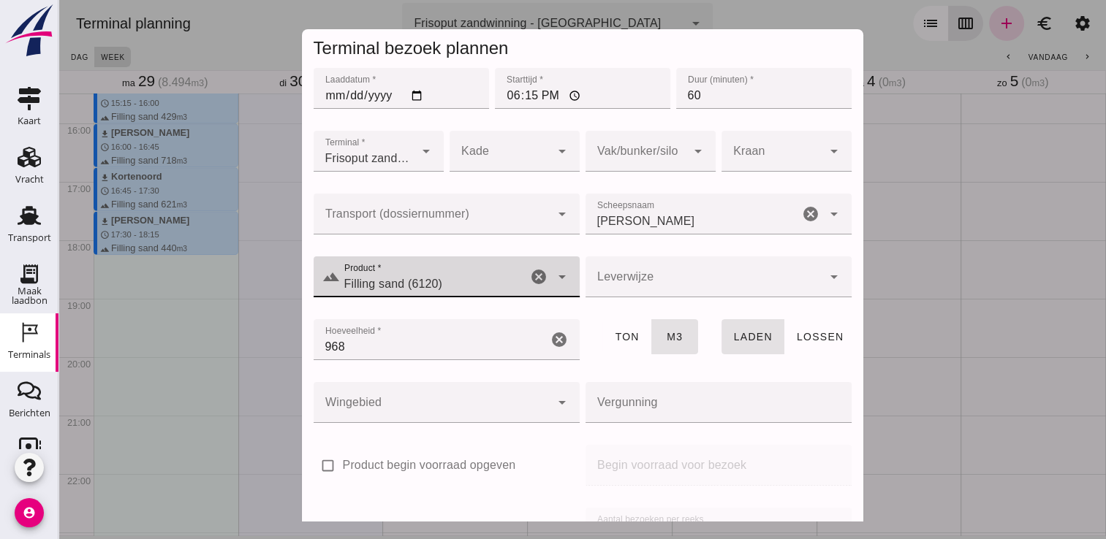
scroll to position [167, 0]
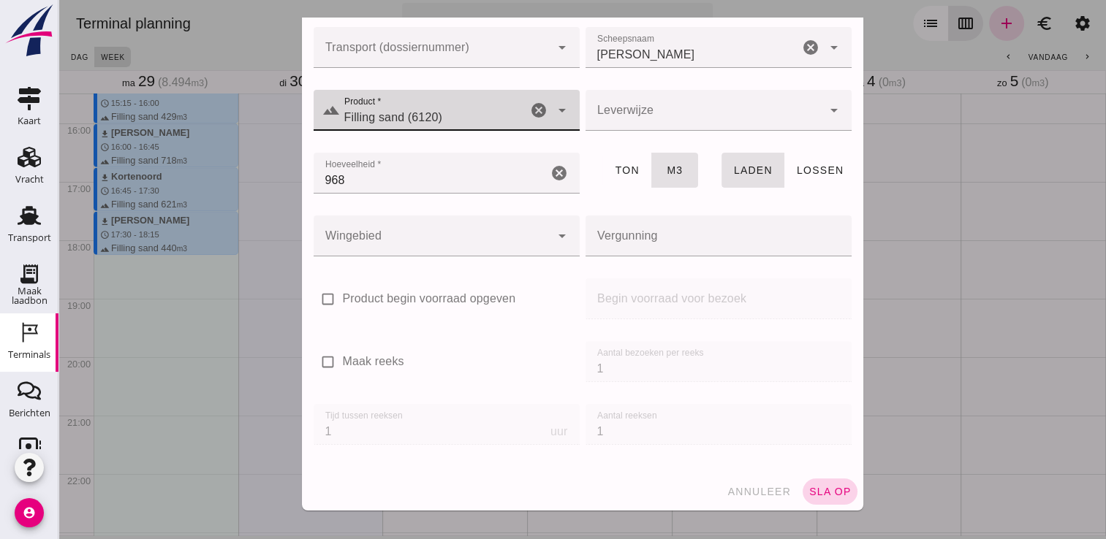
click at [822, 481] on button "sla op" at bounding box center [830, 492] width 55 height 26
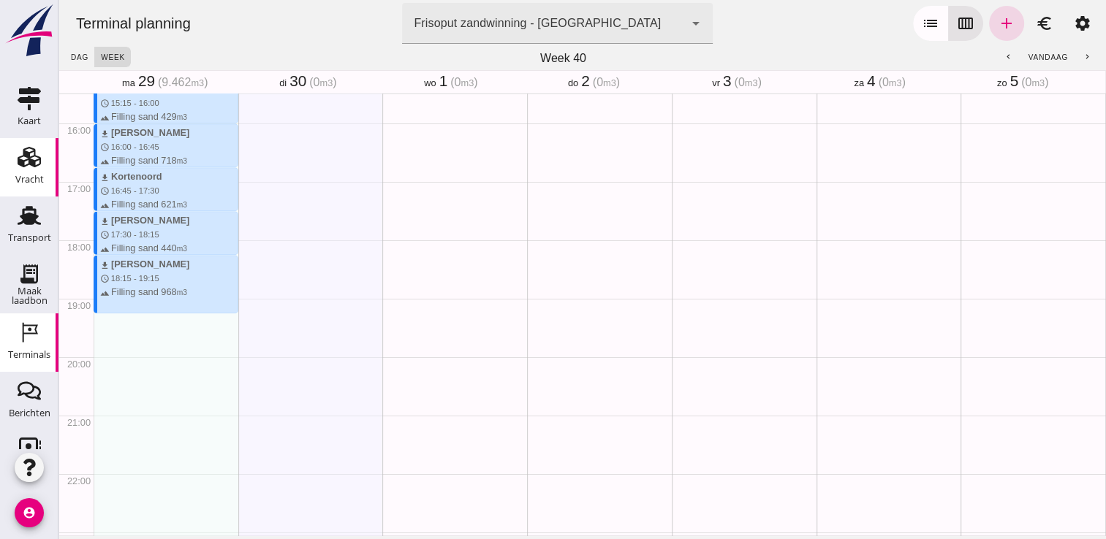
click at [15, 189] on link "Vracht Vracht" at bounding box center [29, 167] width 58 height 58
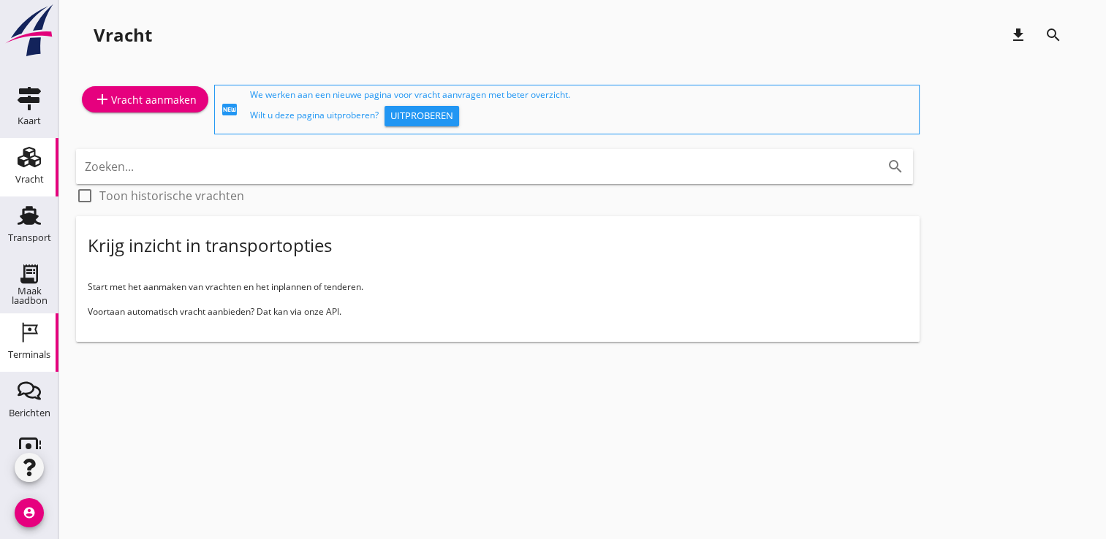
click at [25, 347] on div "Terminals" at bounding box center [29, 354] width 42 height 20
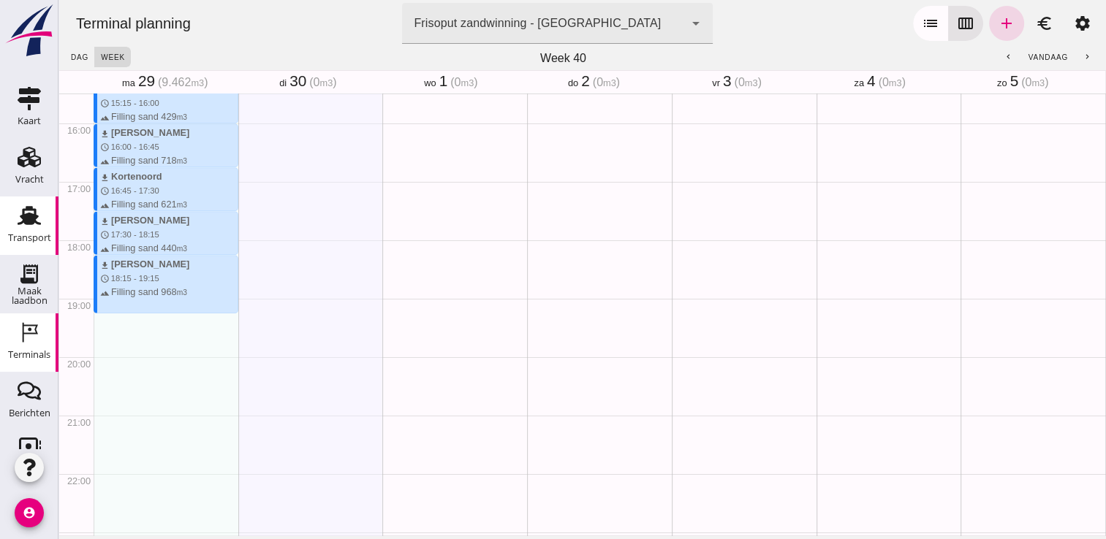
click at [18, 216] on icon "Transport" at bounding box center [29, 215] width 23 height 23
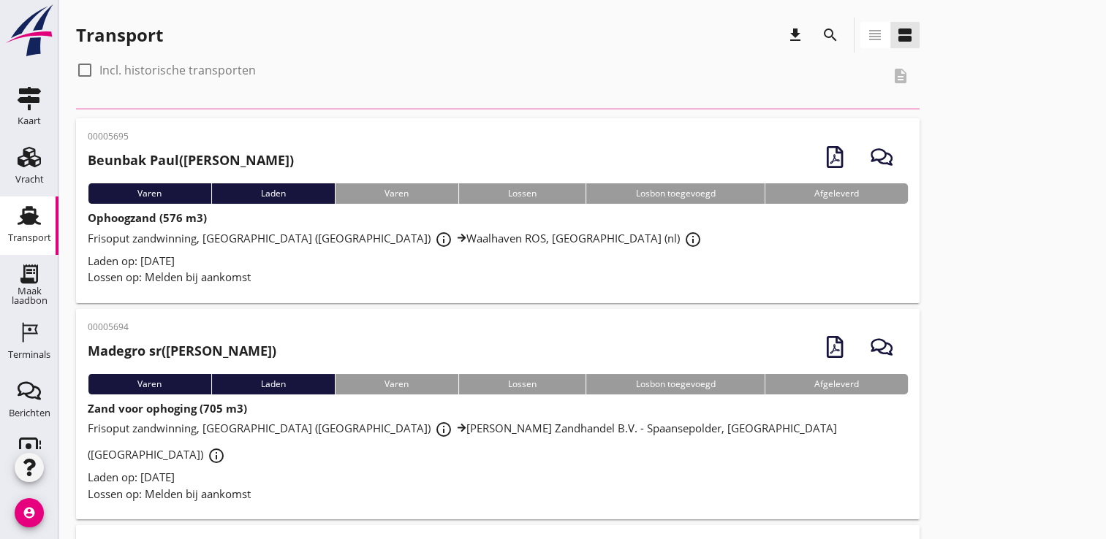
click at [23, 522] on icon "account_circle" at bounding box center [29, 513] width 29 height 29
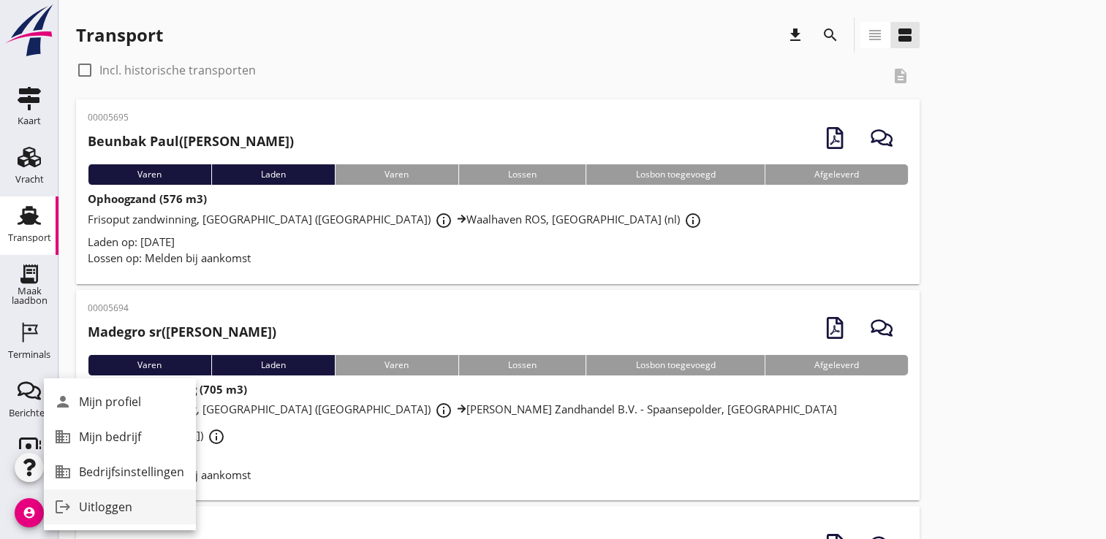
click at [91, 504] on div "Uitloggen" at bounding box center [131, 508] width 105 height 18
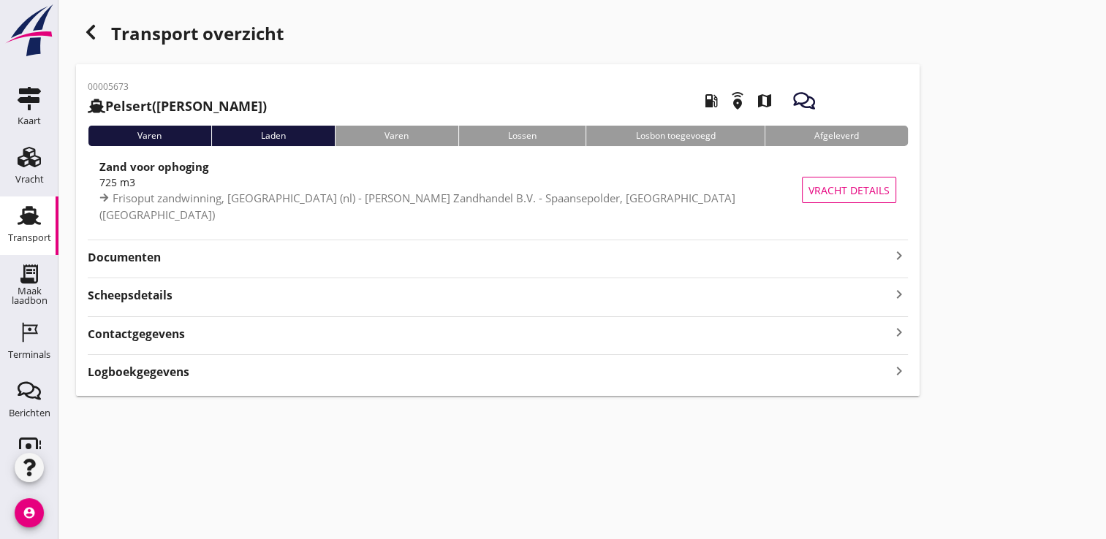
click at [890, 247] on icon "keyboard_arrow_right" at bounding box center [899, 256] width 18 height 18
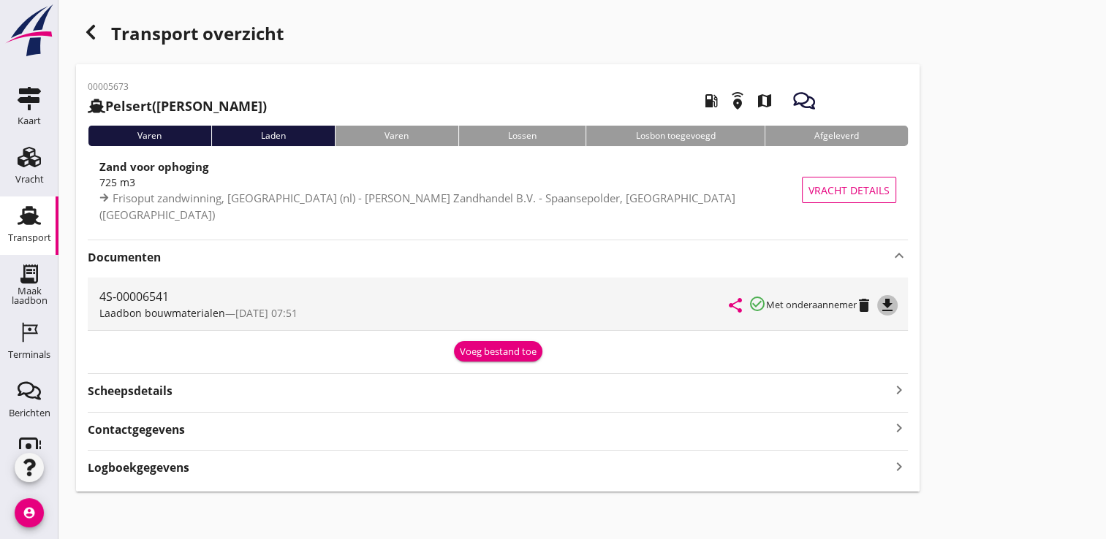
click at [886, 303] on icon "file_download" at bounding box center [888, 306] width 18 height 18
